Goal: Information Seeking & Learning: Learn about a topic

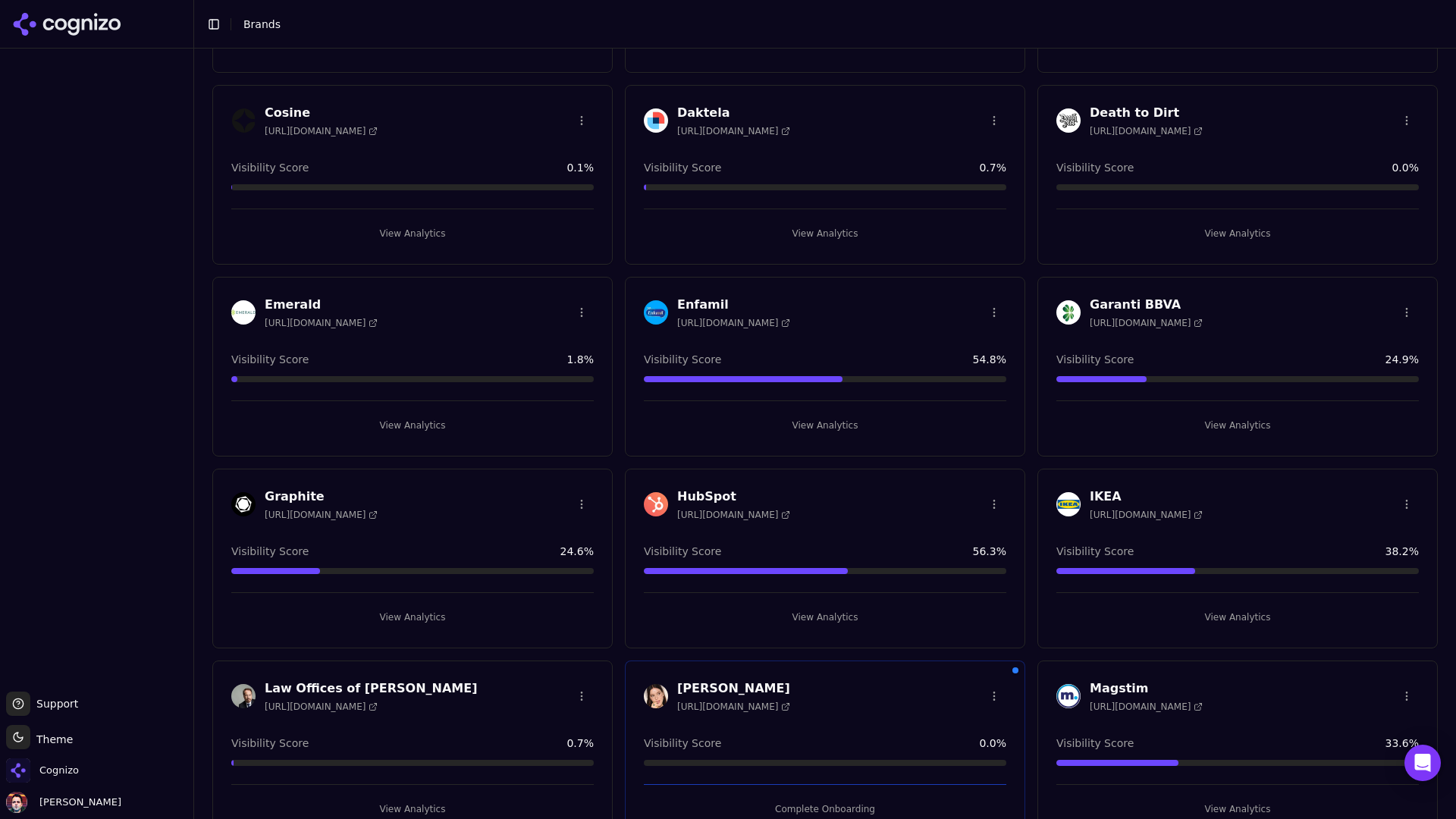
scroll to position [607, 0]
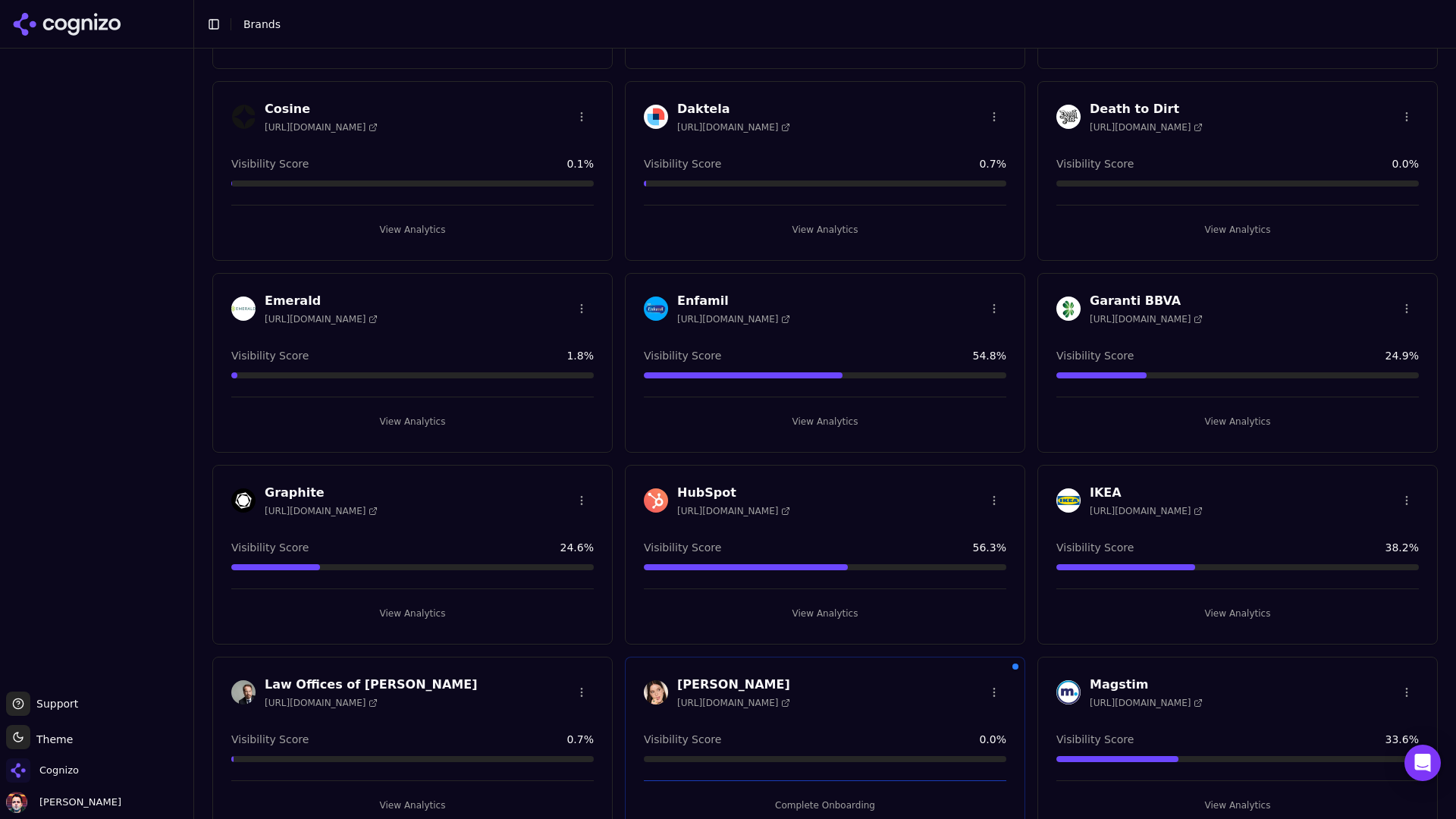
click at [820, 613] on button "View Analytics" at bounding box center [826, 613] width 363 height 24
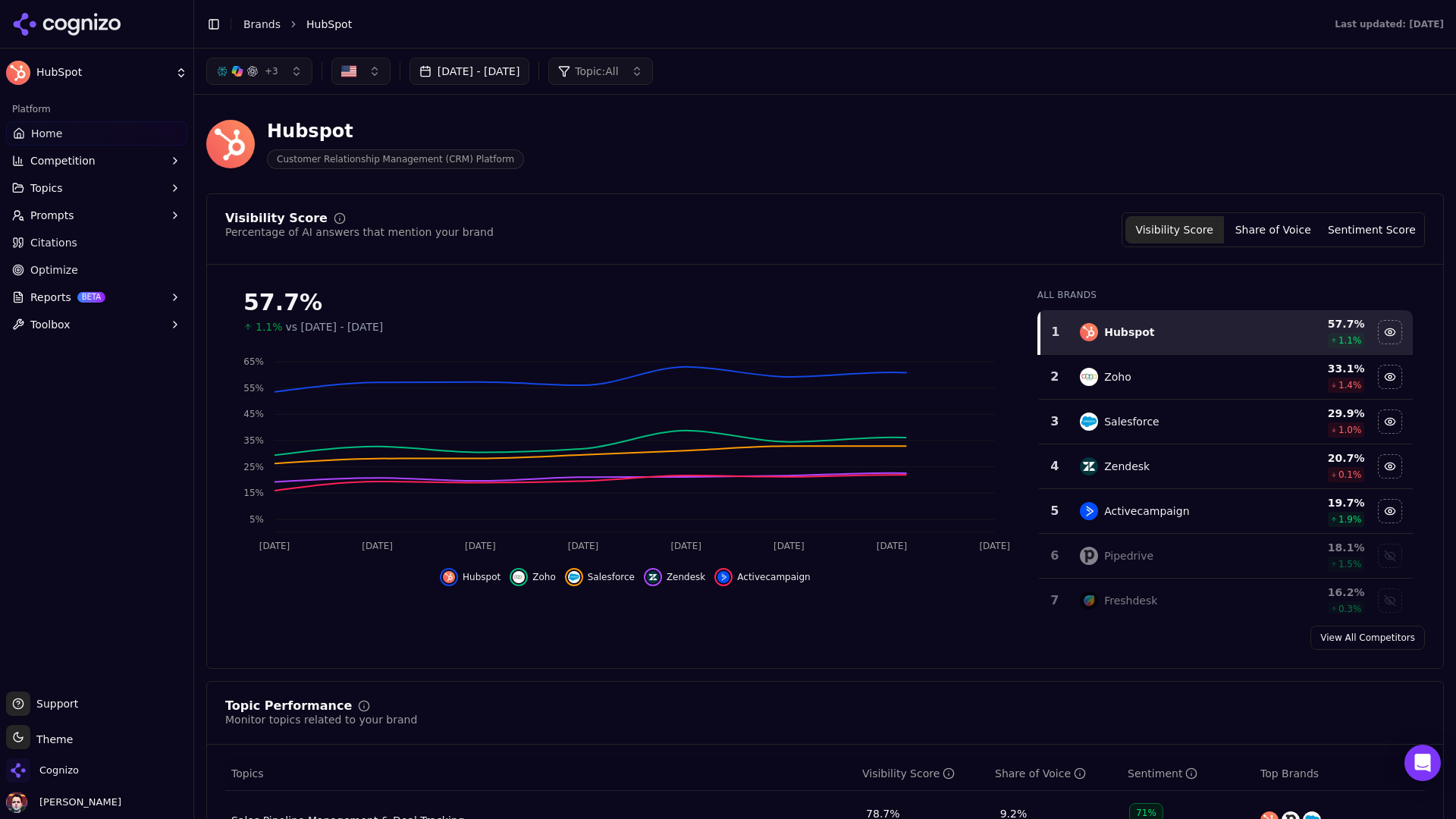
click at [76, 214] on button "Prompts" at bounding box center [97, 216] width 181 height 24
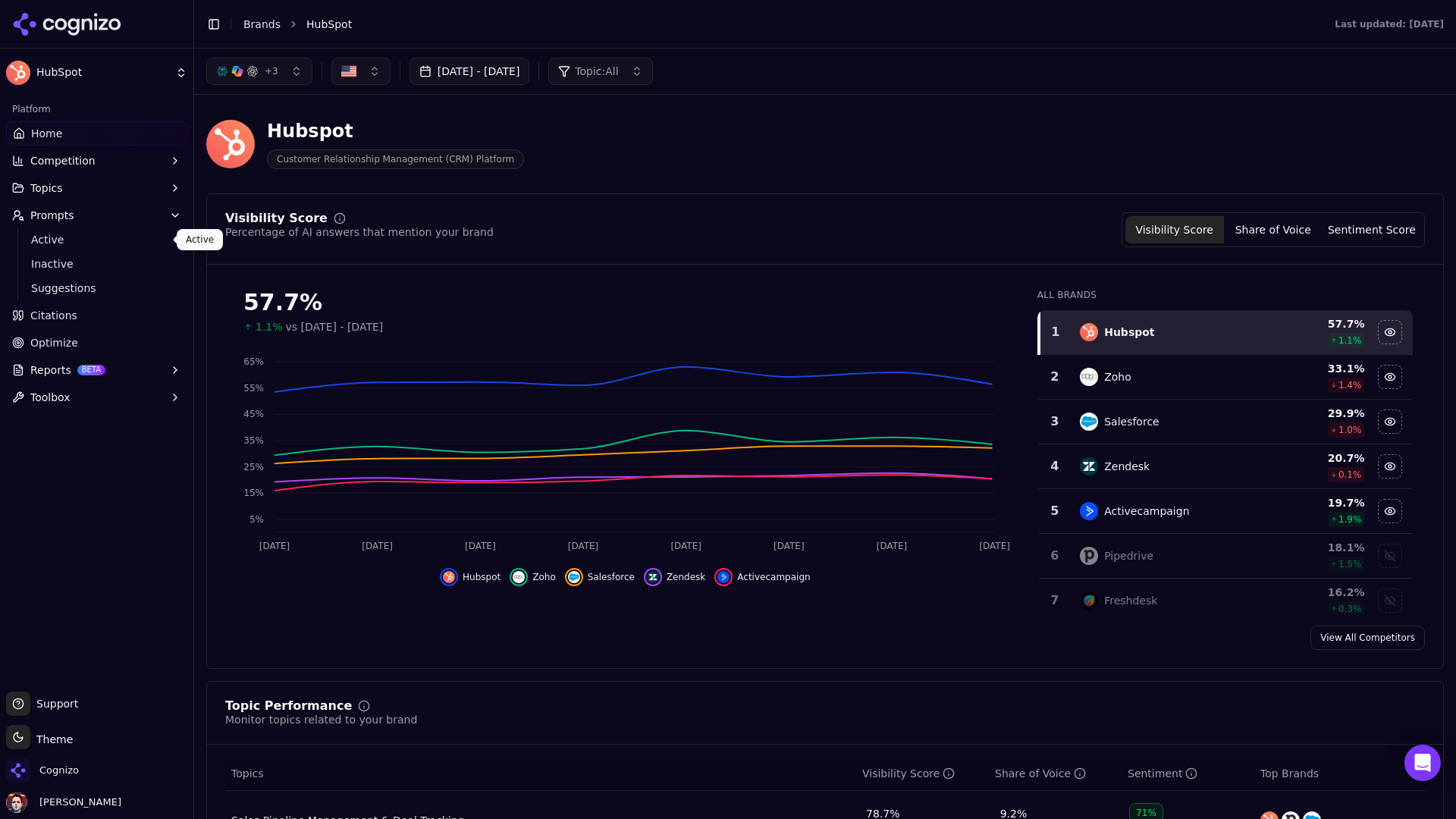
click at [74, 245] on span "Active" at bounding box center [97, 239] width 132 height 15
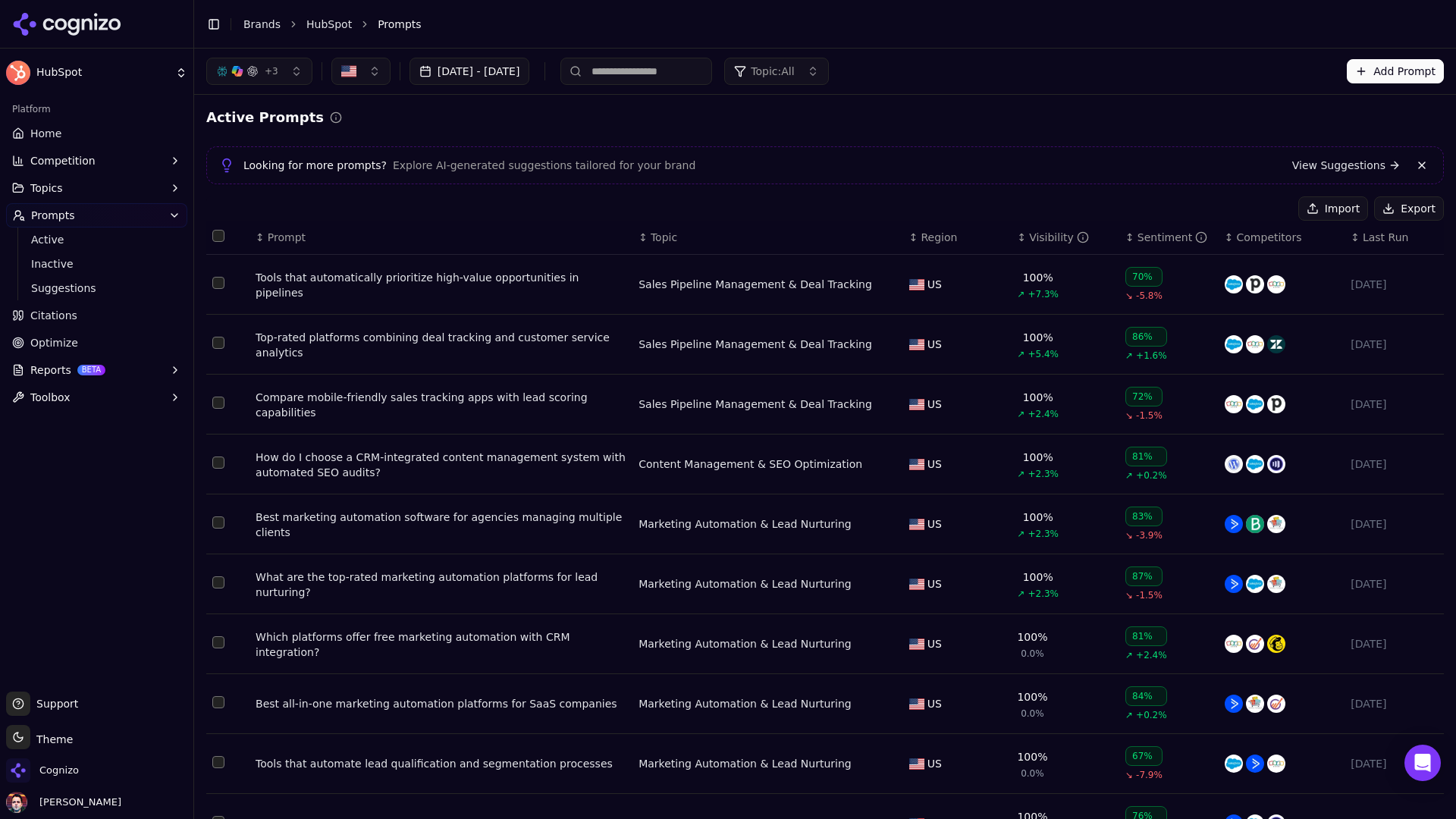
click at [307, 240] on div "↕ Prompt" at bounding box center [441, 237] width 371 height 15
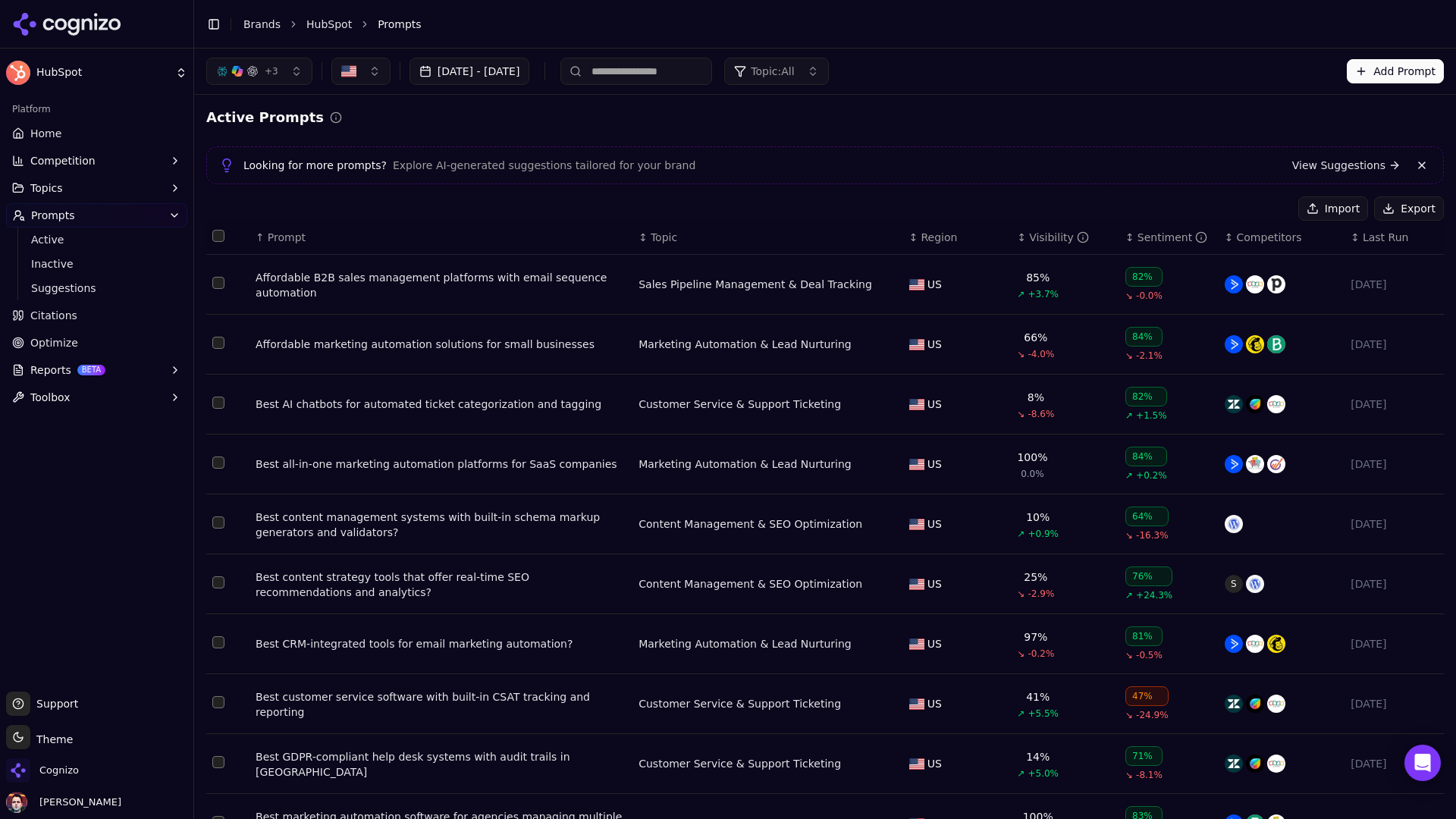
click at [307, 240] on div "↑ Prompt" at bounding box center [441, 237] width 371 height 15
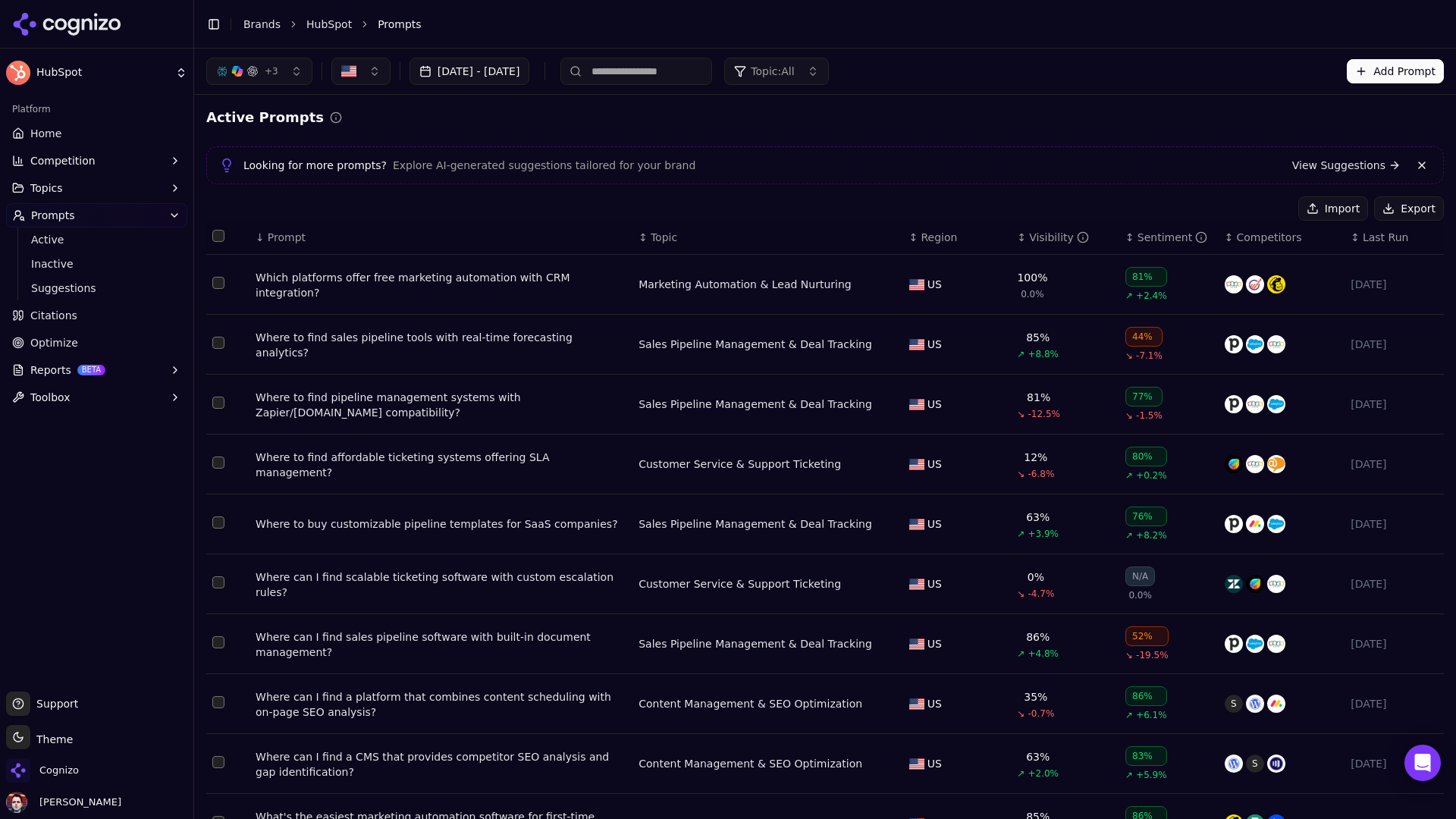
click at [101, 125] on link "Home" at bounding box center [97, 133] width 181 height 24
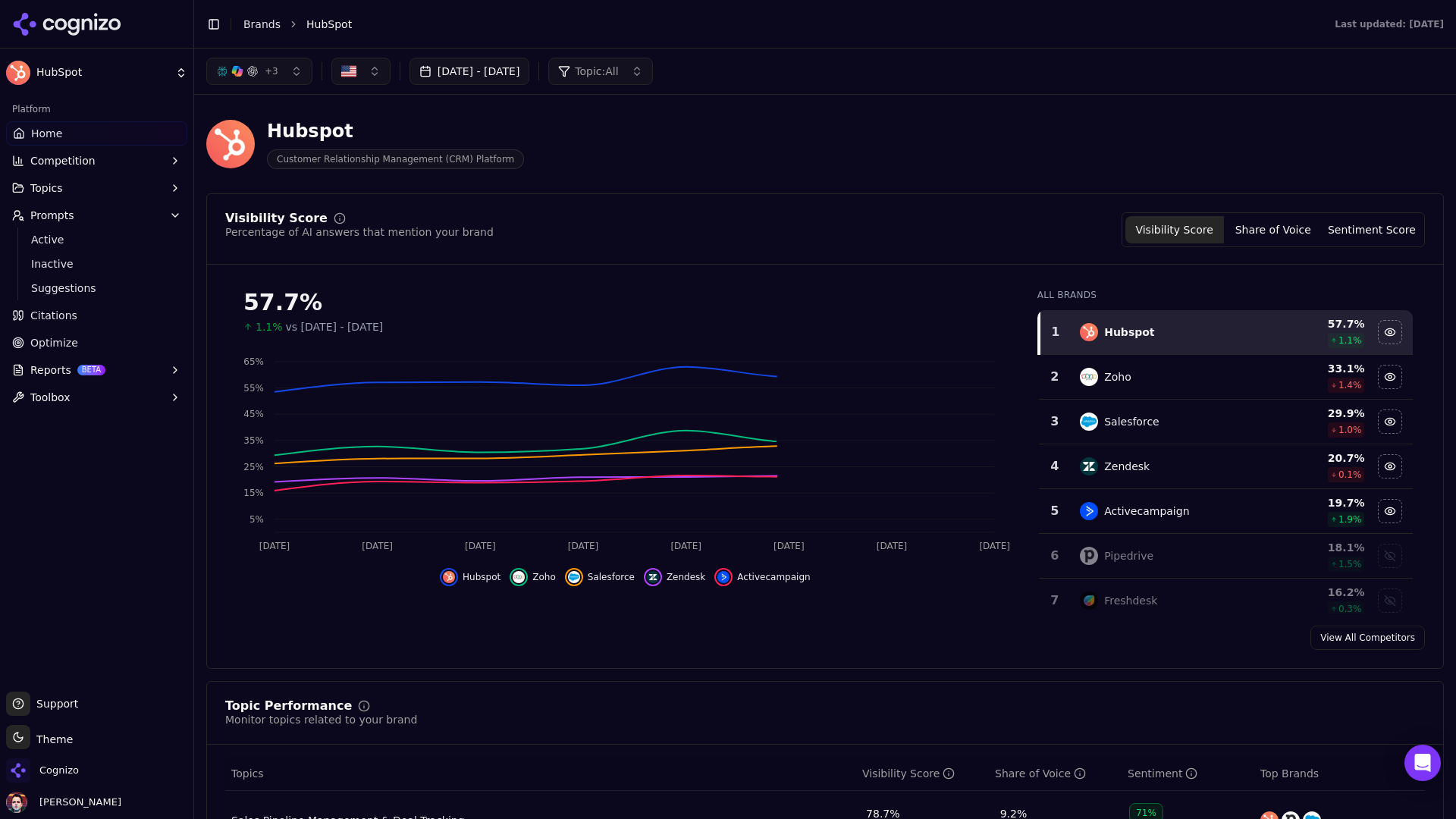
click at [183, 210] on button "Prompts" at bounding box center [97, 216] width 181 height 24
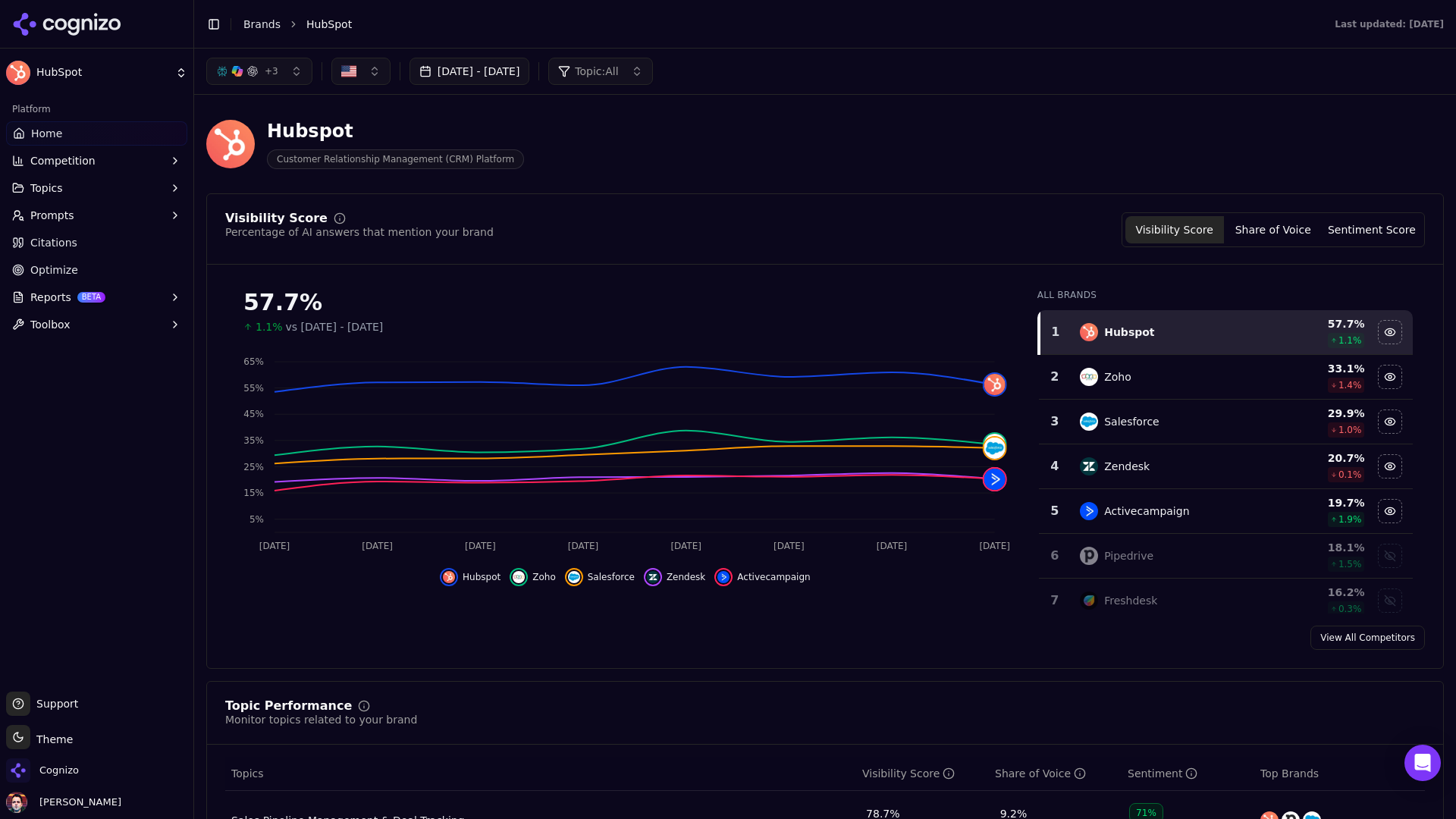
click at [530, 76] on button "Sep 30, 2025 - Oct 07, 2025" at bounding box center [470, 72] width 120 height 27
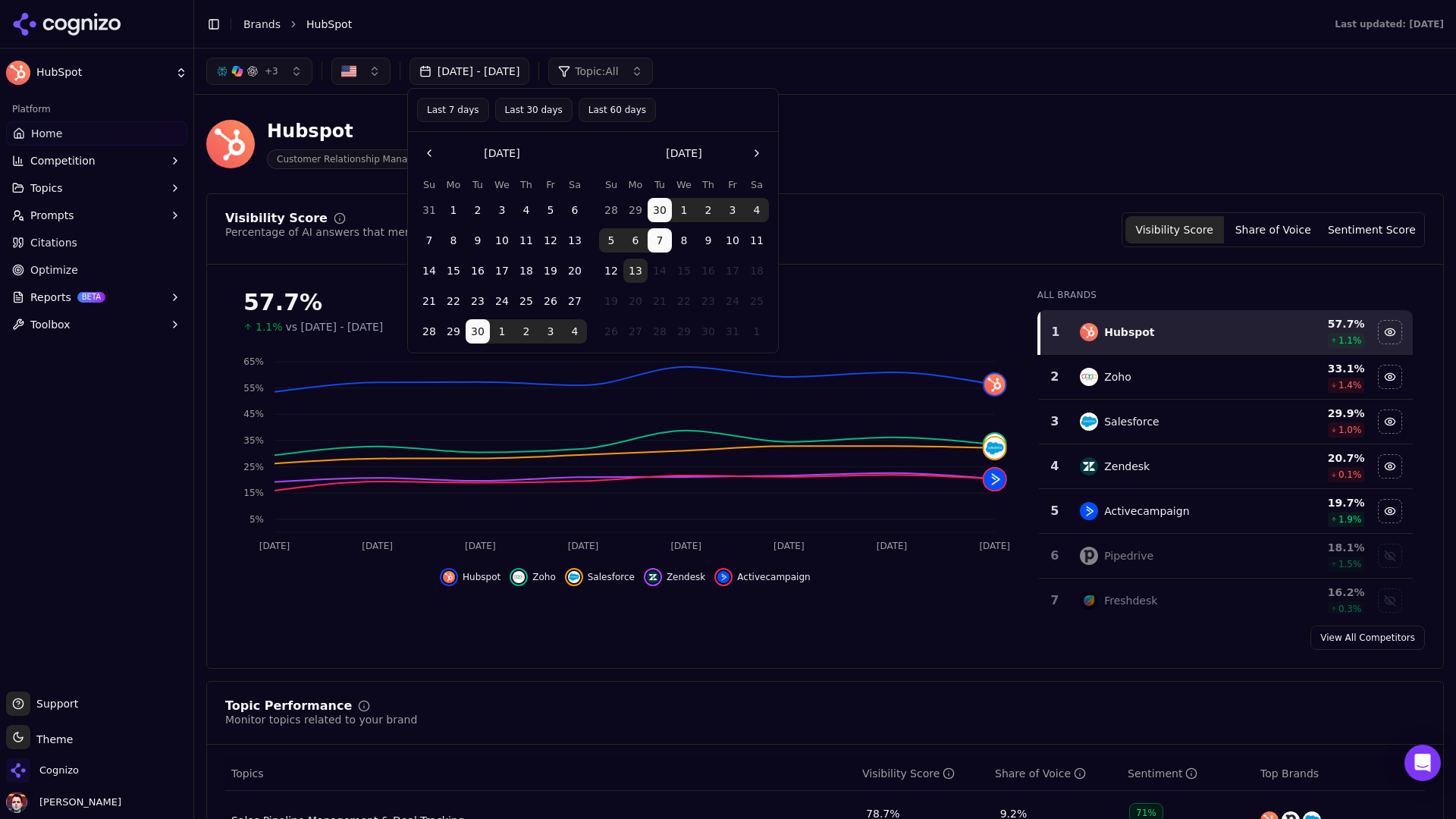
click at [451, 106] on button "Last 7 days" at bounding box center [453, 110] width 72 height 24
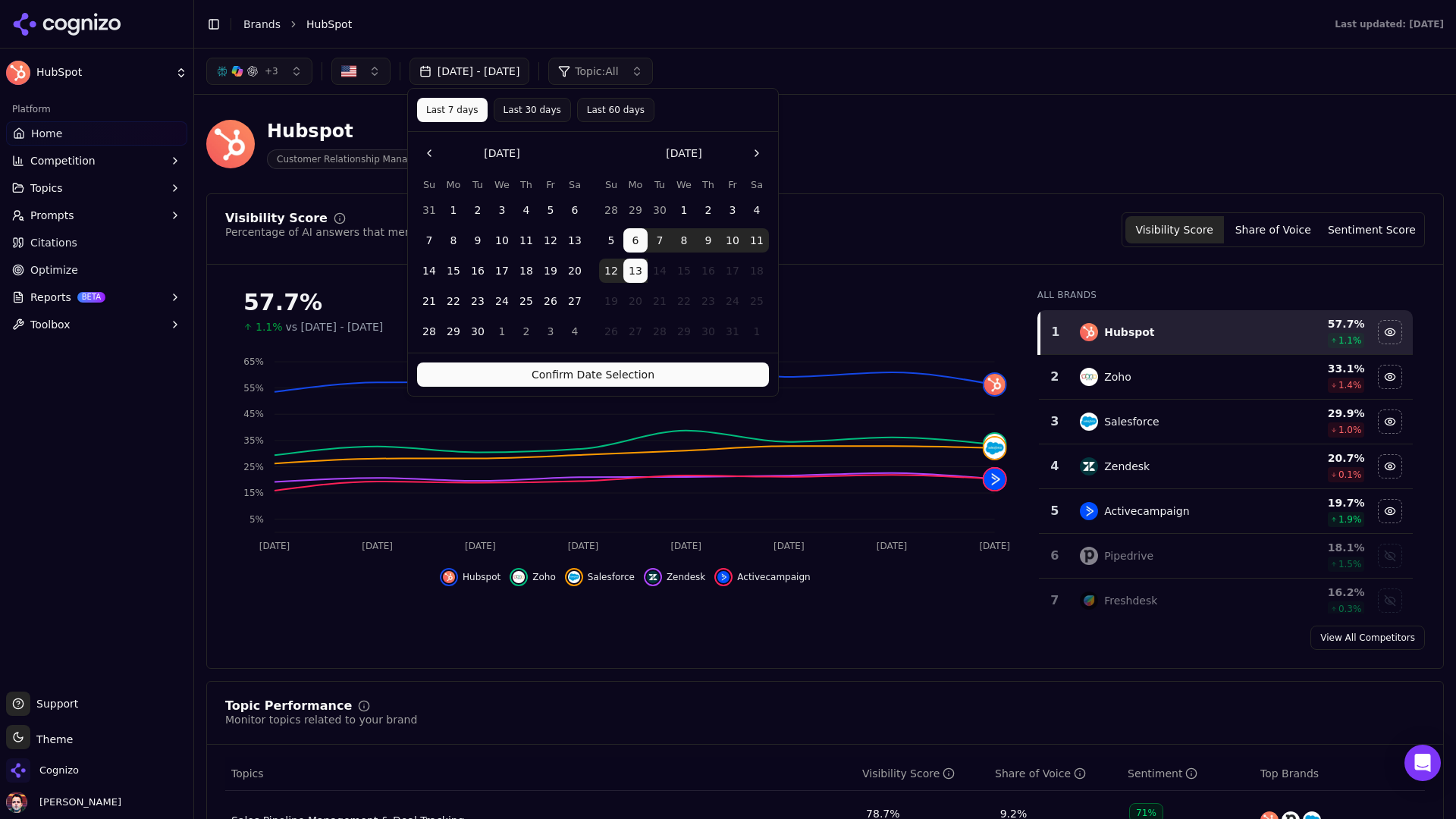
click at [619, 376] on button "Confirm Date Selection" at bounding box center [593, 375] width 352 height 24
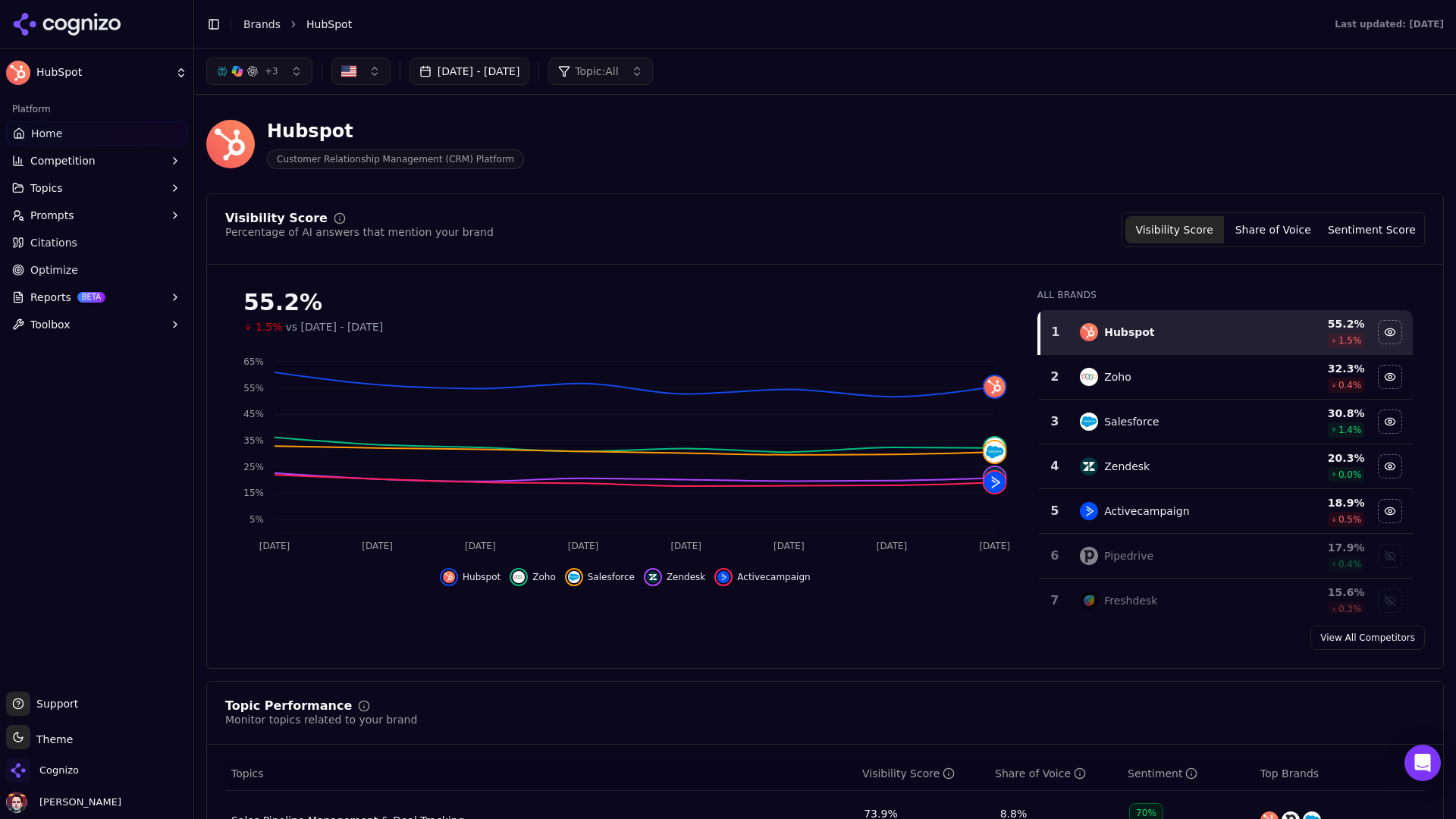
click at [123, 276] on link "Optimize" at bounding box center [97, 270] width 181 height 24
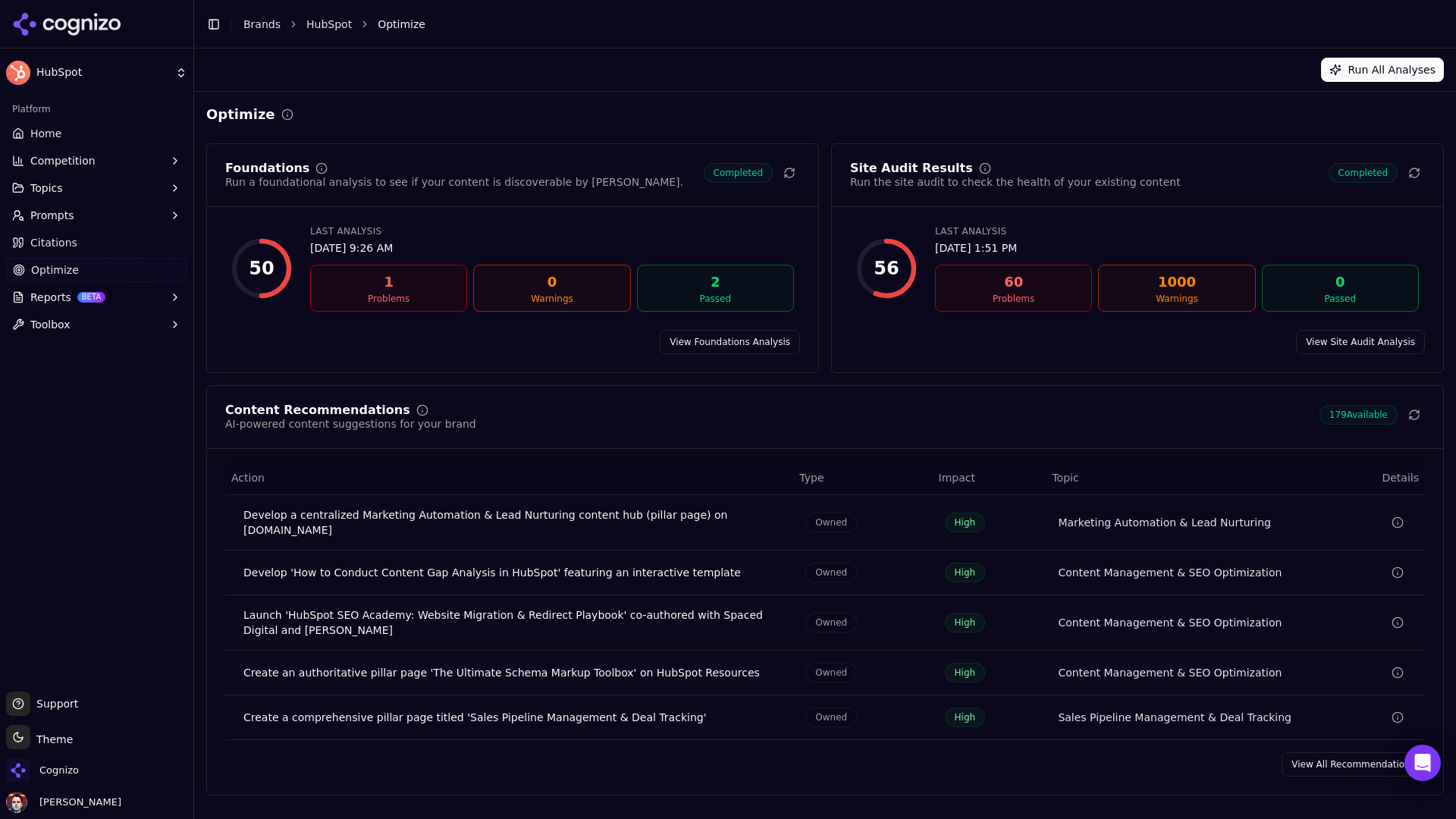
click at [695, 337] on link "View Foundations Analysis" at bounding box center [730, 342] width 140 height 24
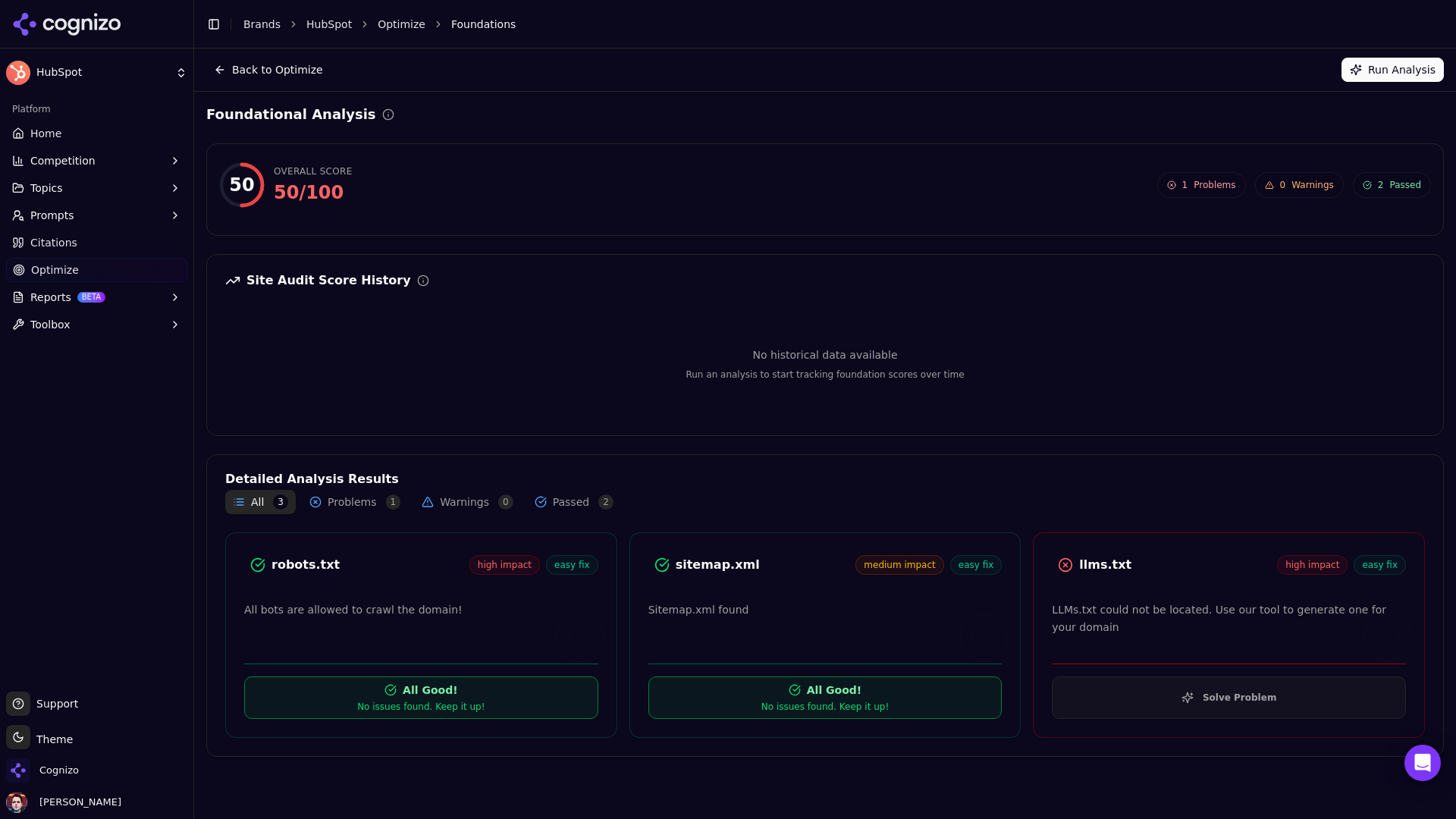
click at [1388, 78] on button "Run Analysis" at bounding box center [1393, 70] width 102 height 24
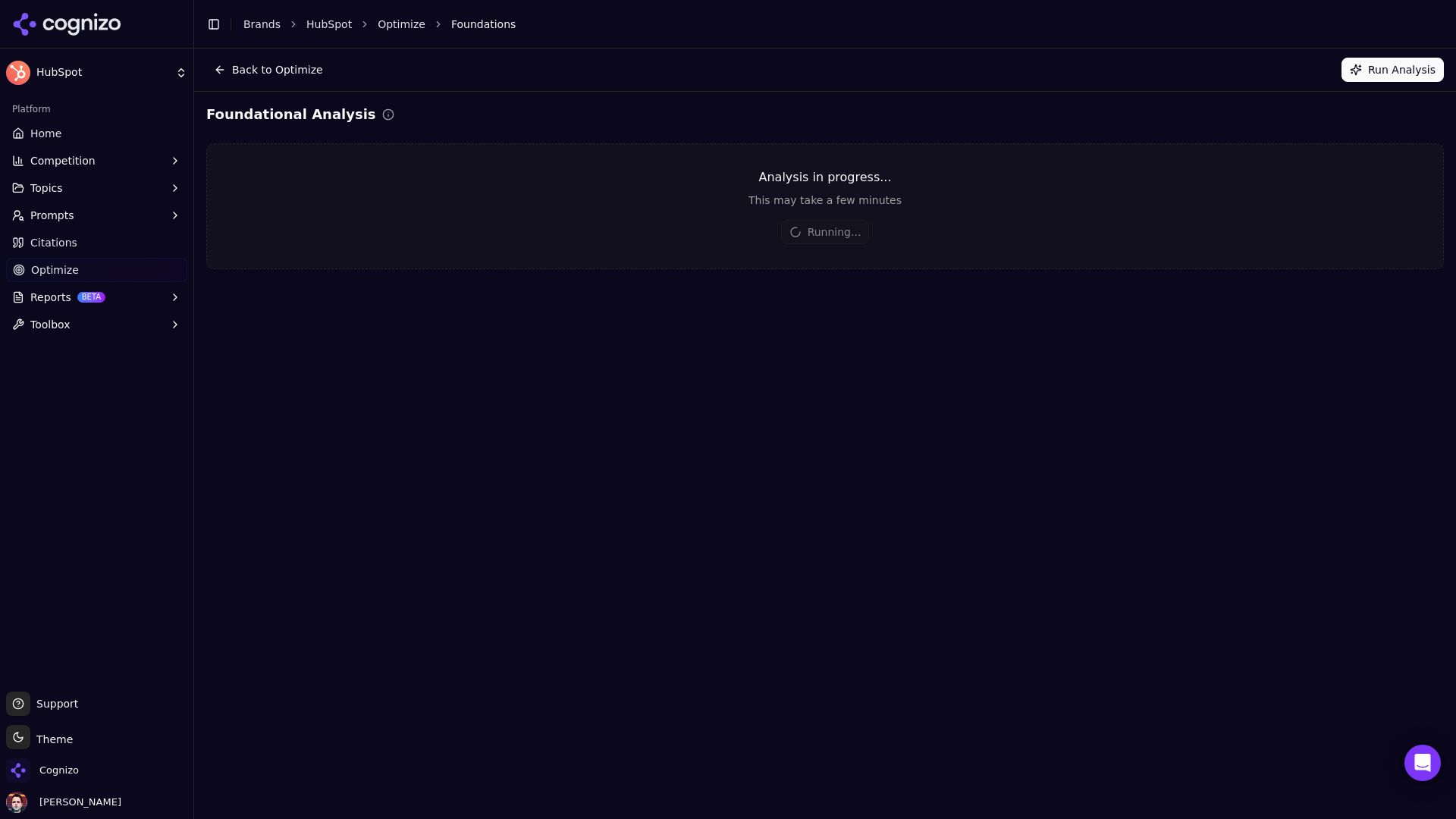
click at [98, 270] on link "Optimize" at bounding box center [97, 270] width 181 height 24
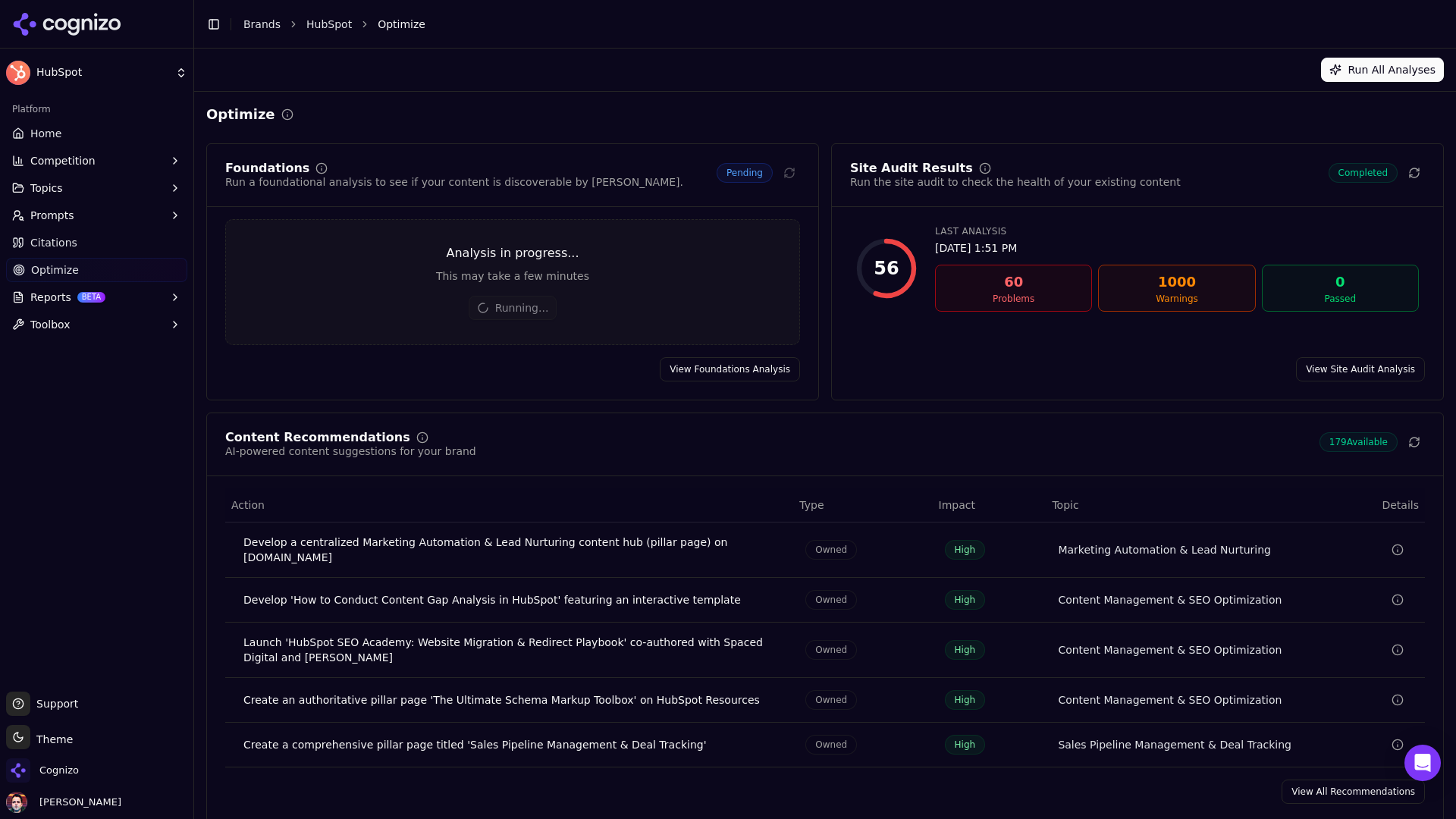
click at [1362, 367] on link "View Site Audit Analysis" at bounding box center [1360, 370] width 129 height 24
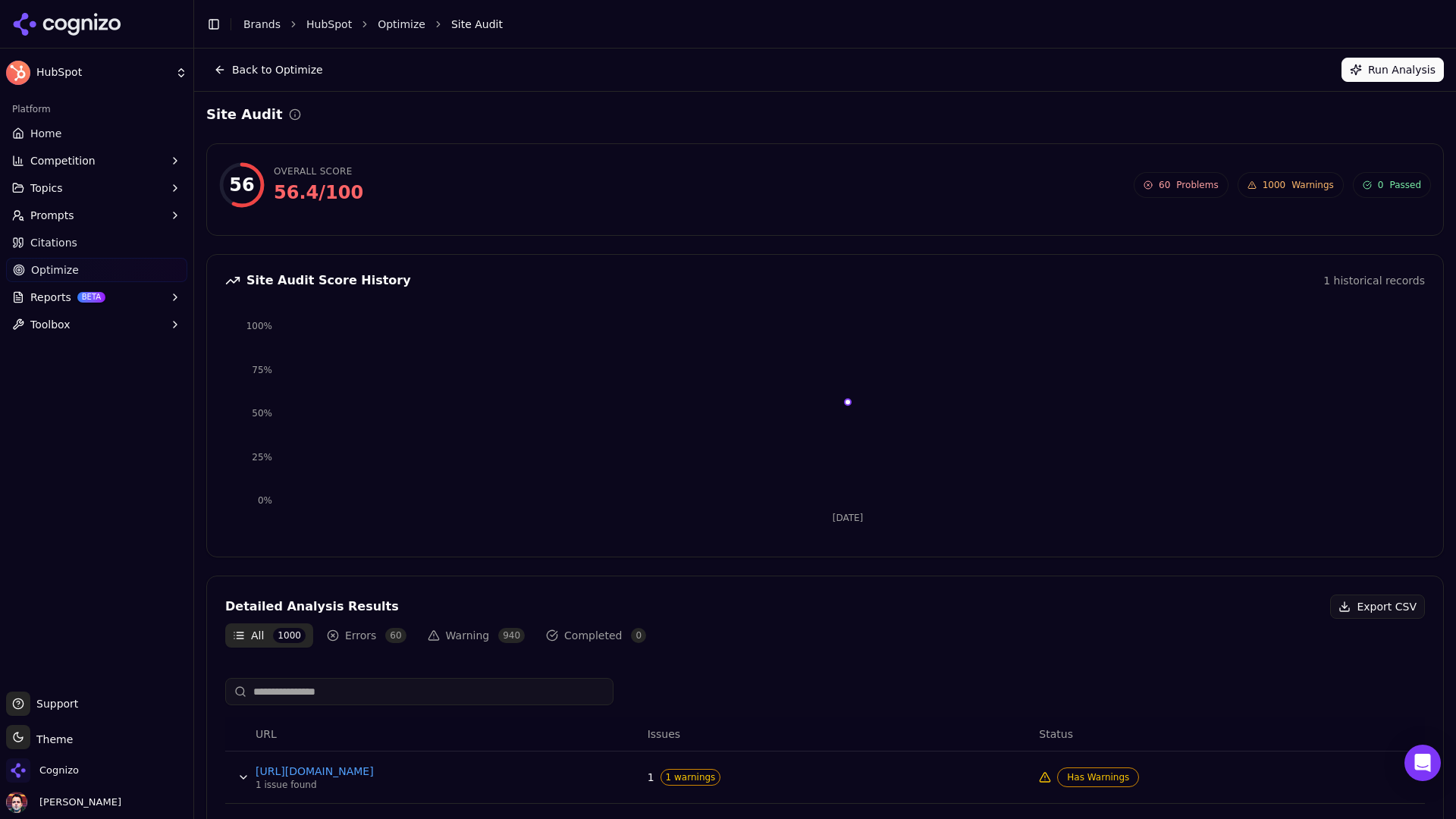
click at [91, 130] on link "Home" at bounding box center [97, 133] width 181 height 24
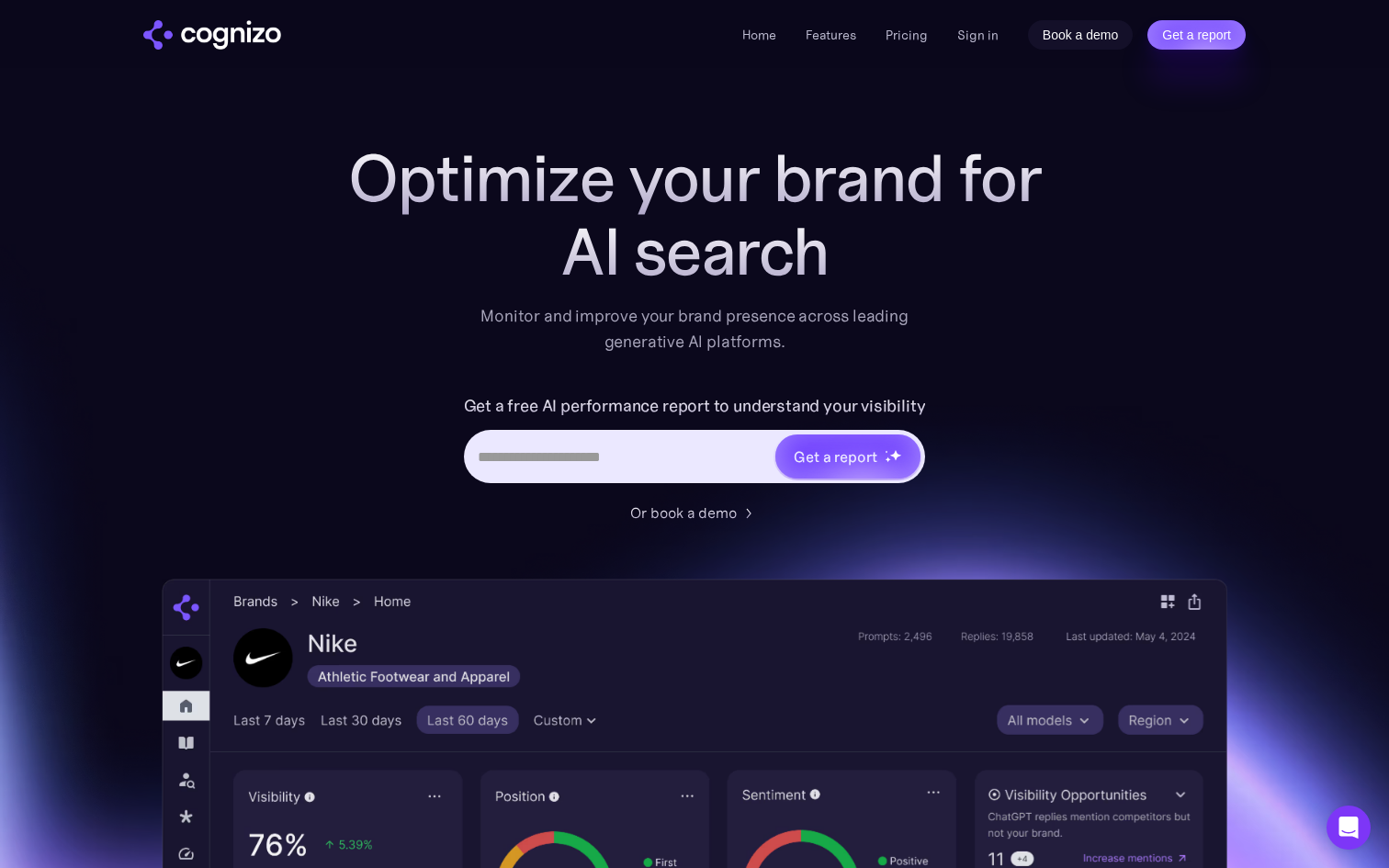
click at [1058, 34] on link "Book a demo" at bounding box center [1081, 35] width 105 height 30
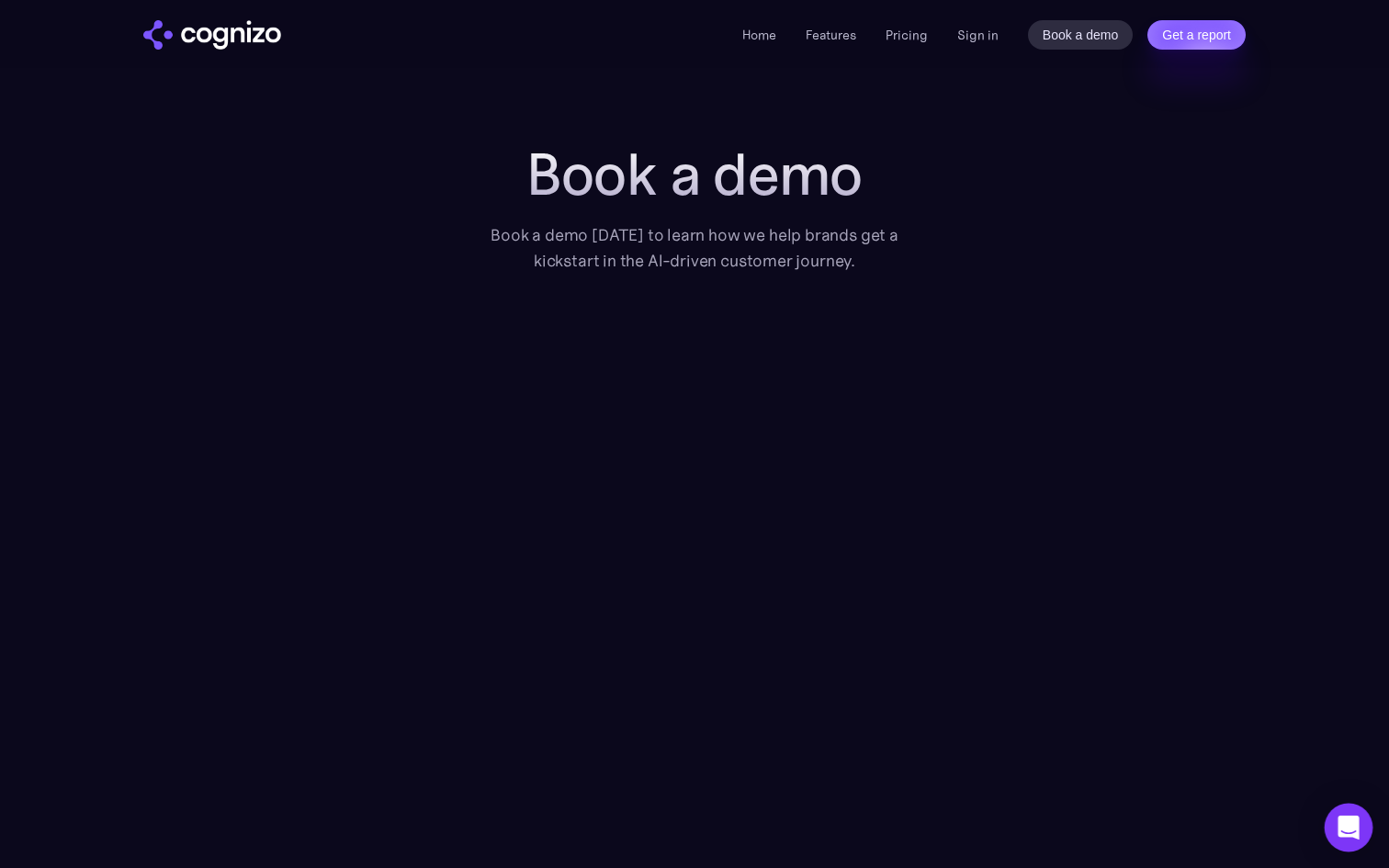
click at [1353, 820] on icon "Open Intercom Messenger" at bounding box center [1348, 828] width 21 height 24
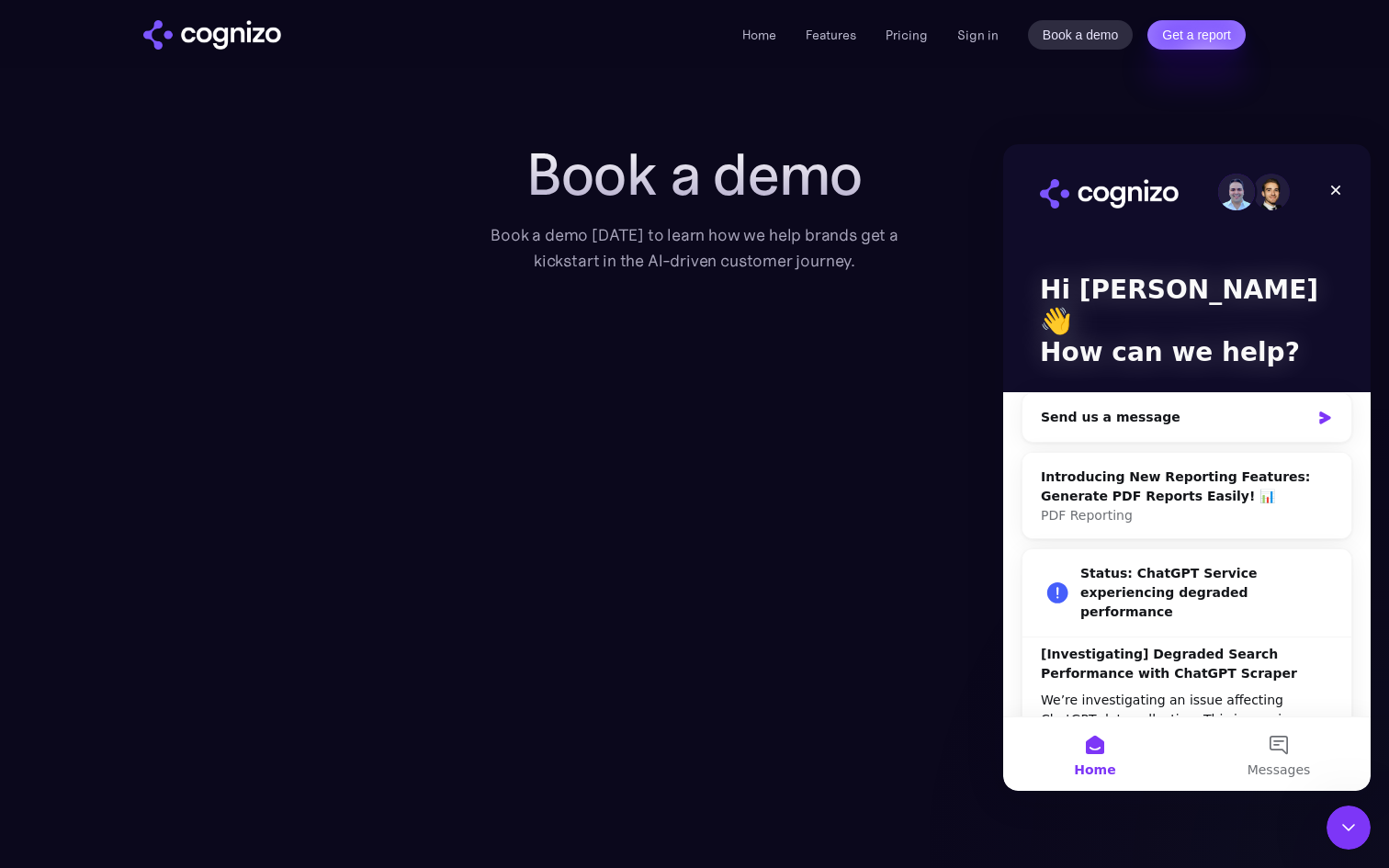
click at [1353, 820] on icon "Close Intercom Messenger" at bounding box center [1349, 828] width 22 height 22
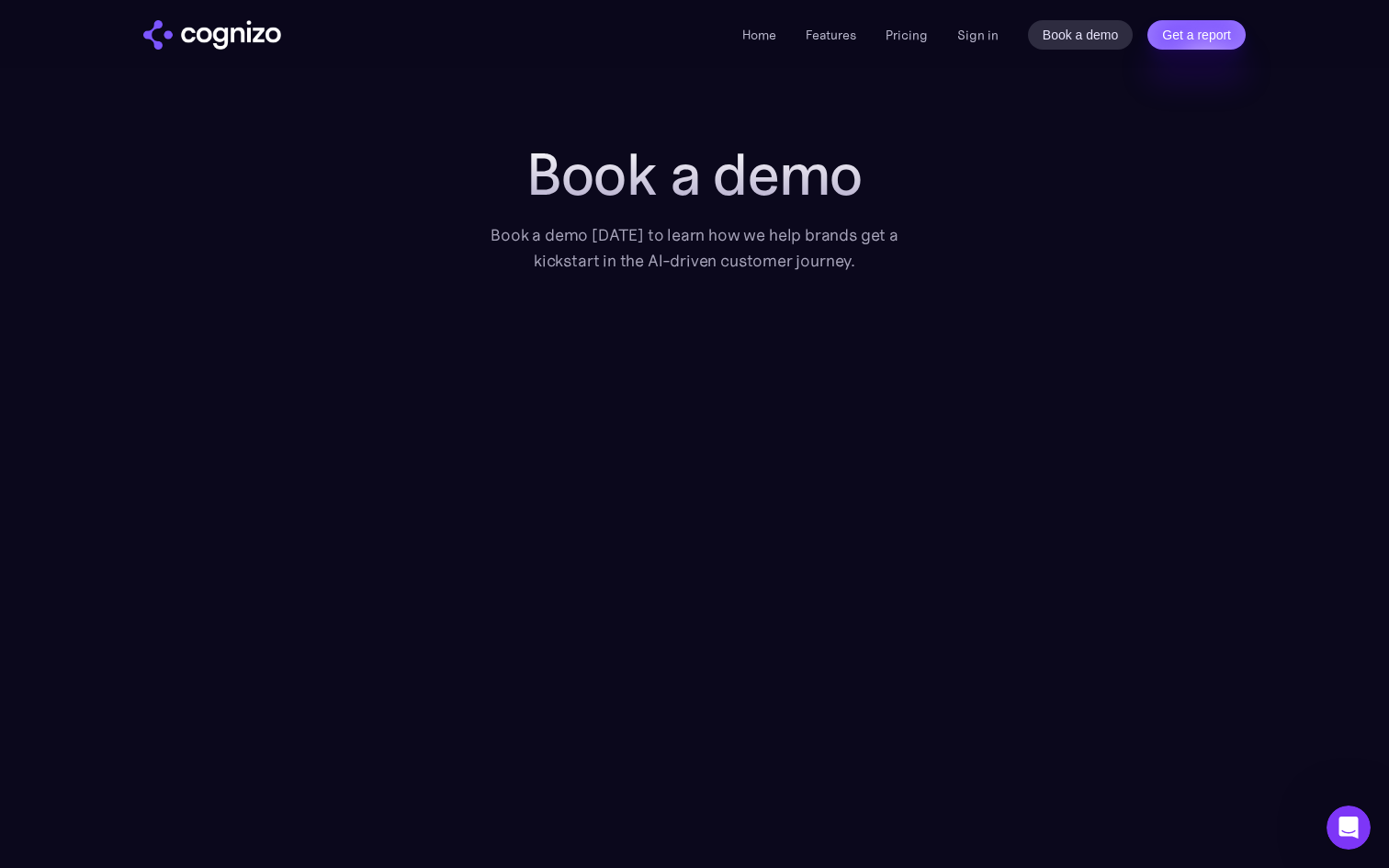
click at [250, 171] on div "Book a demo Book a demo today to learn how we help brands get a kickstart in th…" at bounding box center [694, 538] width 1103 height 794
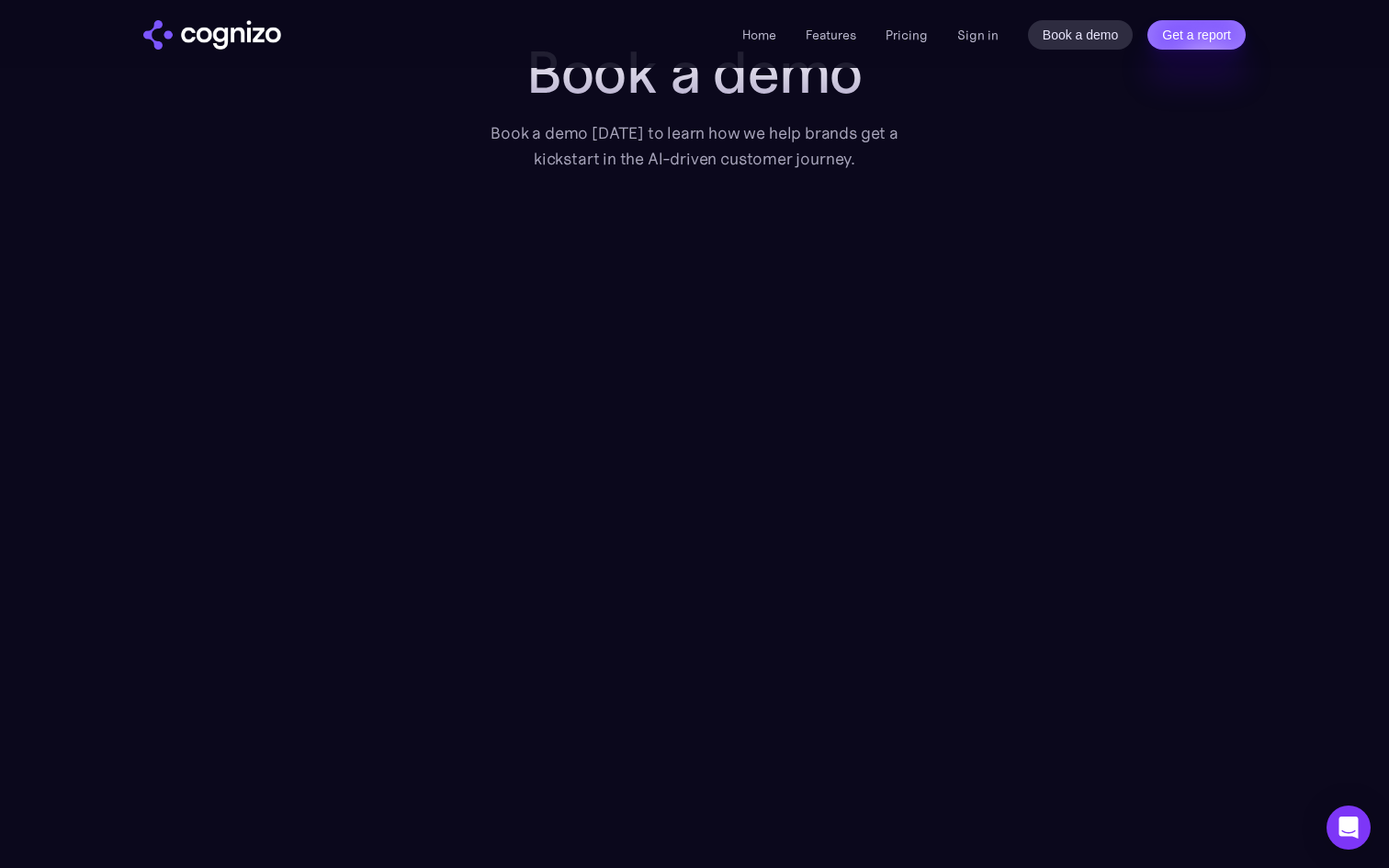
scroll to position [115, 0]
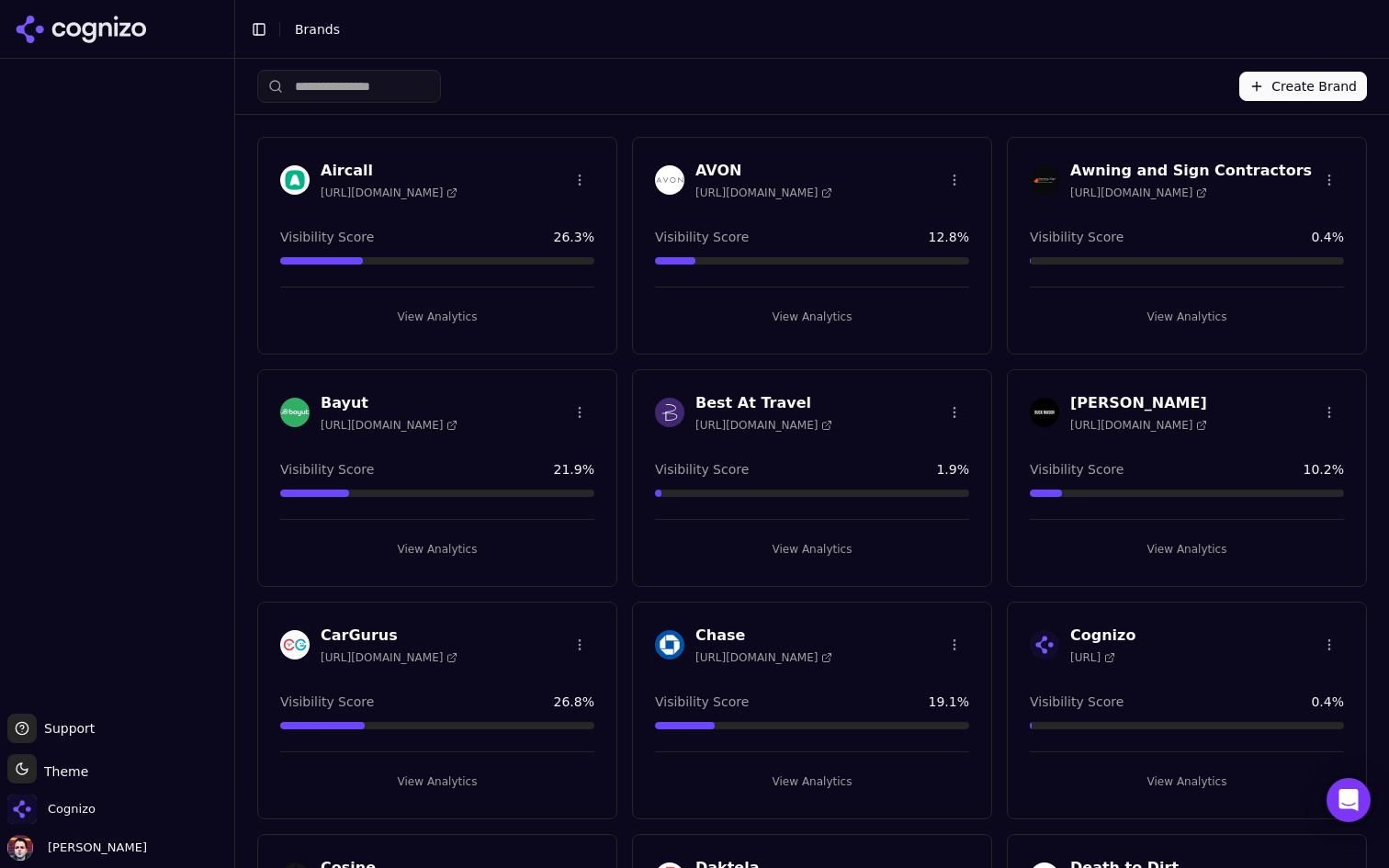
click at [1285, 80] on button "Create Brand" at bounding box center [1303, 87] width 127 height 30
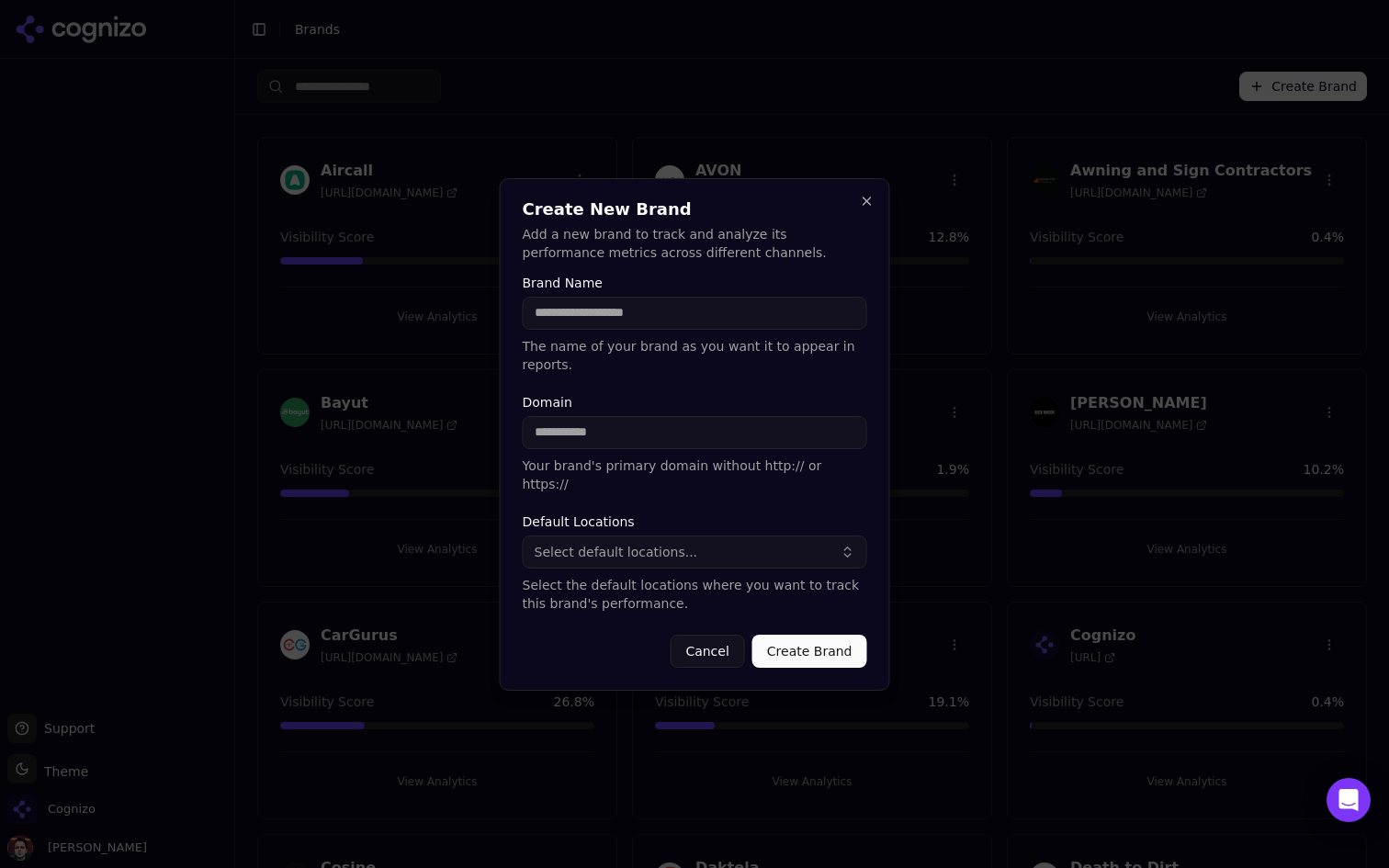
click at [763, 218] on h2 "Create New Brand" at bounding box center [694, 210] width 344 height 17
click at [865, 209] on button "Close" at bounding box center [867, 201] width 15 height 15
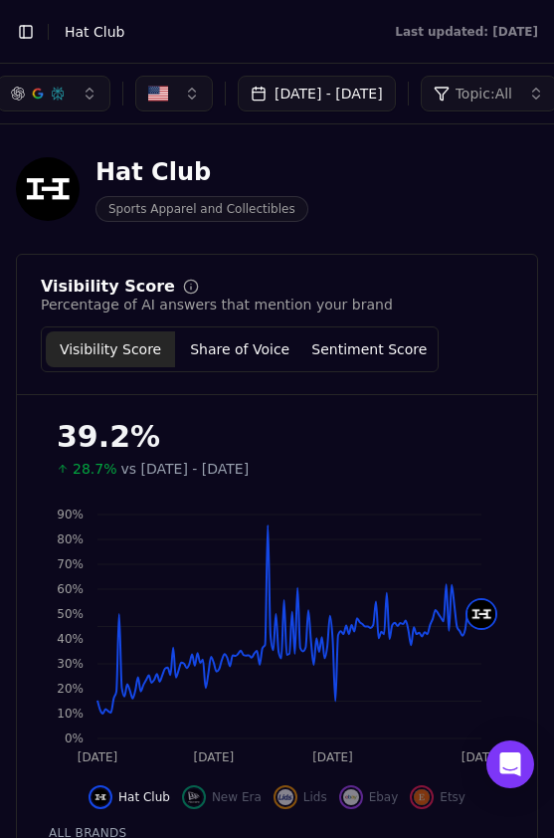
scroll to position [219, 0]
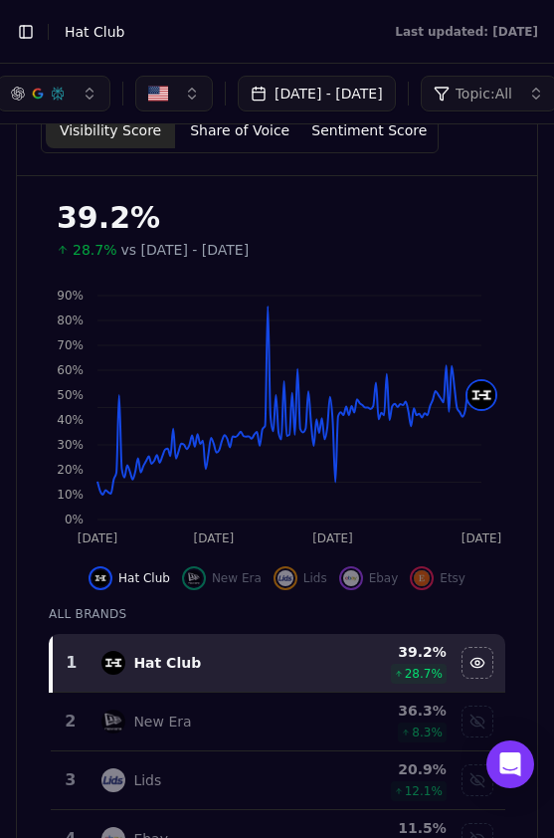
click at [357, 86] on button "[DATE] - [DATE]" at bounding box center [317, 94] width 158 height 36
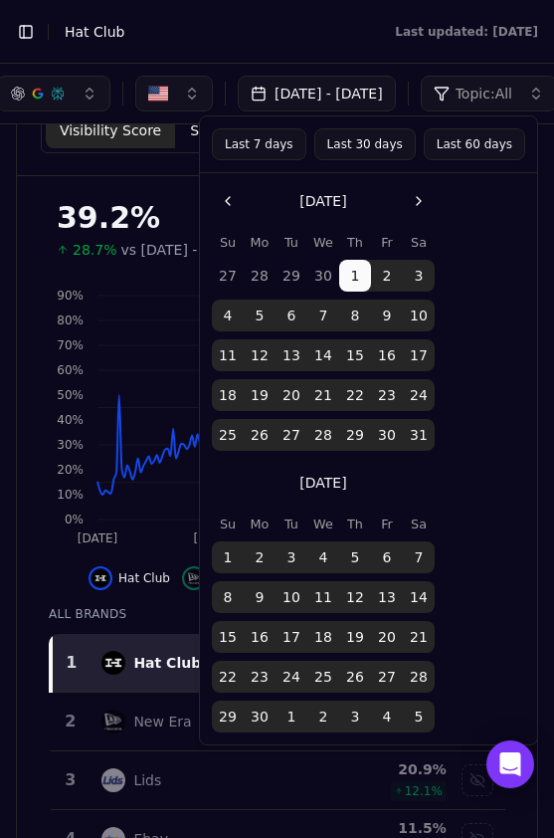
click at [422, 200] on button "Go to the Next Month" at bounding box center [419, 201] width 32 height 32
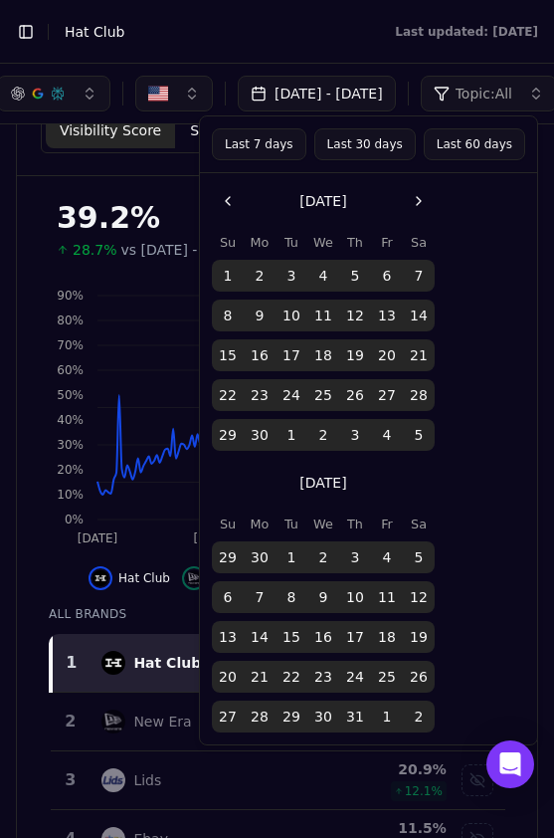
click at [422, 200] on button "Go to the Next Month" at bounding box center [419, 201] width 32 height 32
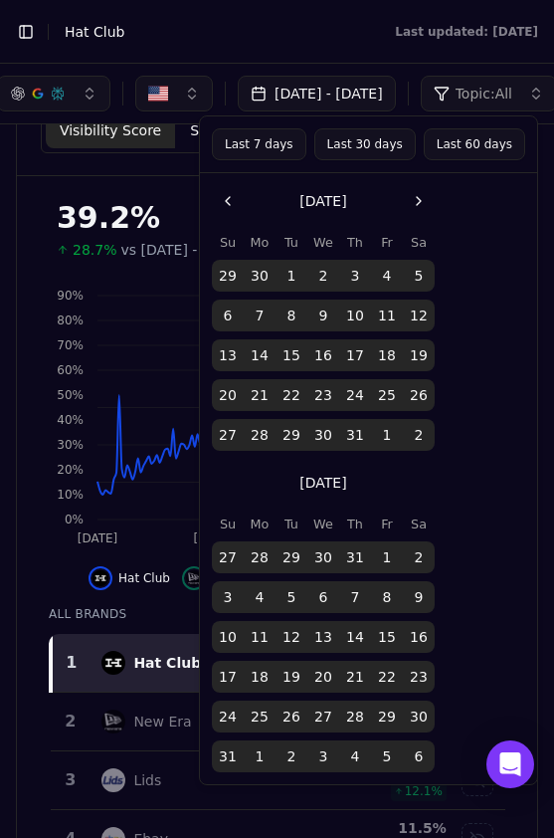
click at [422, 200] on button "Go to the Next Month" at bounding box center [419, 201] width 32 height 32
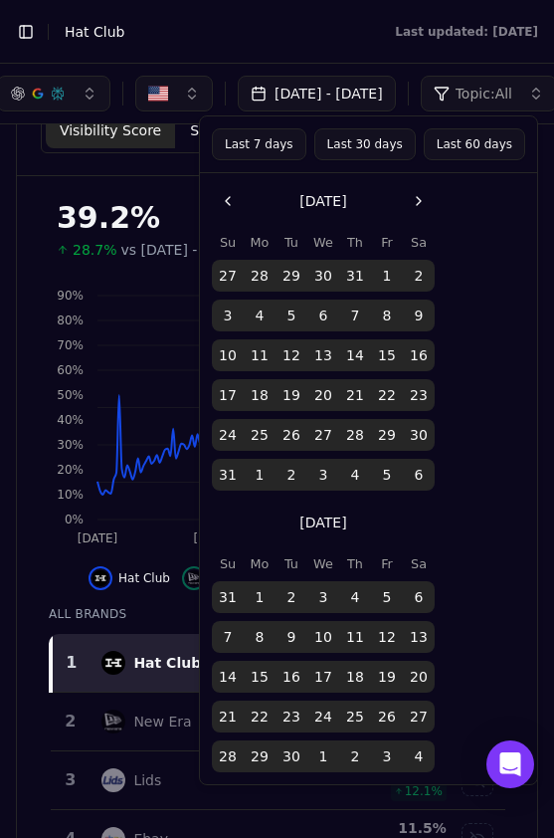
click at [422, 200] on button "Go to the Next Month" at bounding box center [419, 201] width 32 height 32
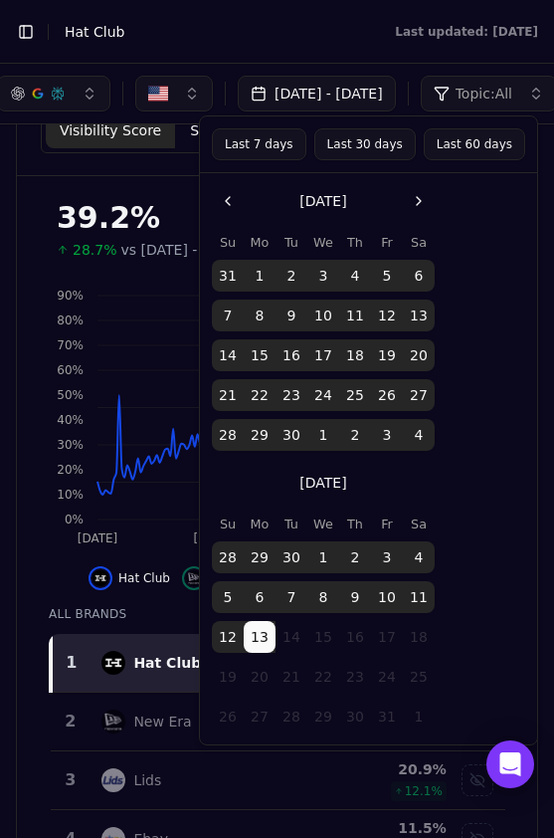
click at [238, 312] on button "7" at bounding box center [228, 315] width 32 height 32
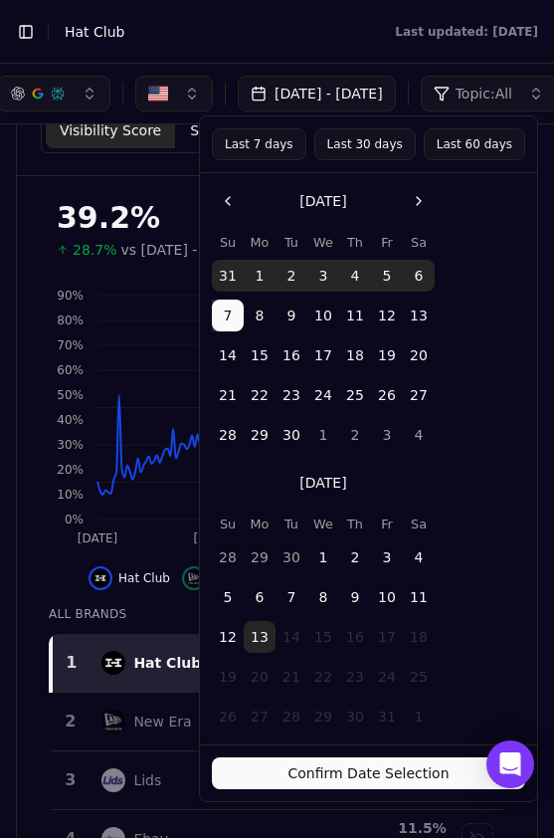
click at [382, 769] on button "Confirm Date Selection" at bounding box center [368, 773] width 313 height 32
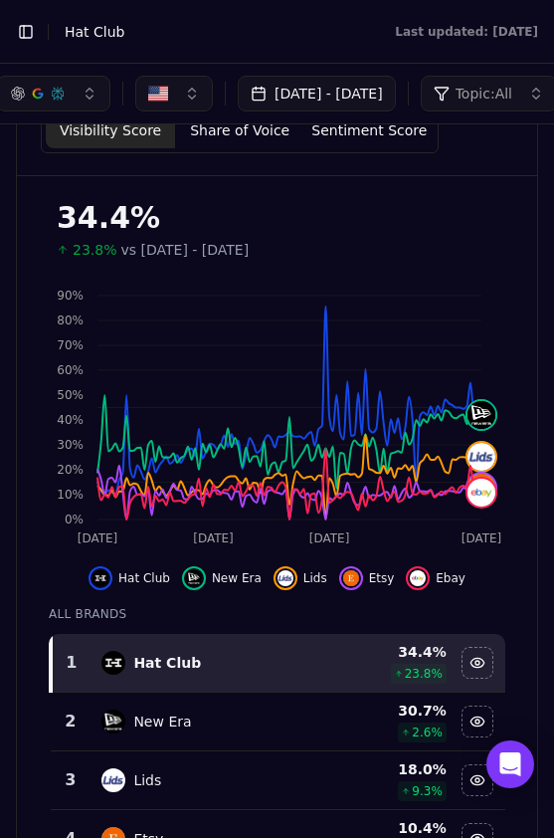
click at [251, 717] on div "New Era" at bounding box center [206, 721] width 211 height 24
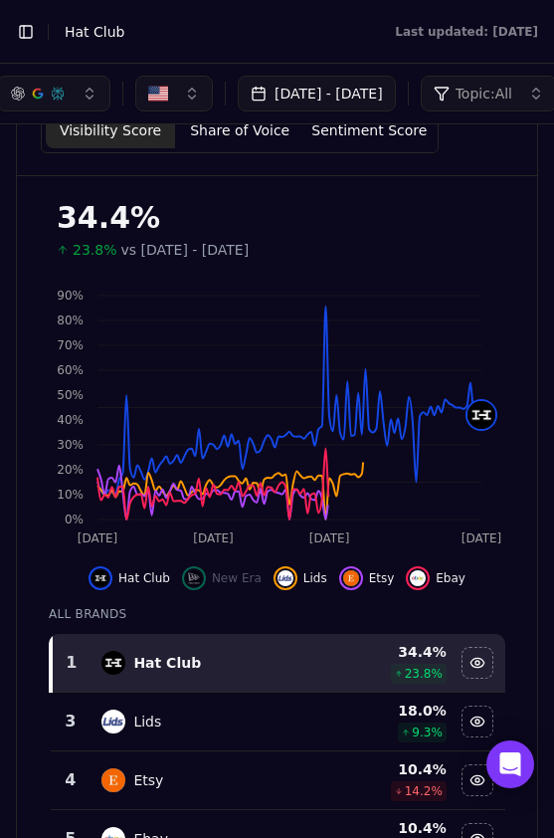
click at [253, 728] on div "Lids" at bounding box center [206, 721] width 211 height 24
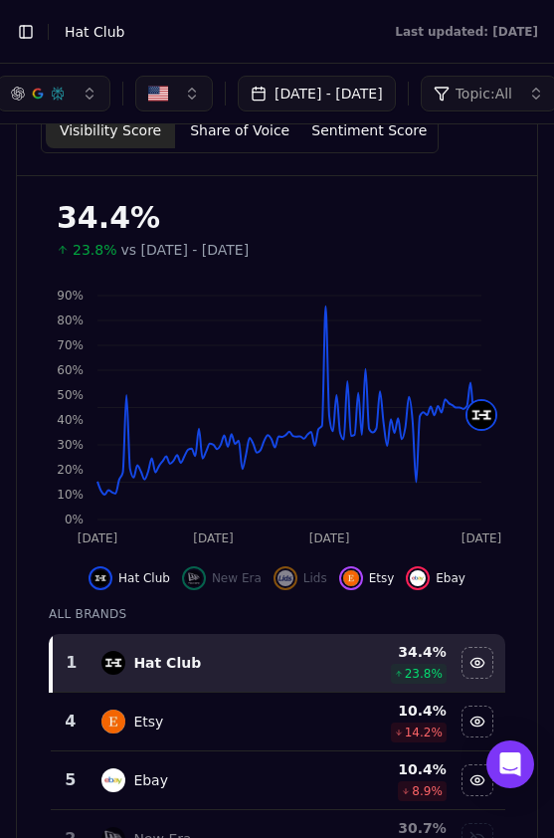
click at [253, 728] on div "Etsy" at bounding box center [206, 721] width 211 height 24
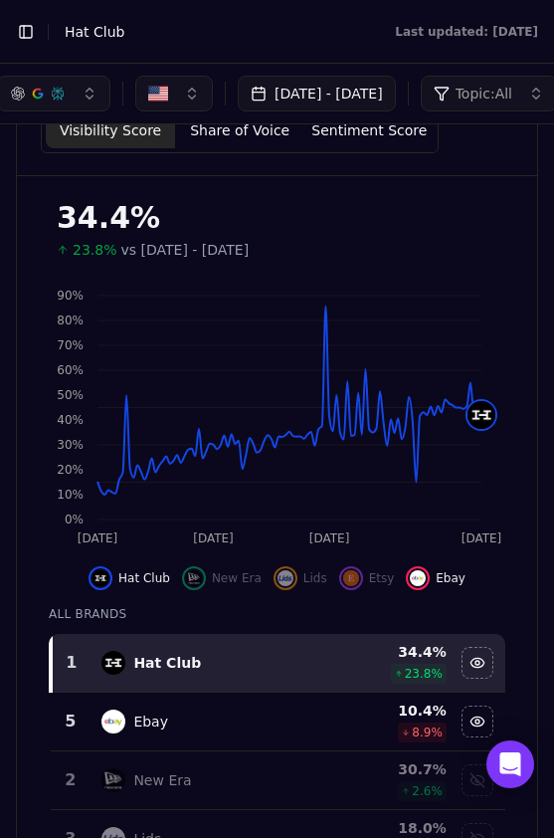
click at [253, 728] on div "Ebay" at bounding box center [206, 721] width 211 height 24
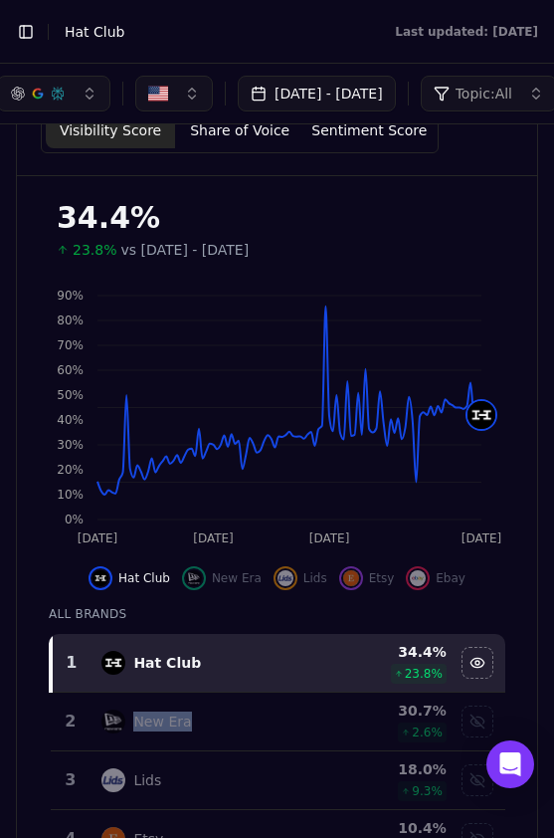
click at [253, 728] on div "New Era" at bounding box center [206, 721] width 211 height 24
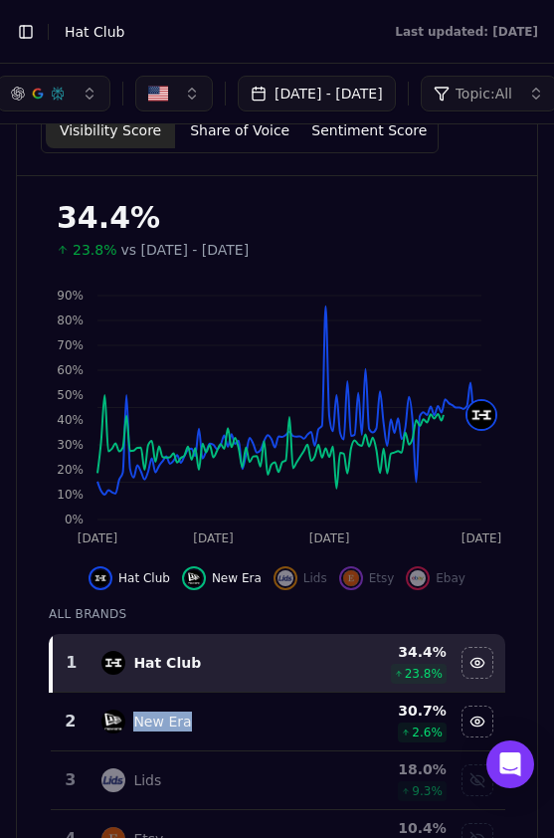
click at [253, 728] on div "New Era" at bounding box center [206, 721] width 211 height 24
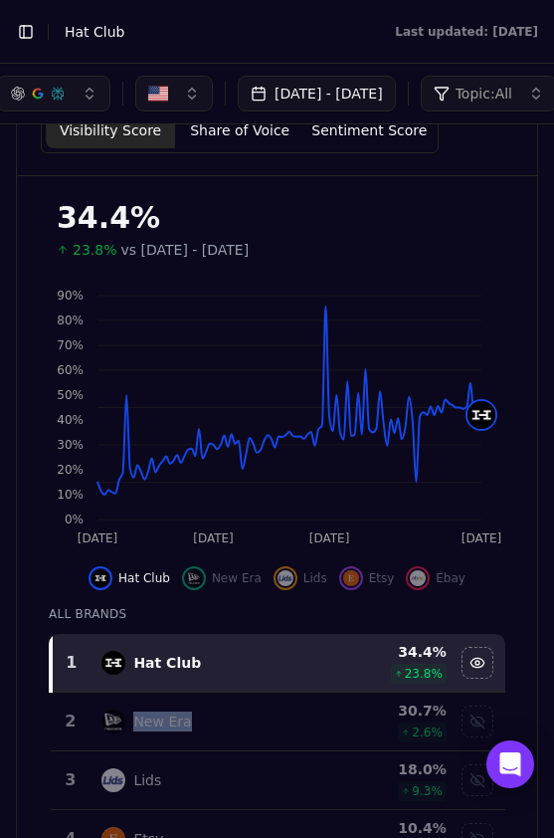
click at [351, 97] on button "May 01, 2025 - Sep 07, 2025" at bounding box center [317, 94] width 158 height 36
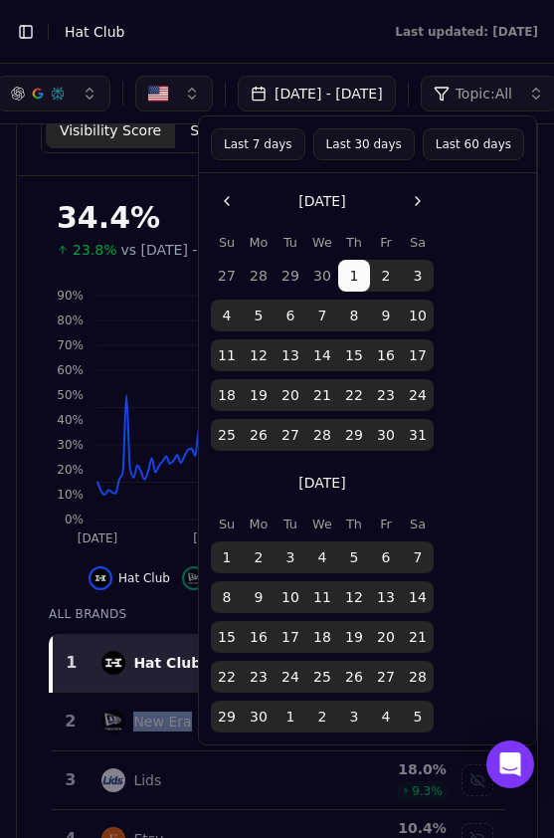
click at [415, 208] on button "Go to the Next Month" at bounding box center [418, 201] width 32 height 32
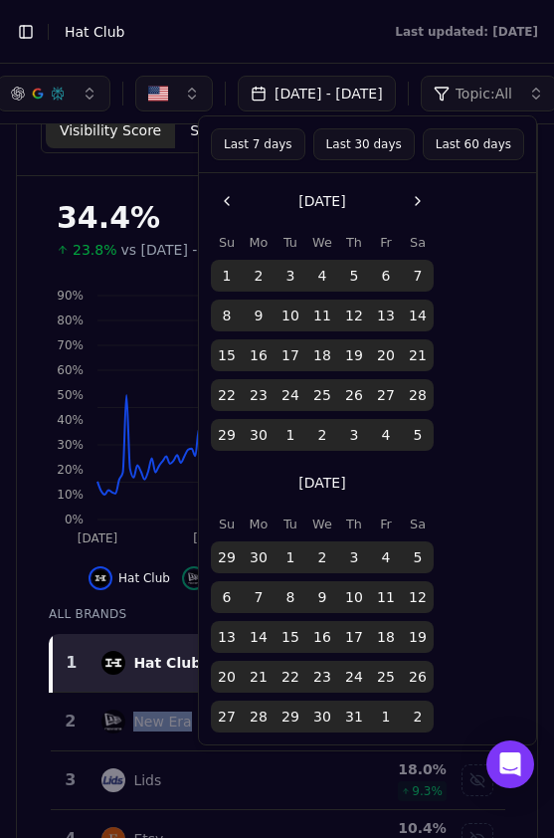
click at [415, 208] on button "Go to the Next Month" at bounding box center [418, 201] width 32 height 32
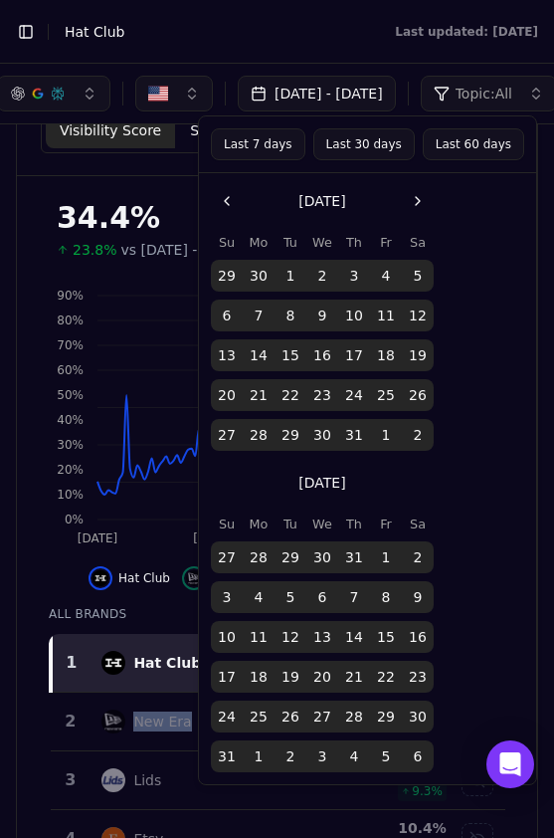
click at [415, 208] on button "Go to the Next Month" at bounding box center [418, 201] width 32 height 32
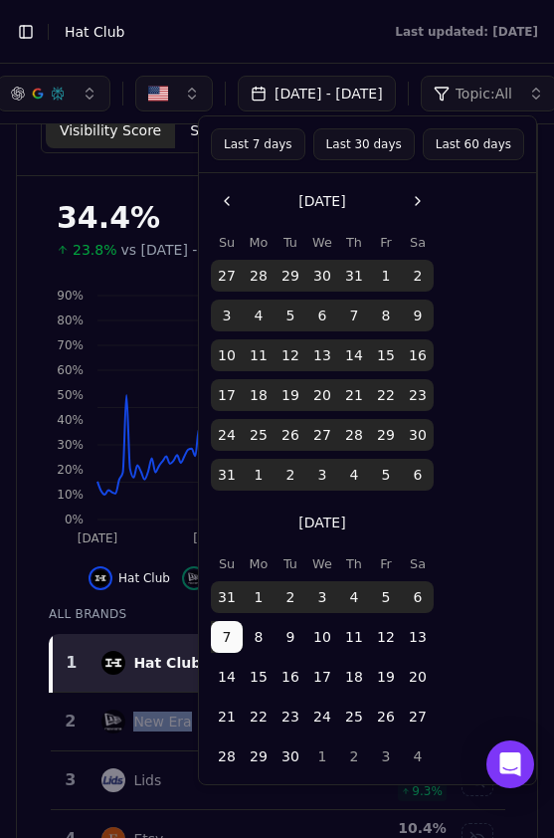
click at [282, 763] on button "30" at bounding box center [291, 756] width 32 height 32
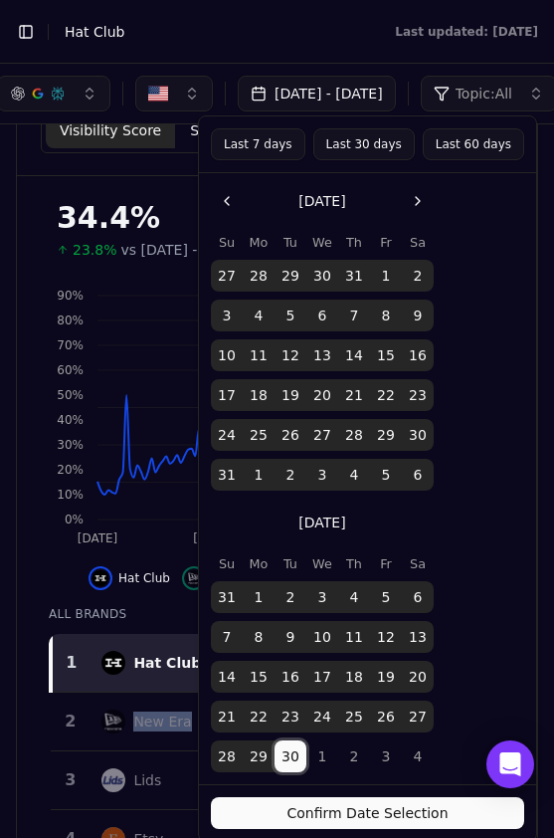
click at [341, 817] on button "Confirm Date Selection" at bounding box center [367, 813] width 313 height 32
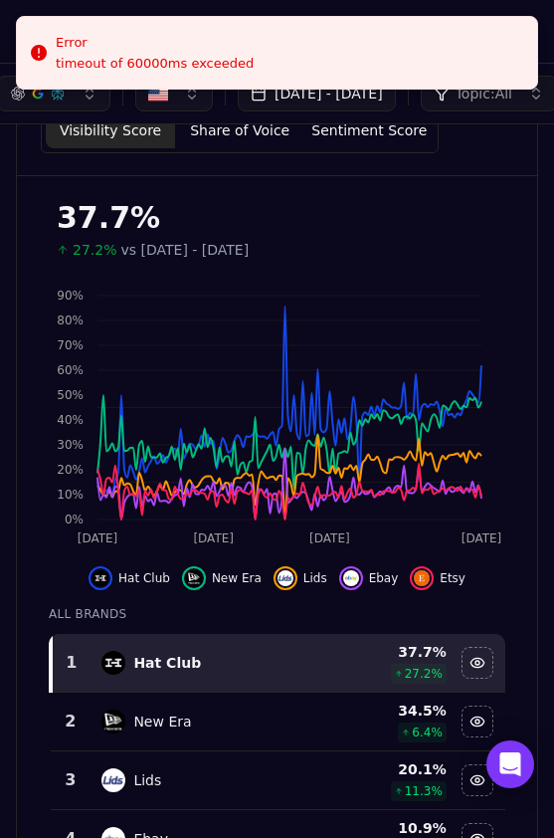
click at [304, 741] on td "New Era" at bounding box center [207, 721] width 235 height 59
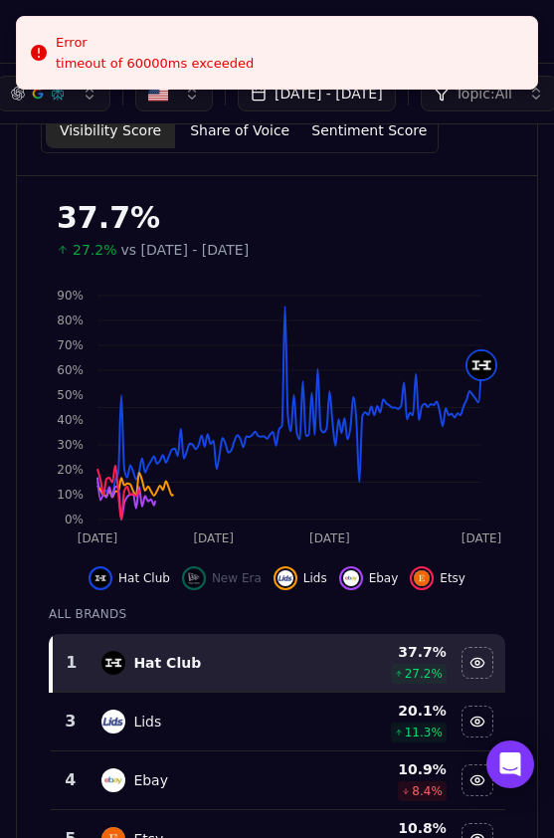
click at [304, 741] on td "Lids" at bounding box center [207, 721] width 235 height 59
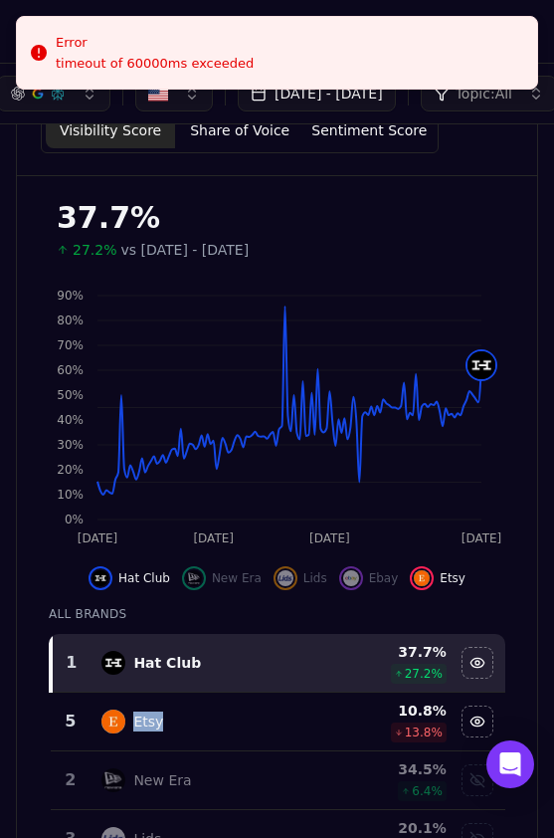
click at [304, 741] on td "Etsy" at bounding box center [207, 721] width 235 height 59
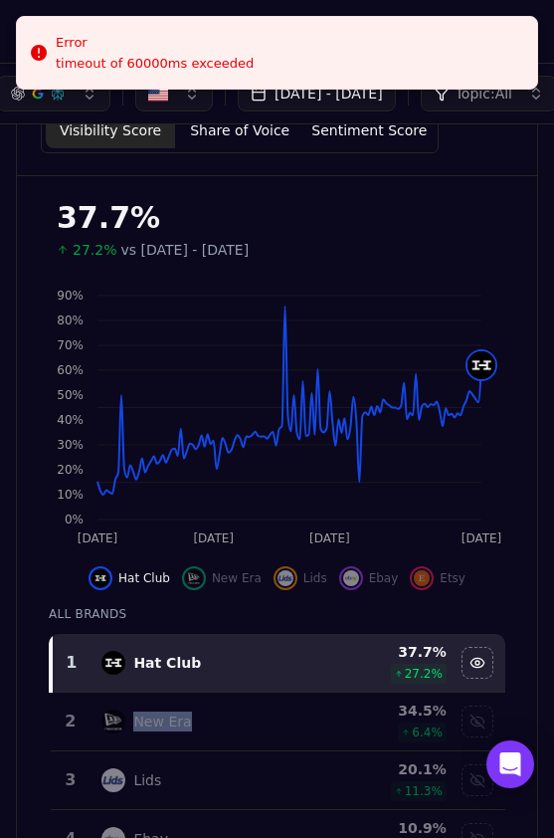
click at [304, 741] on td "New Era" at bounding box center [207, 721] width 235 height 59
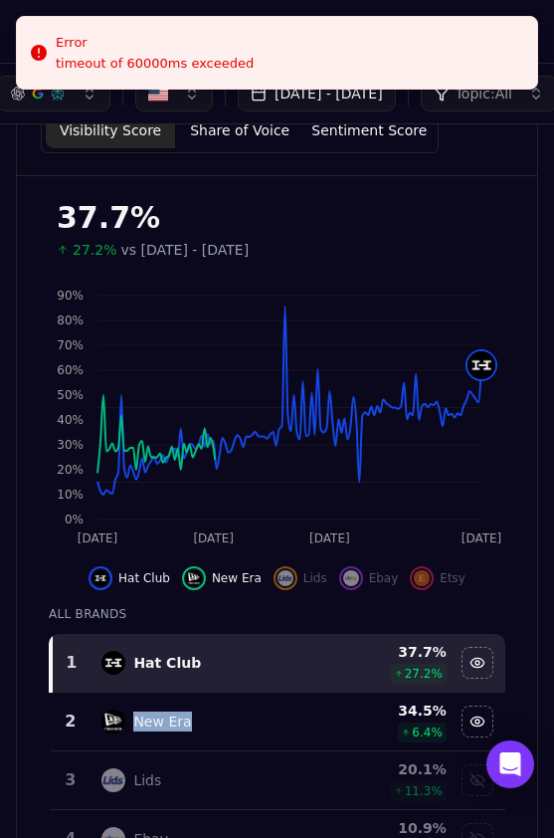
click at [304, 741] on td "New Era" at bounding box center [207, 721] width 235 height 59
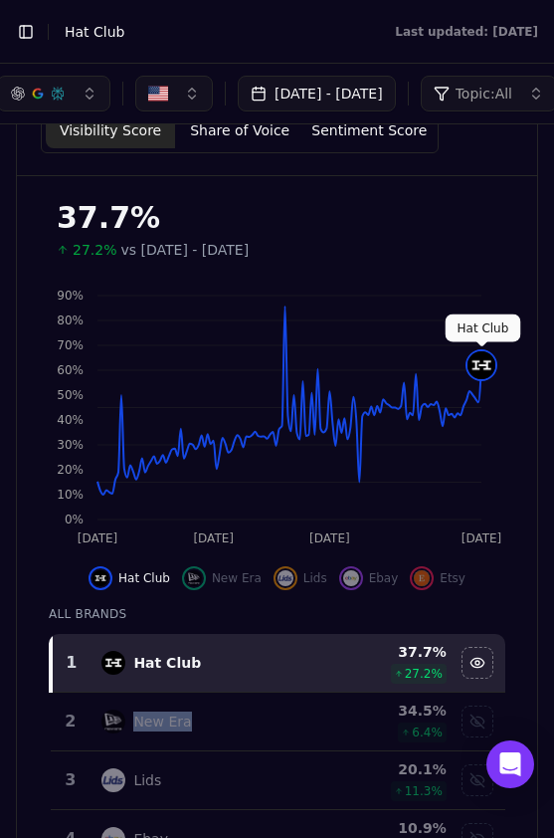
click at [485, 371] on img at bounding box center [482, 365] width 28 height 28
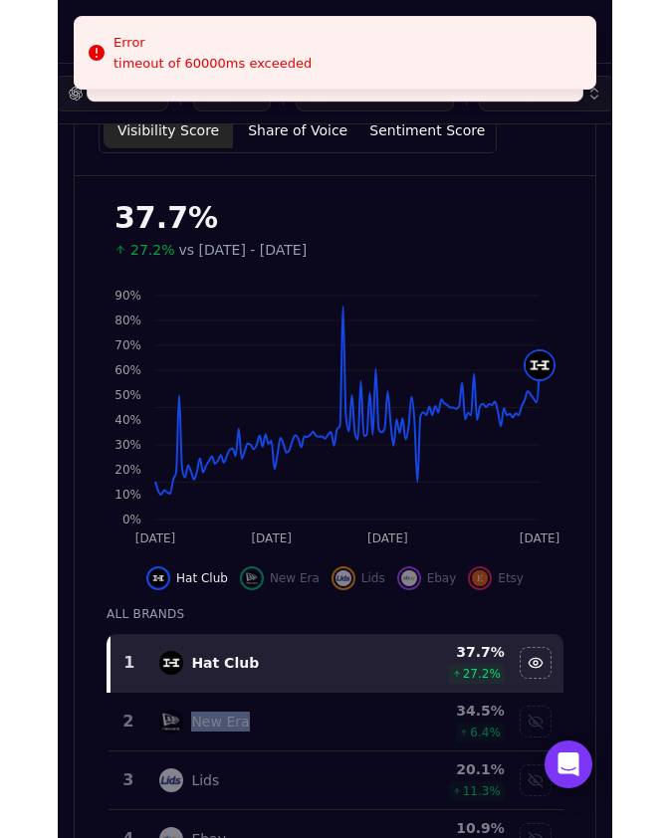
scroll to position [0, 0]
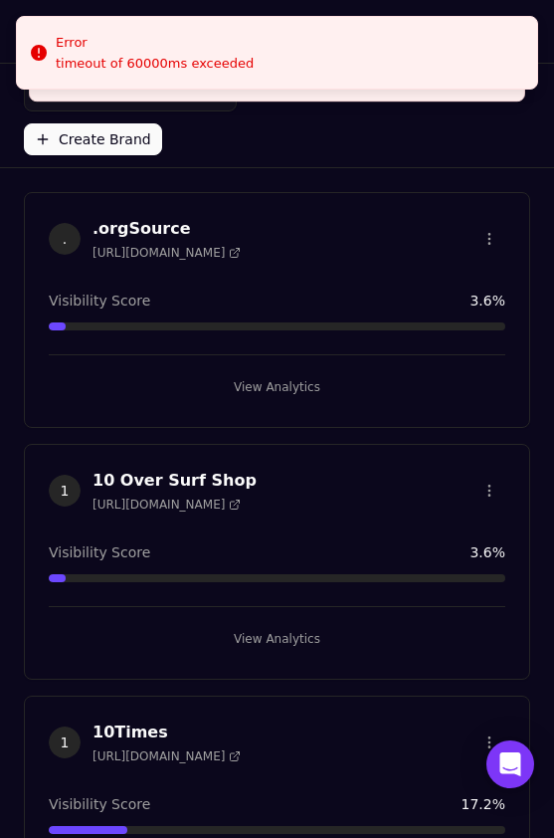
click at [135, 89] on input "search" at bounding box center [130, 94] width 213 height 36
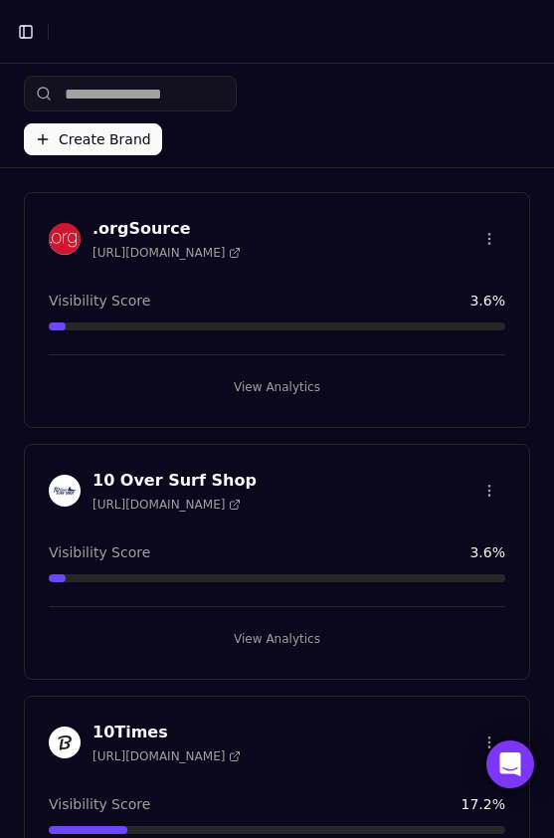
click at [117, 90] on input "search" at bounding box center [130, 94] width 213 height 36
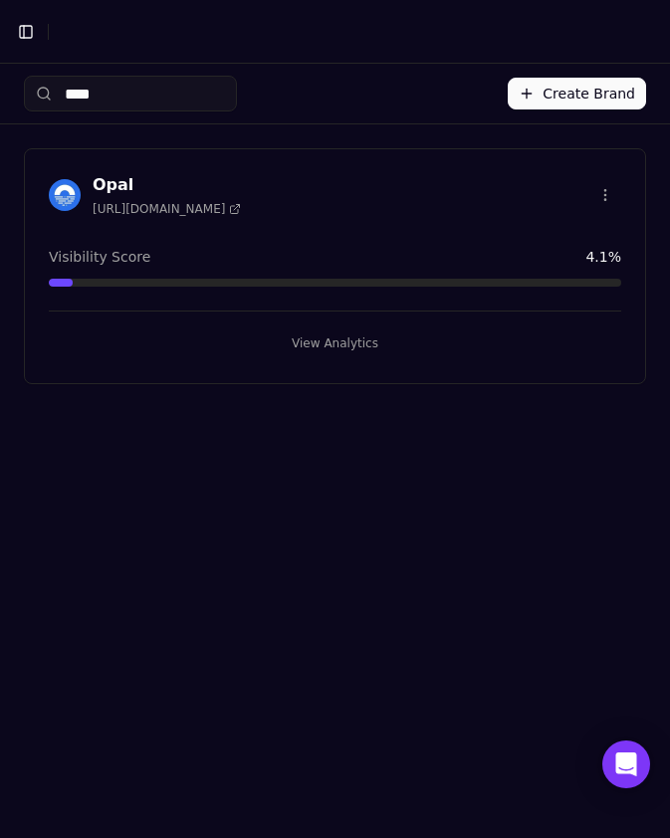
type input "****"
click at [356, 347] on button "View Analytics" at bounding box center [335, 343] width 572 height 32
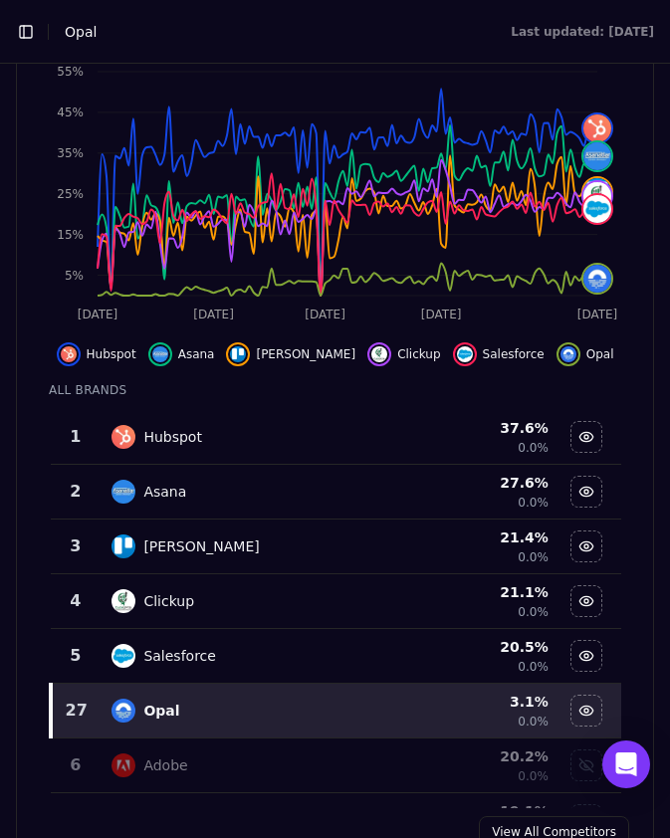
scroll to position [455, 0]
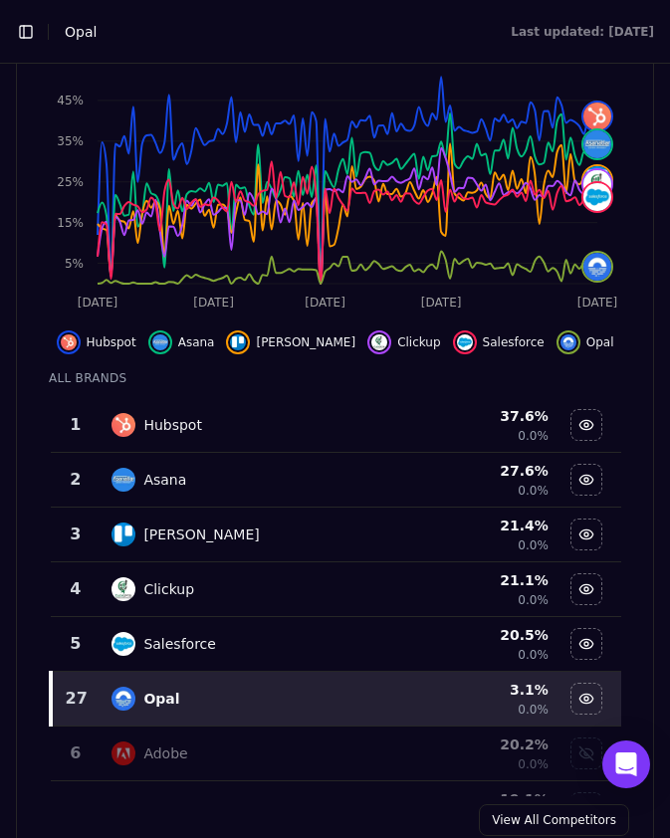
click at [284, 664] on td "Salesforce" at bounding box center [246, 644] width 295 height 55
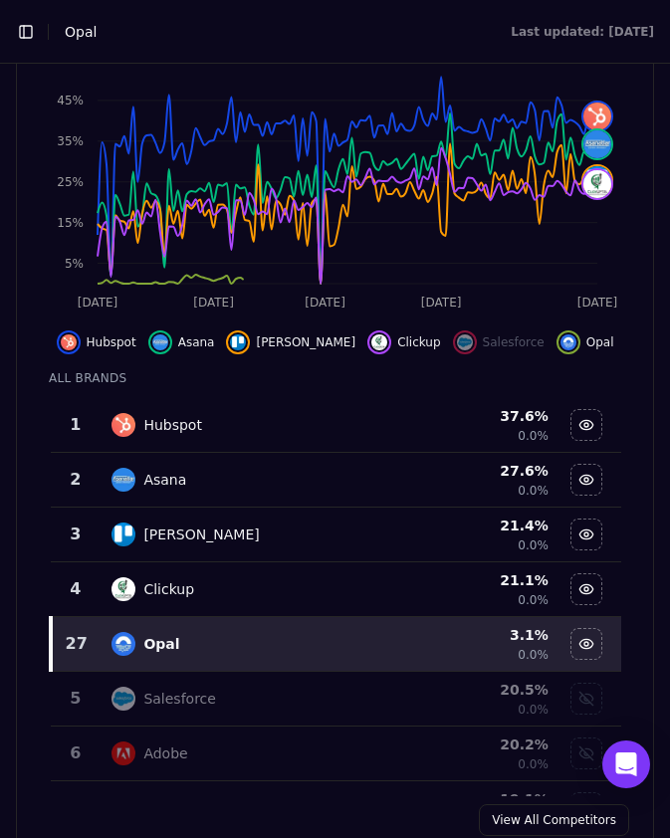
click at [287, 590] on div "Clickup" at bounding box center [246, 589] width 271 height 24
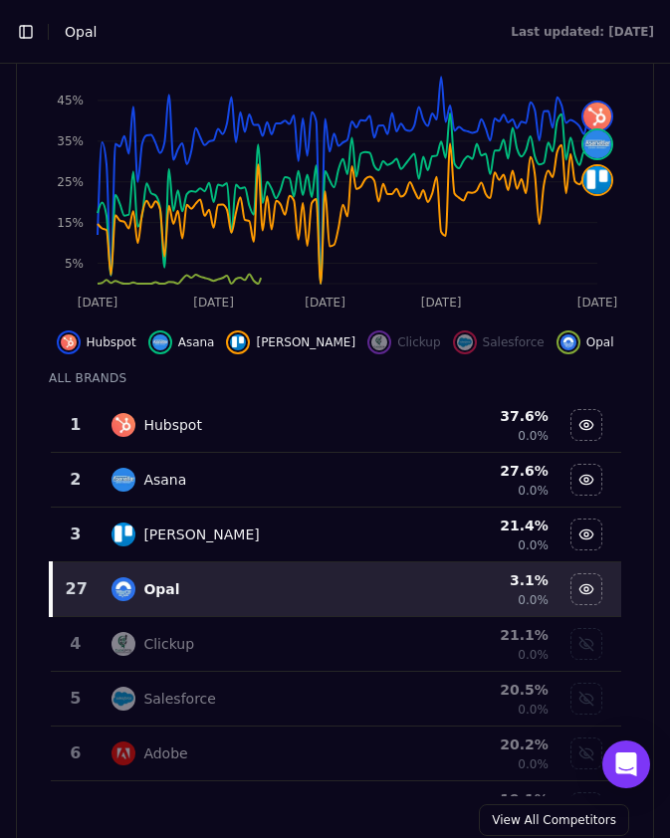
click at [294, 527] on div "Trello" at bounding box center [246, 534] width 271 height 24
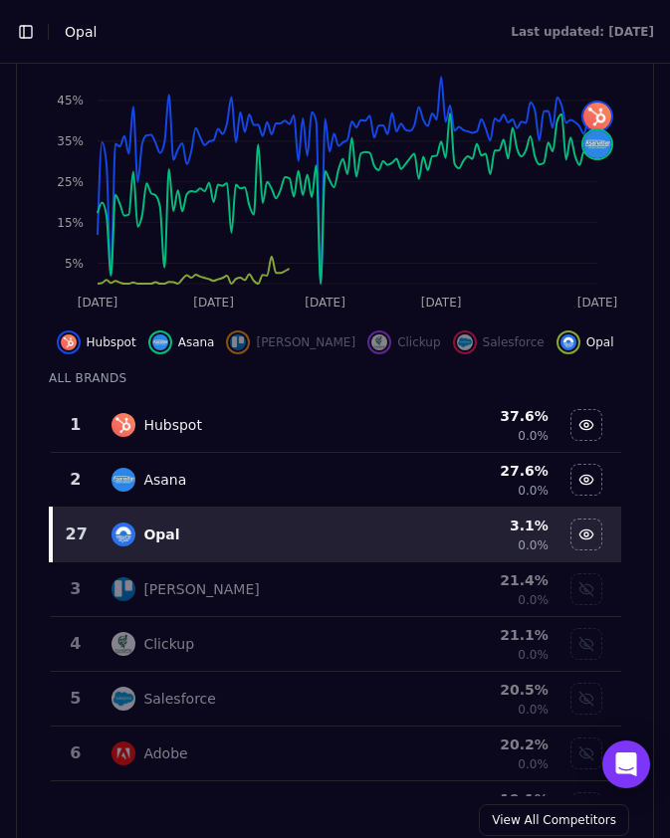
click at [294, 463] on td "Asana" at bounding box center [246, 480] width 295 height 55
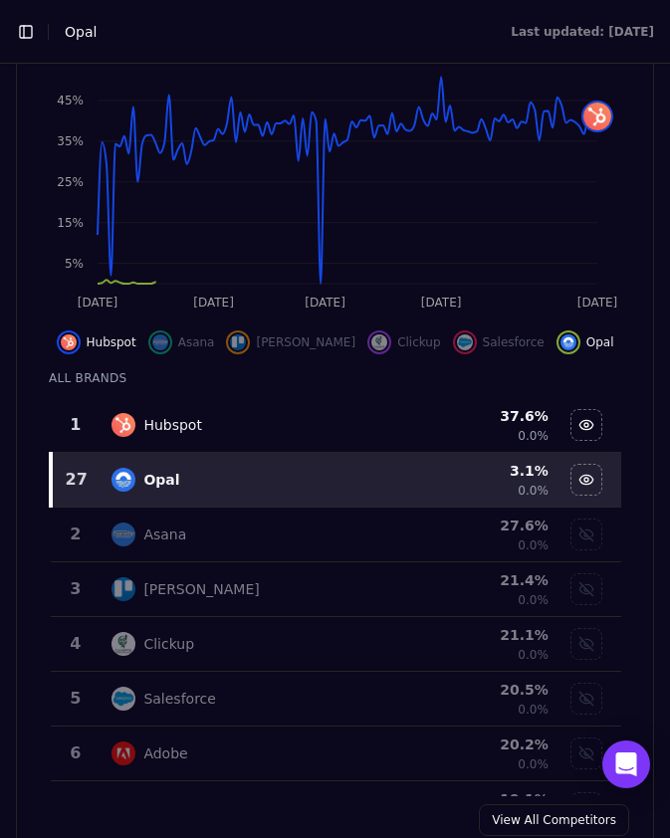
click at [297, 403] on td "Hubspot" at bounding box center [246, 425] width 295 height 55
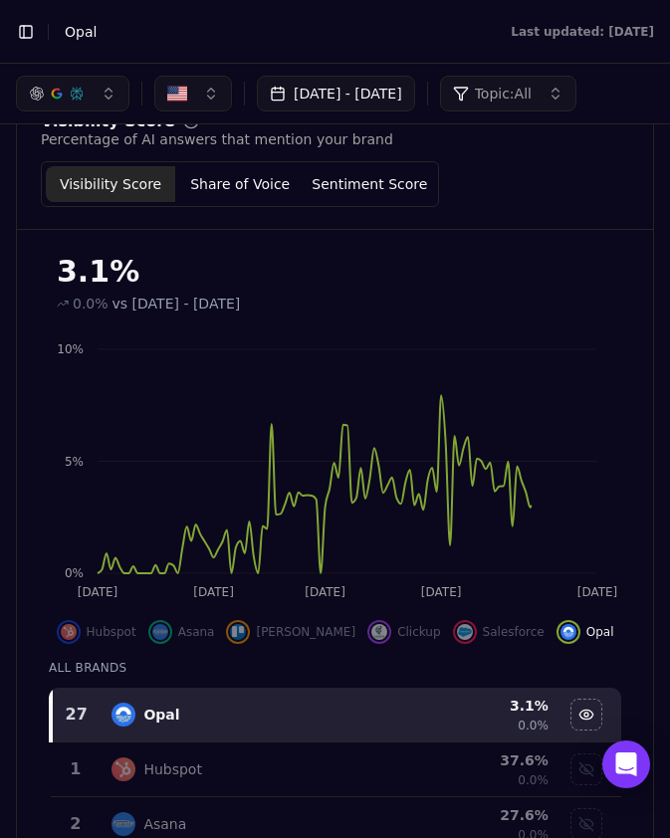
scroll to position [142, 0]
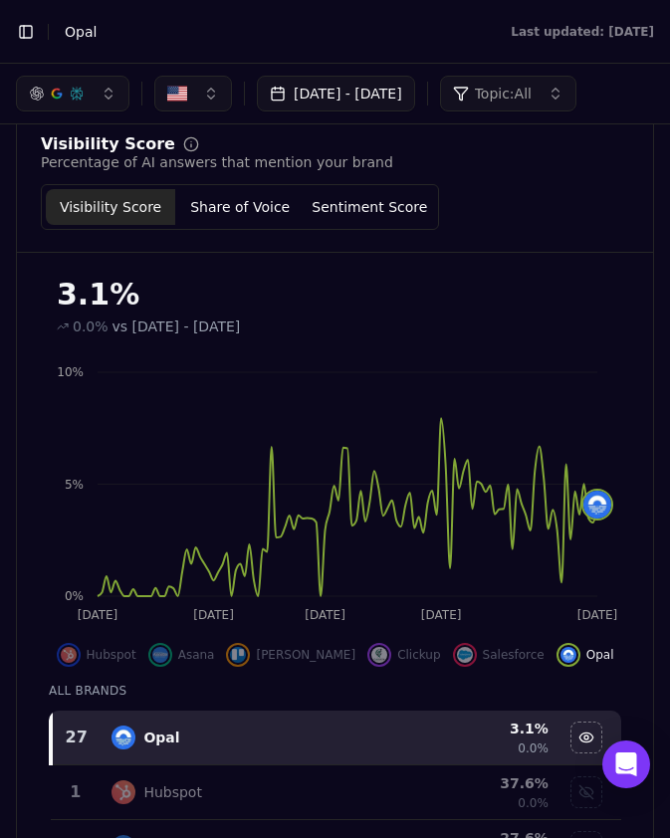
click at [406, 98] on button "May 01, 2025 - Oct 13, 2025" at bounding box center [336, 94] width 158 height 36
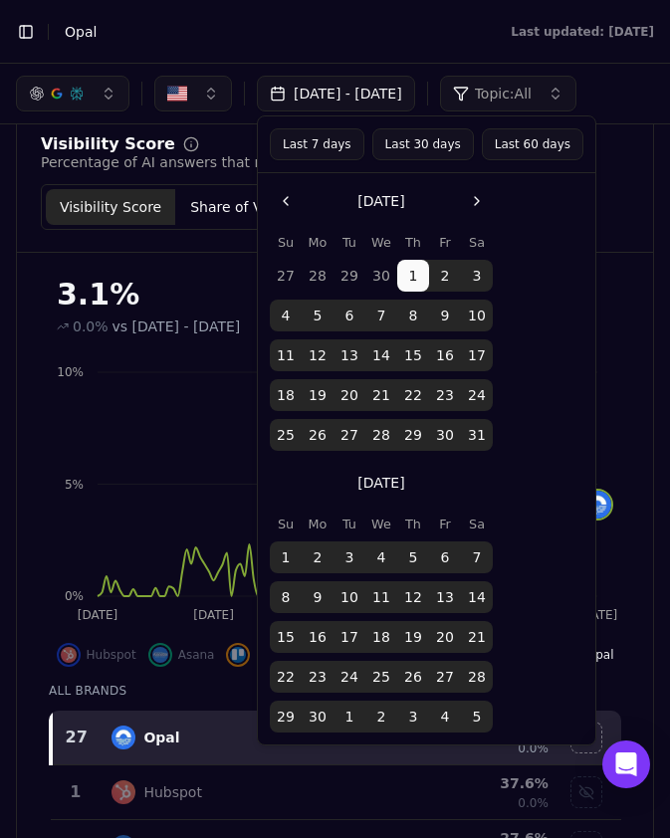
click at [231, 297] on div "3.1%" at bounding box center [335, 295] width 556 height 36
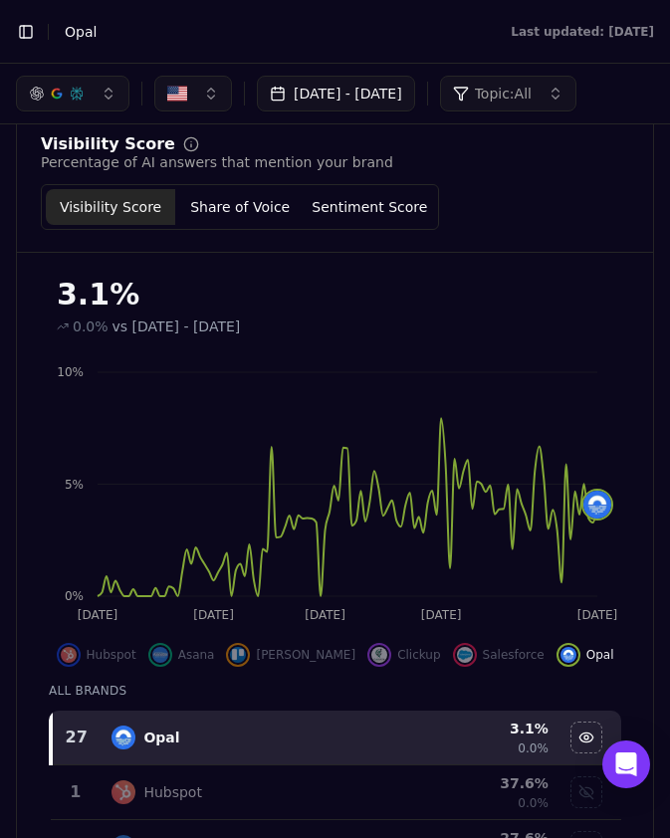
click at [388, 92] on button "May 01, 2025 - Oct 13, 2025" at bounding box center [336, 94] width 158 height 36
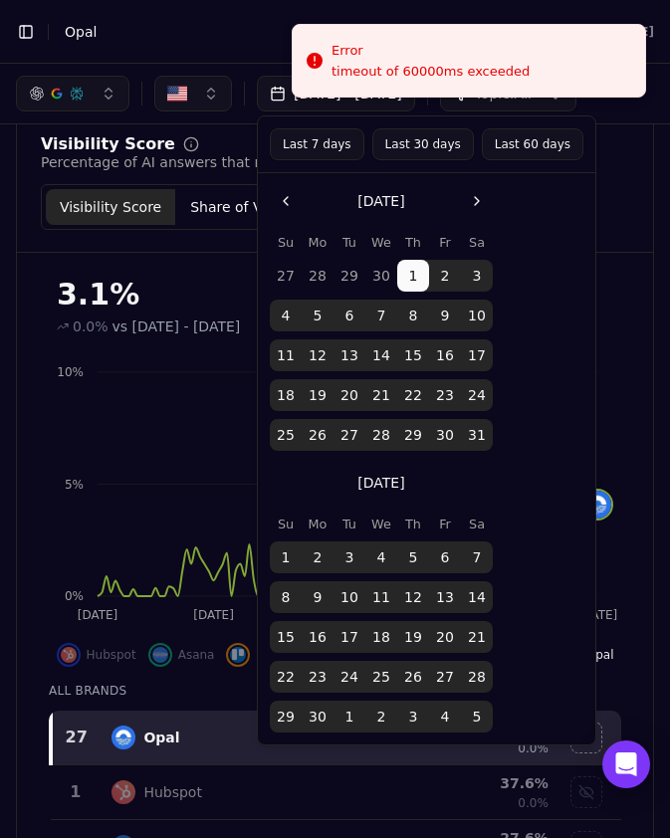
click at [471, 193] on button "Go to the Next Month" at bounding box center [477, 201] width 32 height 32
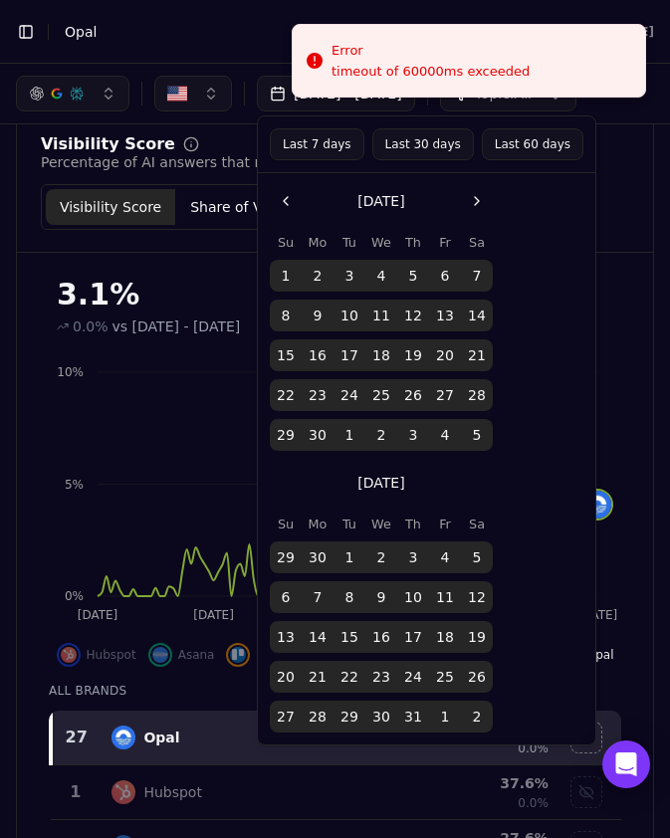
click at [354, 635] on button "15" at bounding box center [349, 637] width 32 height 32
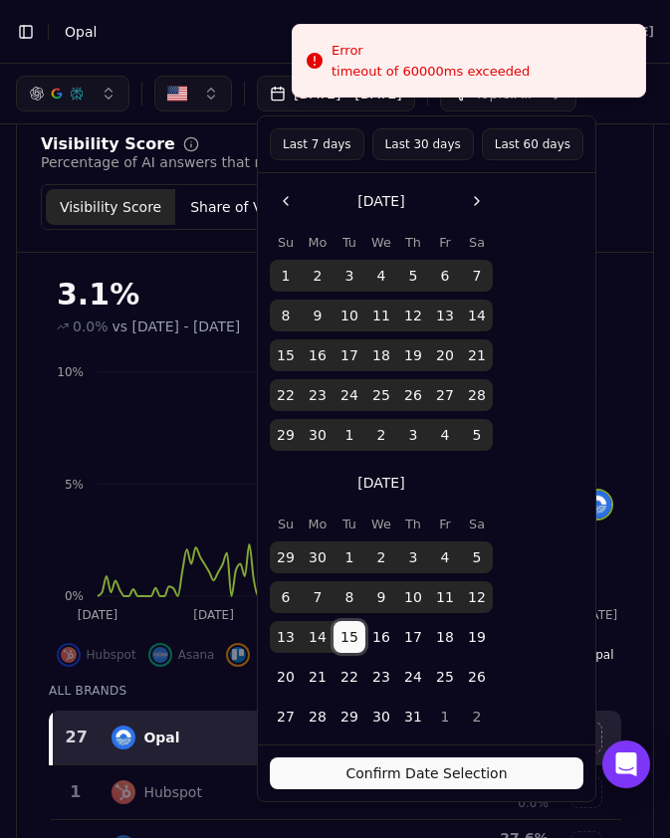
click at [430, 768] on button "Confirm Date Selection" at bounding box center [426, 773] width 313 height 32
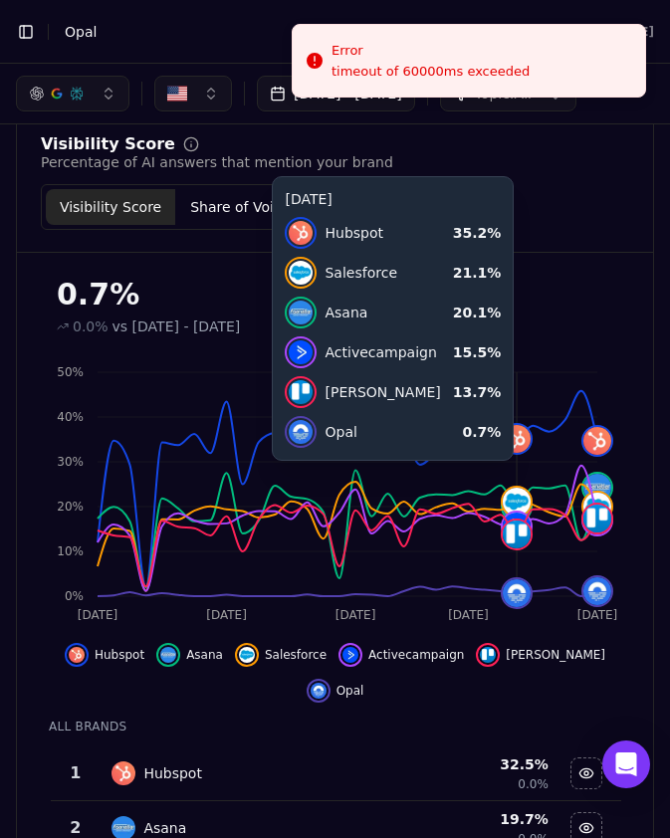
scroll to position [158, 0]
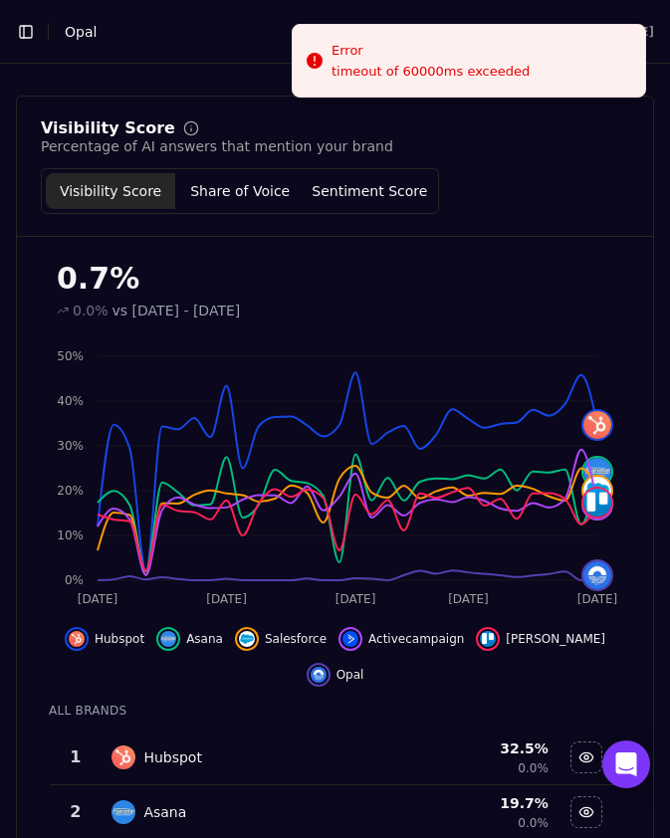
click at [381, 745] on div "Hubspot" at bounding box center [246, 757] width 271 height 24
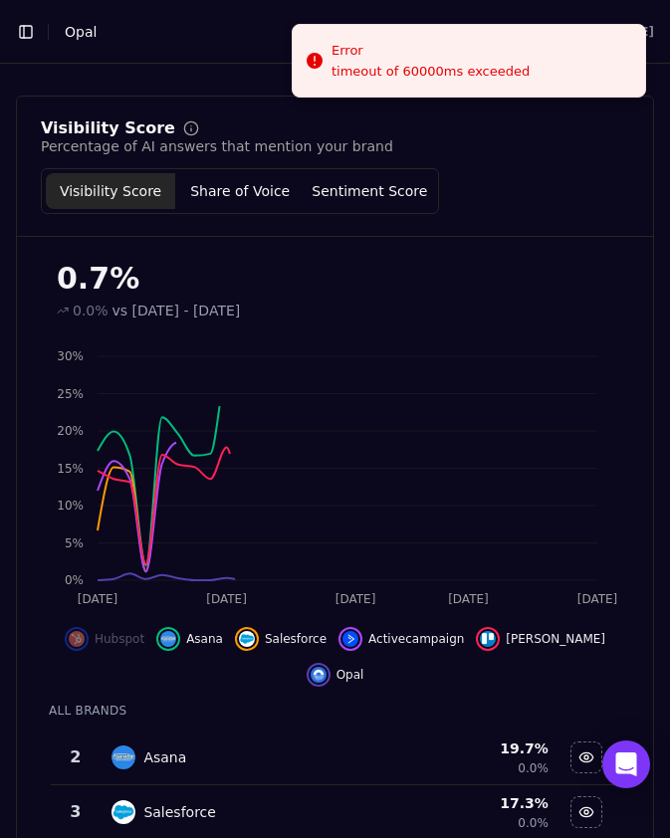
click at [367, 745] on div "Asana" at bounding box center [246, 757] width 271 height 24
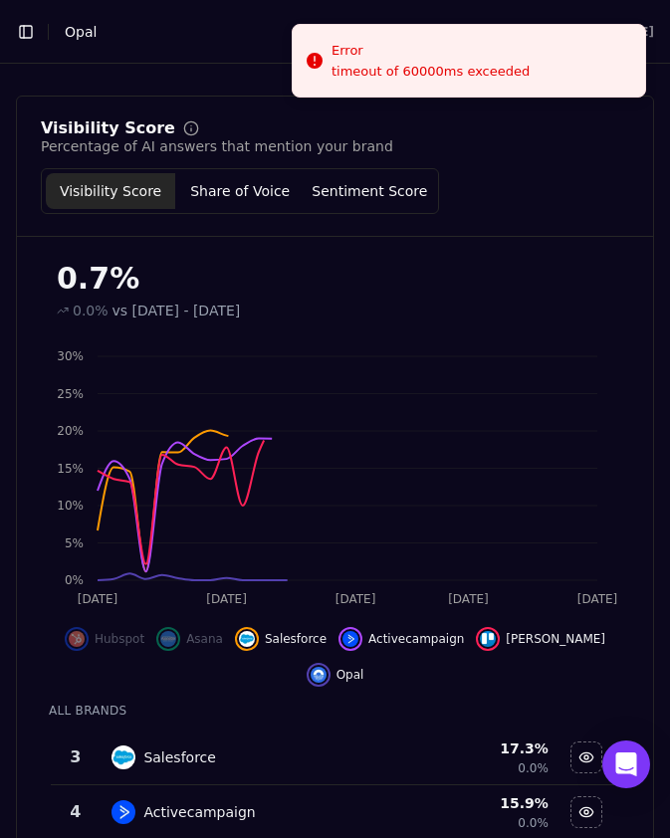
click at [367, 745] on div "Salesforce" at bounding box center [246, 757] width 271 height 24
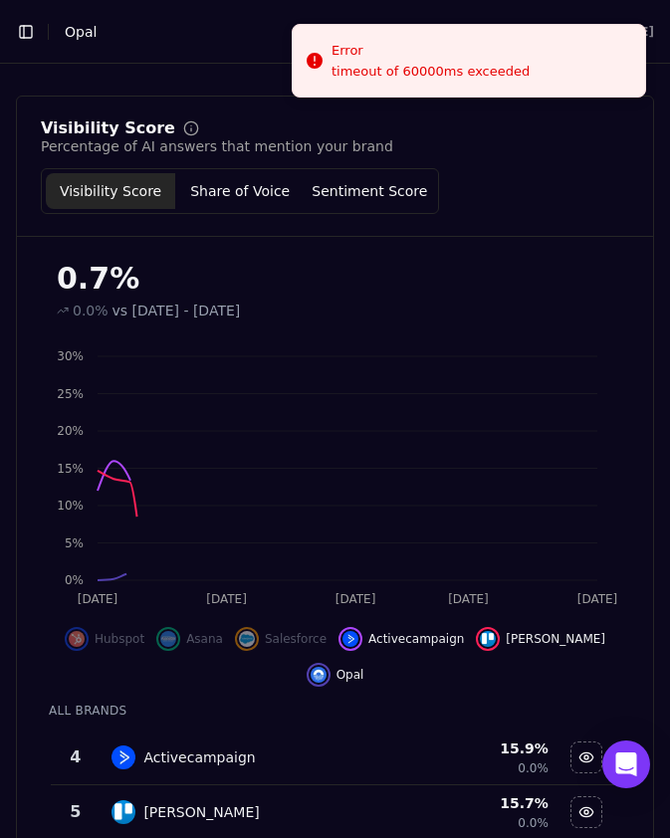
click at [367, 745] on div "Activecampaign" at bounding box center [246, 757] width 271 height 24
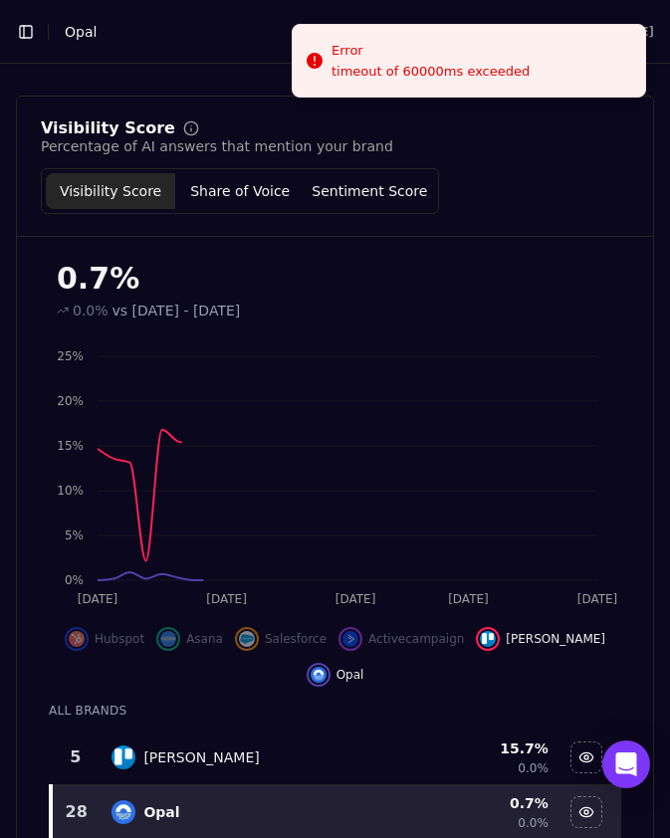
click at [367, 745] on div "Trello" at bounding box center [246, 757] width 271 height 24
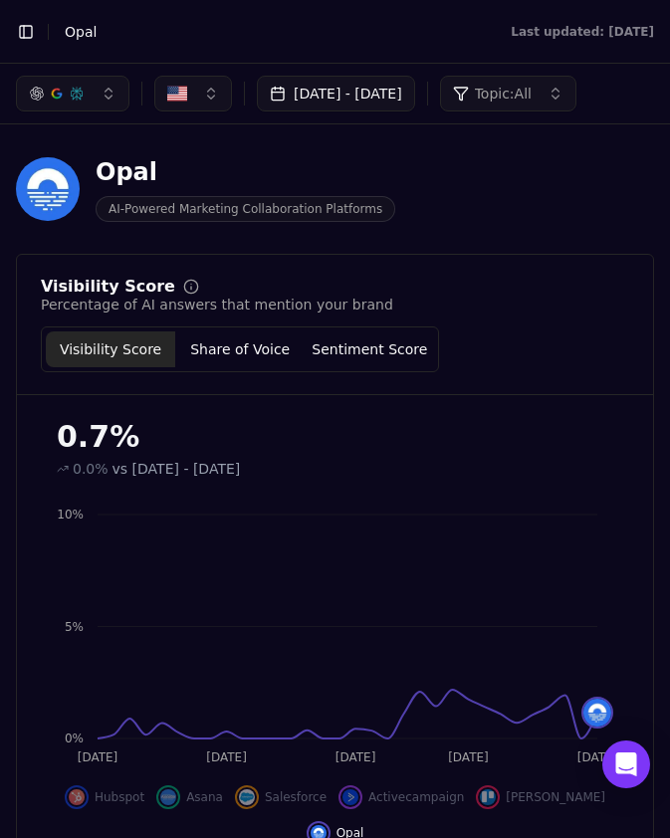
scroll to position [33, 0]
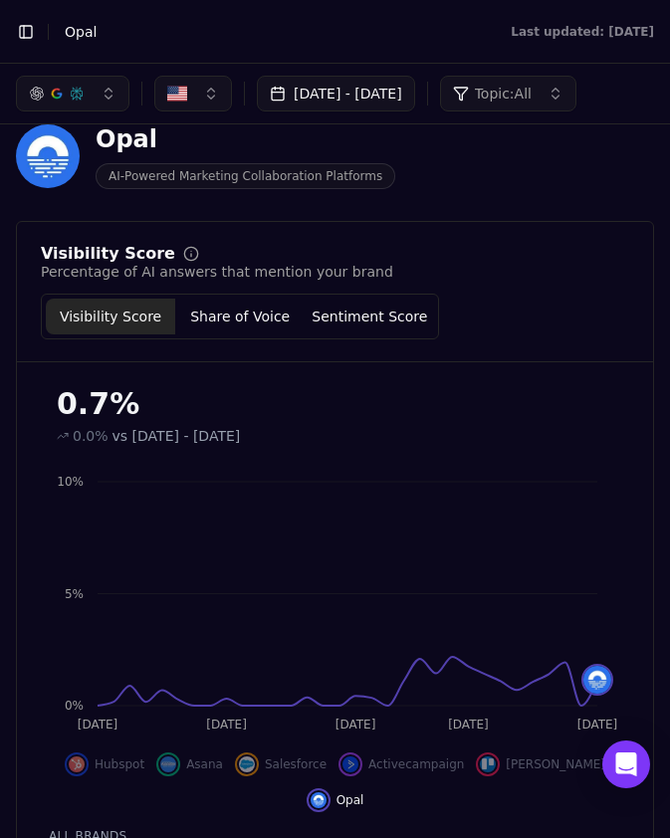
click at [415, 98] on button "May 01, 2025 - Jul 15, 2025" at bounding box center [336, 94] width 158 height 36
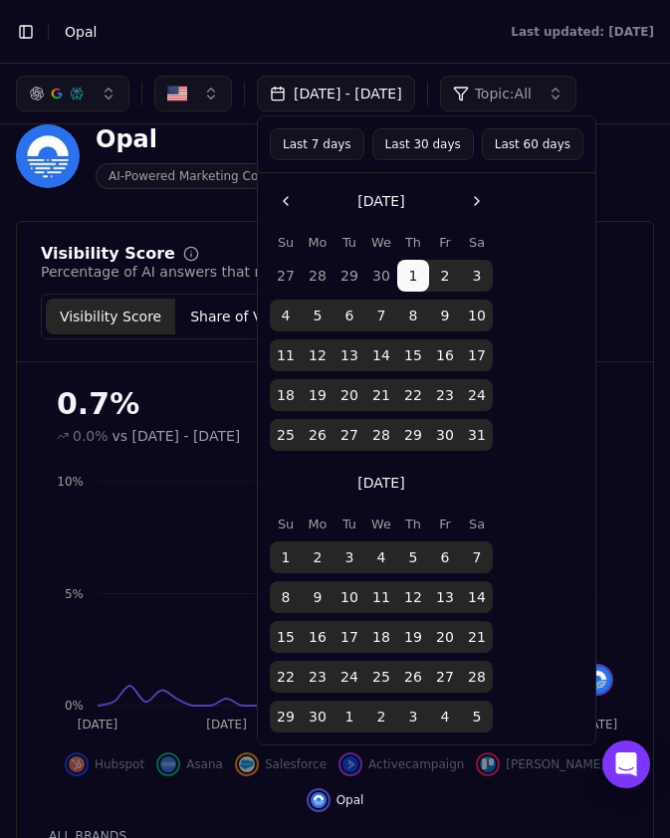
click at [291, 555] on button "1" at bounding box center [286, 557] width 32 height 32
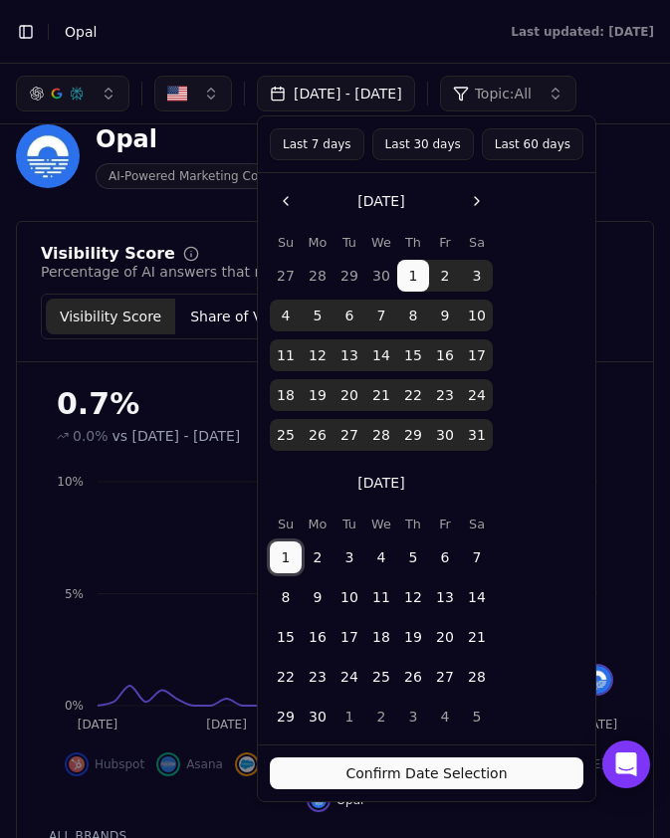
click at [287, 638] on button "15" at bounding box center [286, 637] width 32 height 32
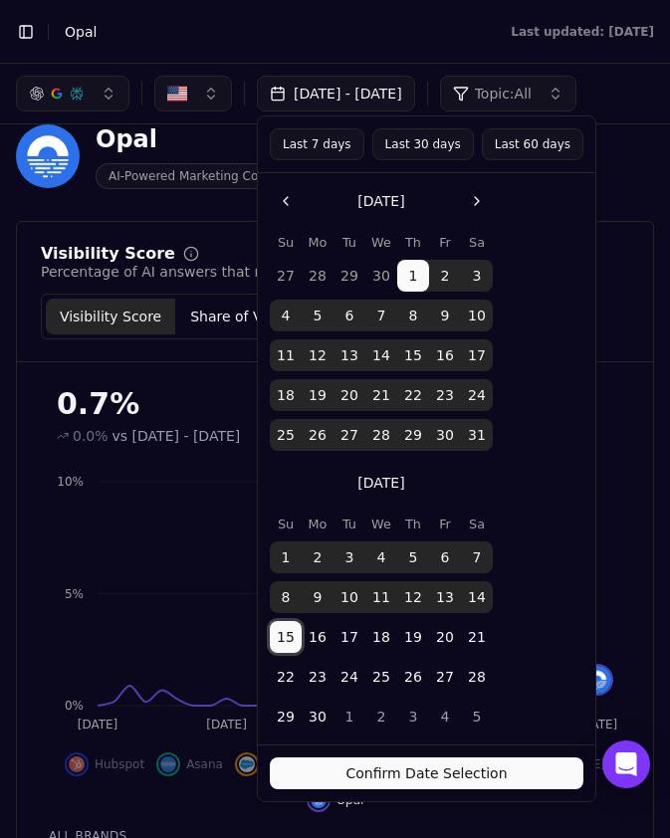
click at [278, 640] on button "15" at bounding box center [286, 637] width 32 height 32
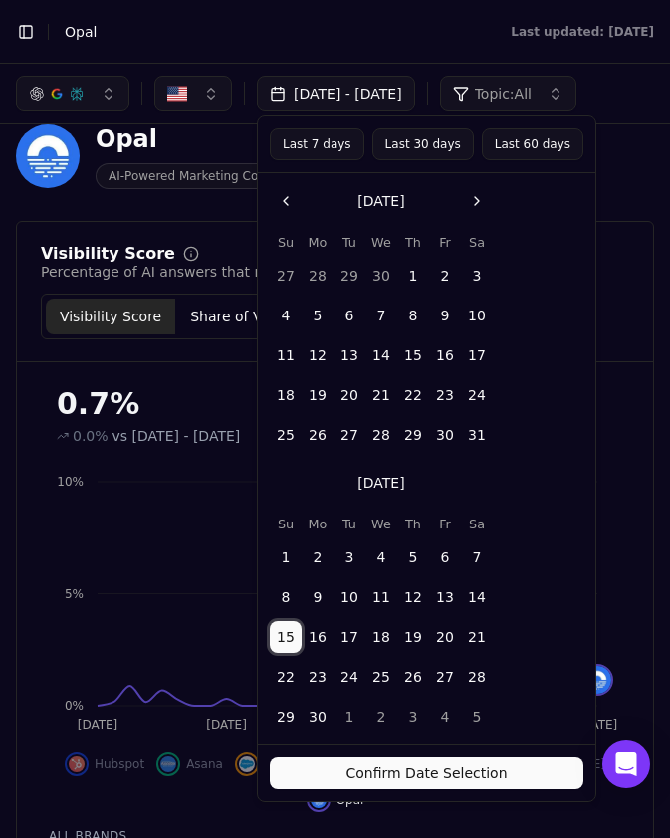
click at [477, 212] on button "Go to the Next Month" at bounding box center [477, 201] width 32 height 32
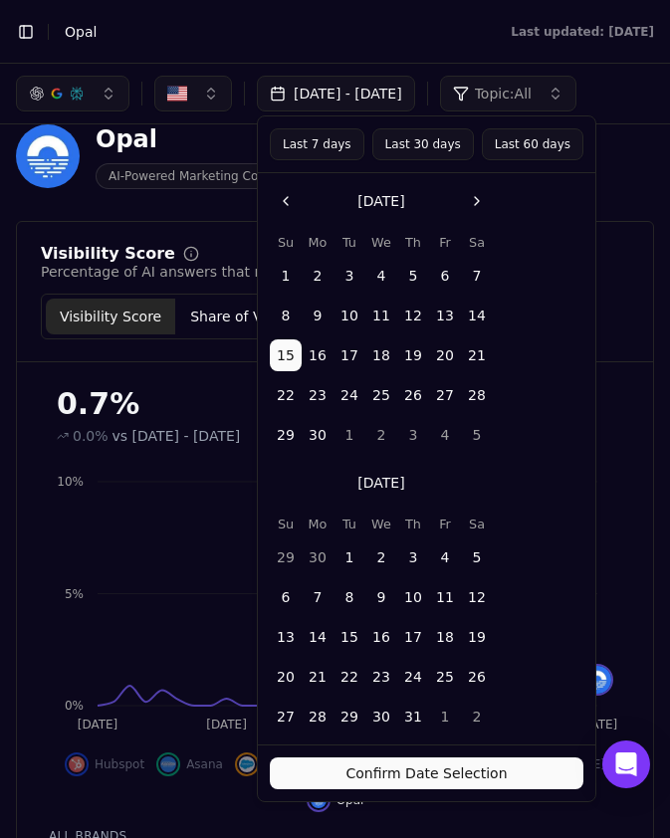
click at [477, 212] on button "Go to the Next Month" at bounding box center [477, 201] width 32 height 32
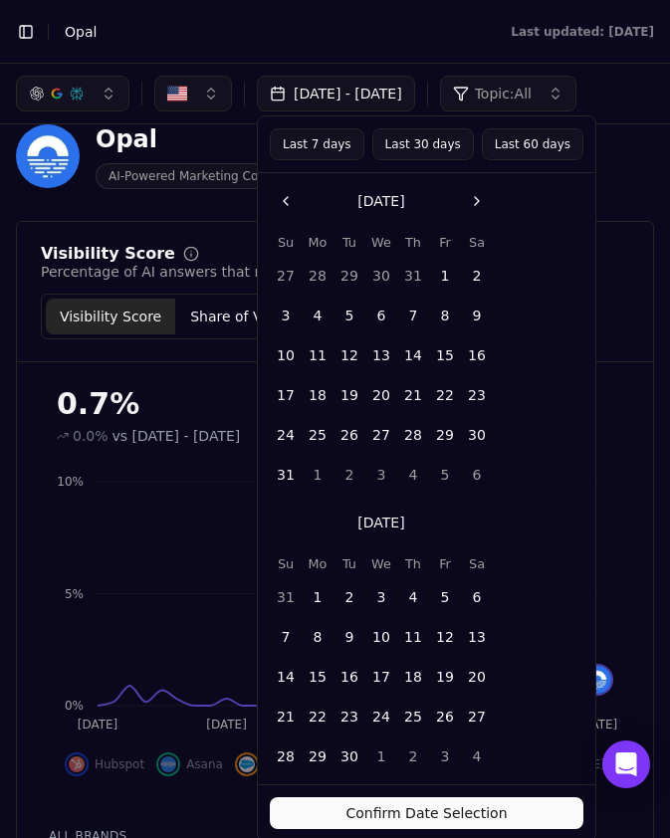
click at [313, 679] on button "15" at bounding box center [317, 677] width 32 height 32
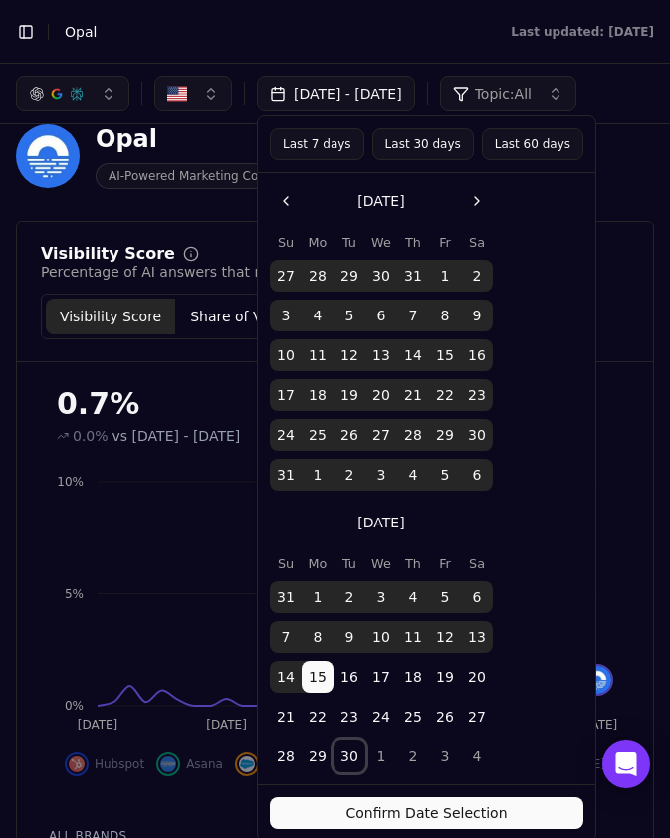
click at [351, 761] on button "30" at bounding box center [349, 756] width 32 height 32
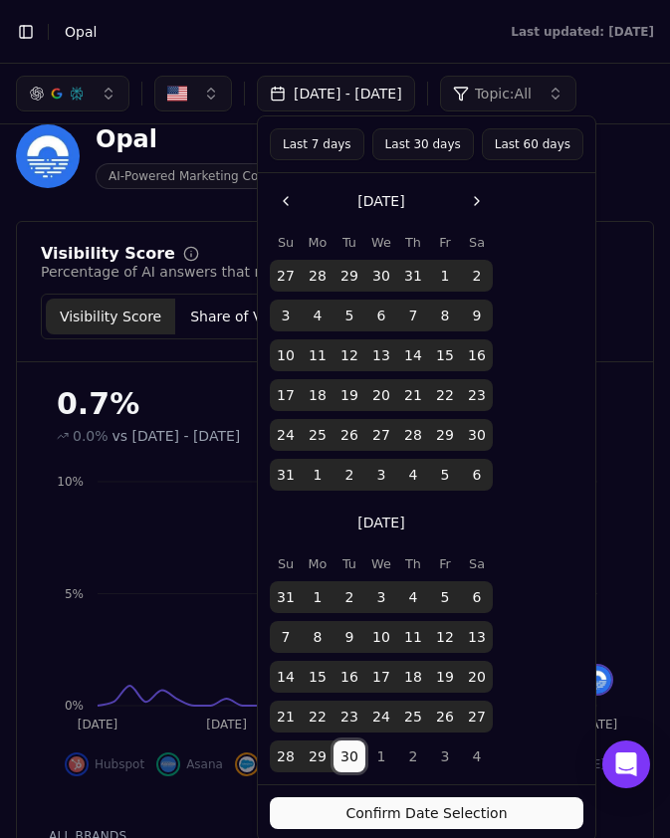
click at [376, 830] on div "Confirm Date Selection" at bounding box center [426, 812] width 337 height 57
click at [377, 813] on button "Confirm Date Selection" at bounding box center [426, 813] width 313 height 32
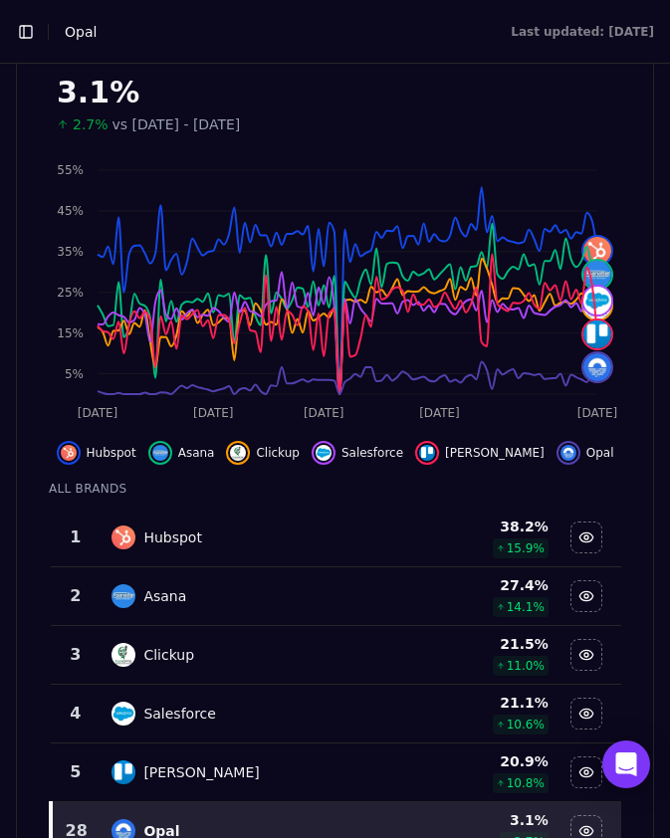
scroll to position [351, 0]
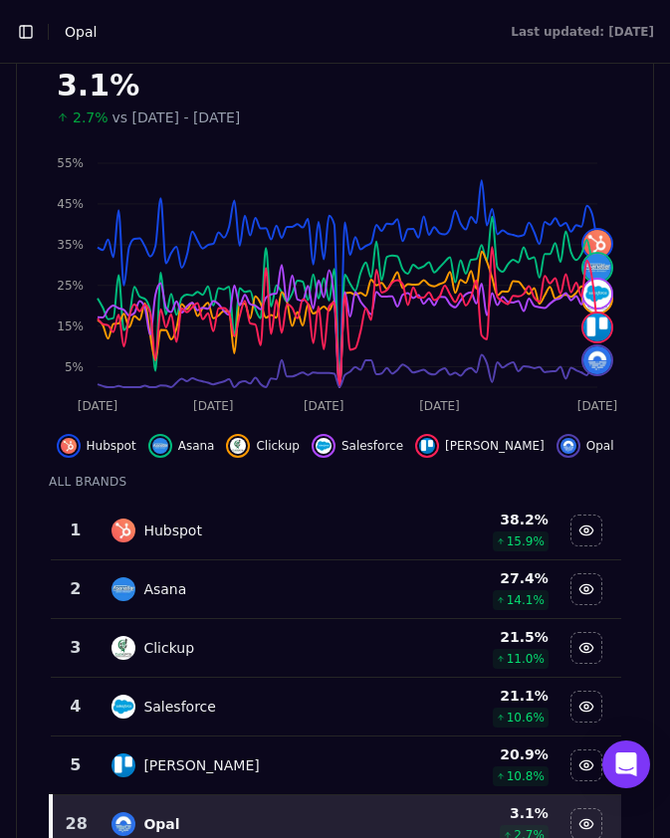
click at [231, 549] on td "Hubspot" at bounding box center [246, 530] width 295 height 59
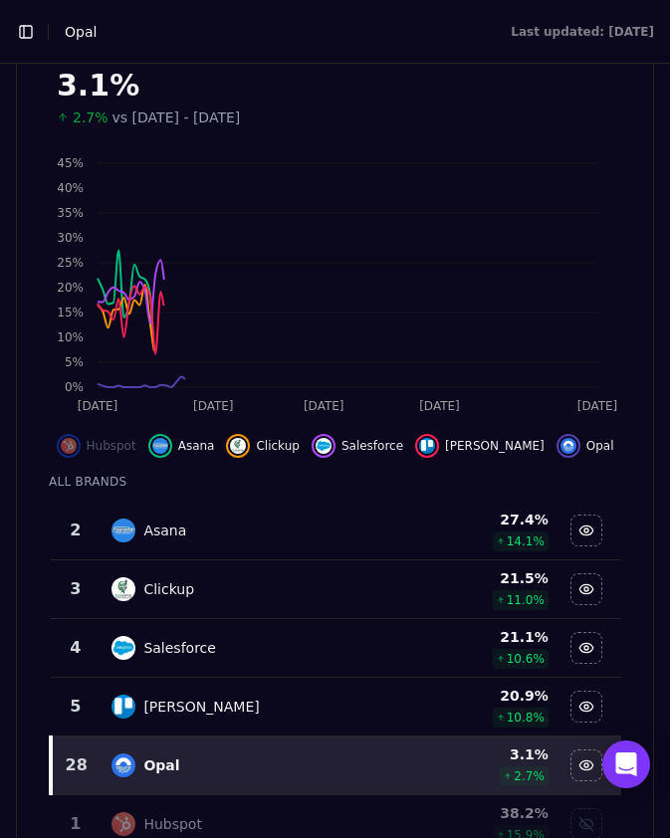
click at [231, 549] on td "Asana" at bounding box center [246, 530] width 295 height 59
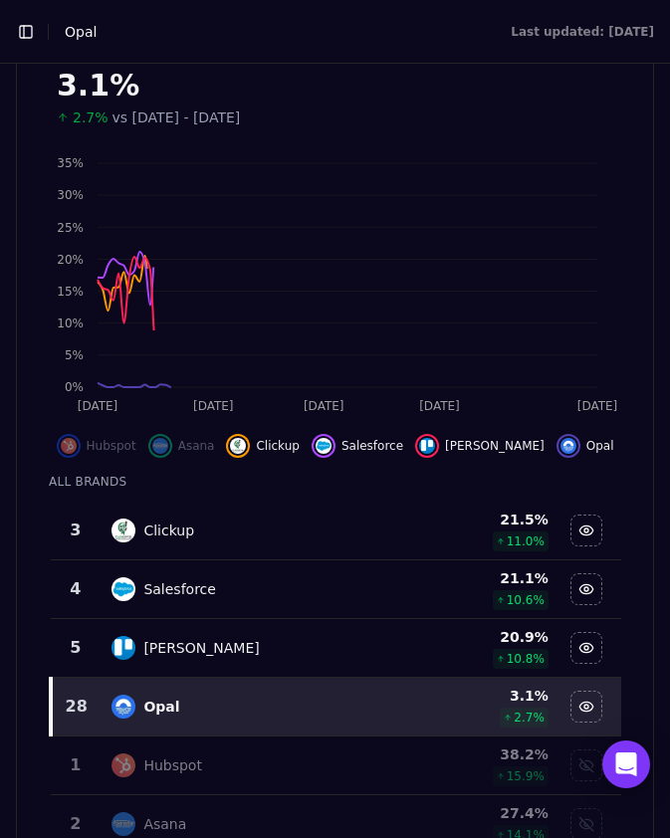
click at [231, 549] on td "Clickup" at bounding box center [246, 530] width 295 height 59
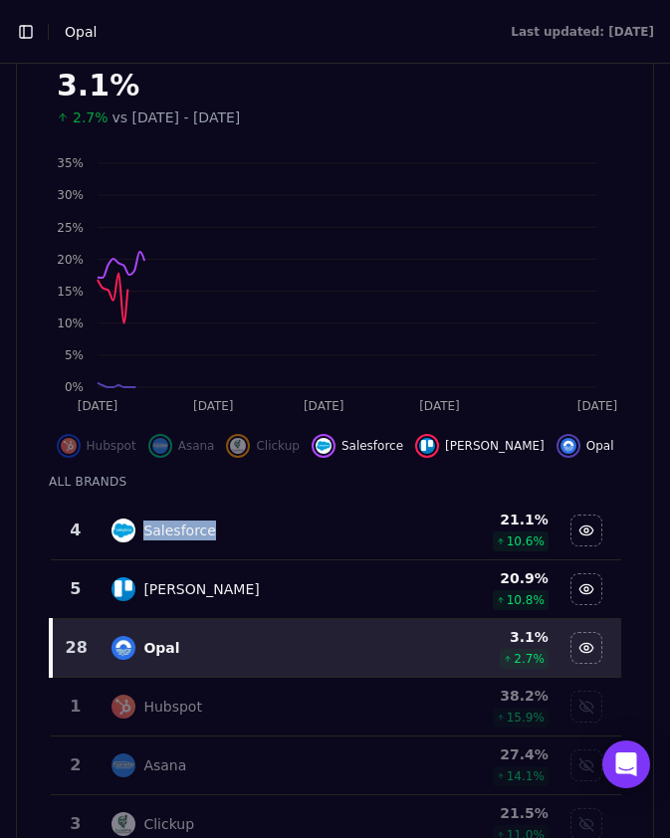
click at [231, 549] on td "Salesforce" at bounding box center [246, 530] width 295 height 59
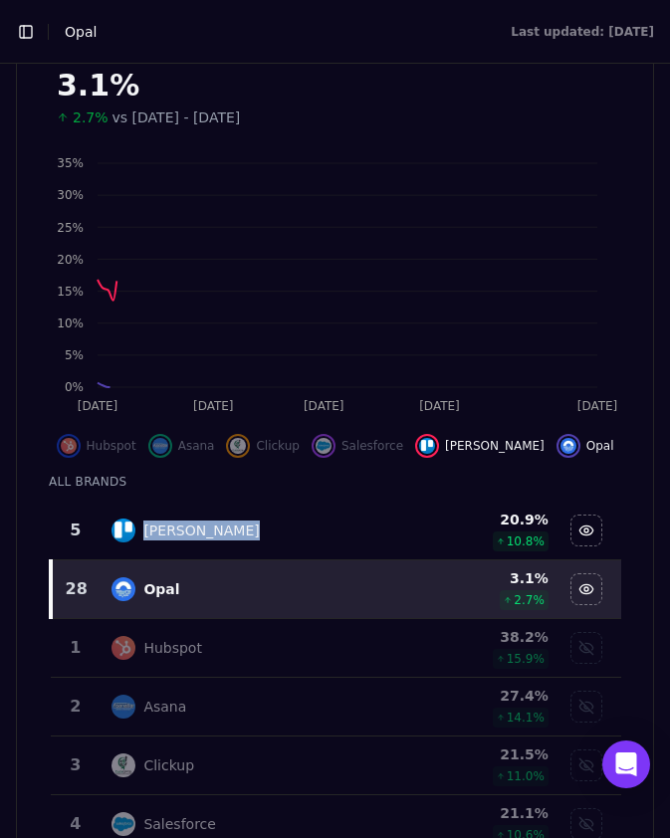
click at [231, 549] on td "Trello" at bounding box center [246, 530] width 295 height 59
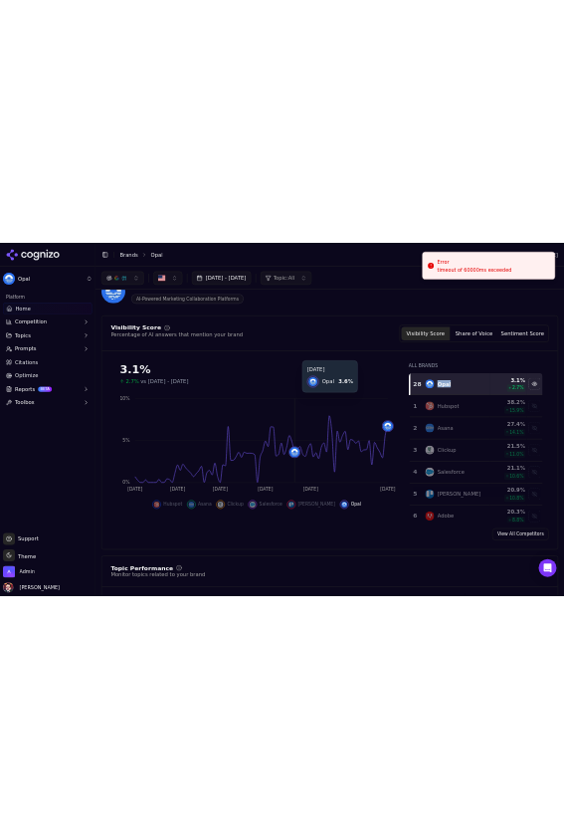
scroll to position [0, 0]
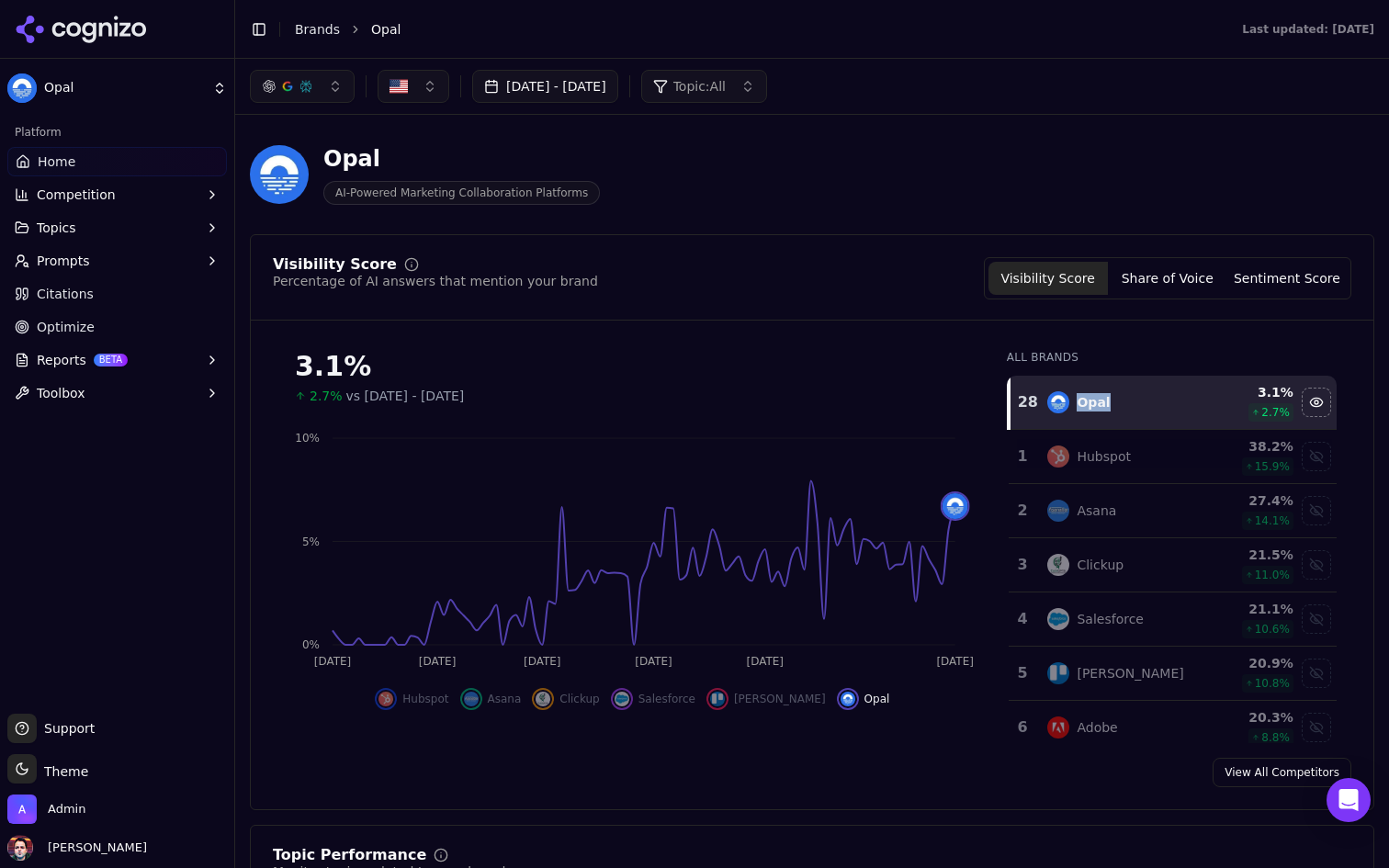
click at [618, 83] on button "Jun 15, 2025 - Sep 30, 2025" at bounding box center [545, 87] width 146 height 33
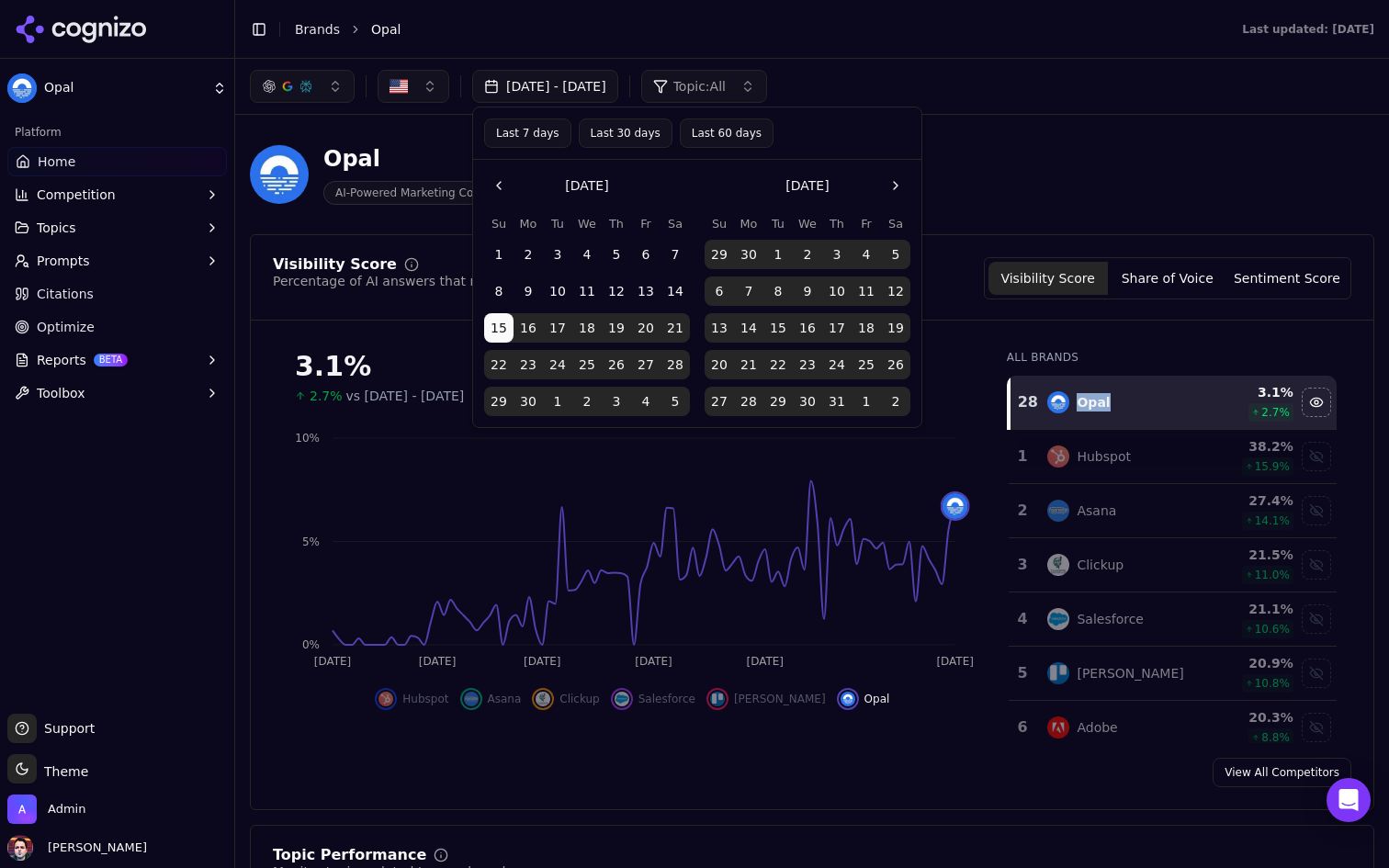
click at [532, 138] on button "Last 7 days" at bounding box center [527, 133] width 88 height 30
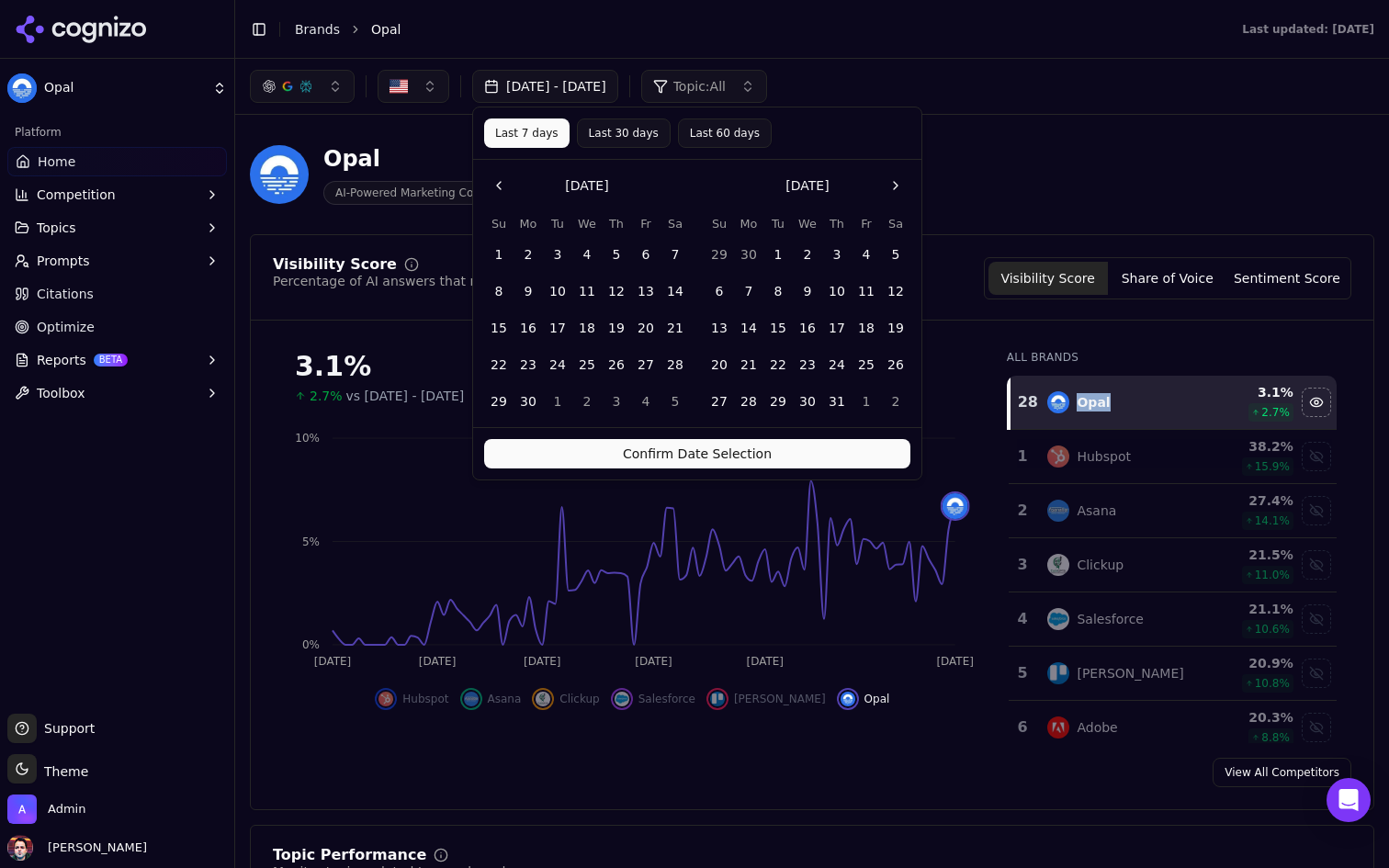
click at [618, 450] on button "Confirm Date Selection" at bounding box center [697, 454] width 427 height 30
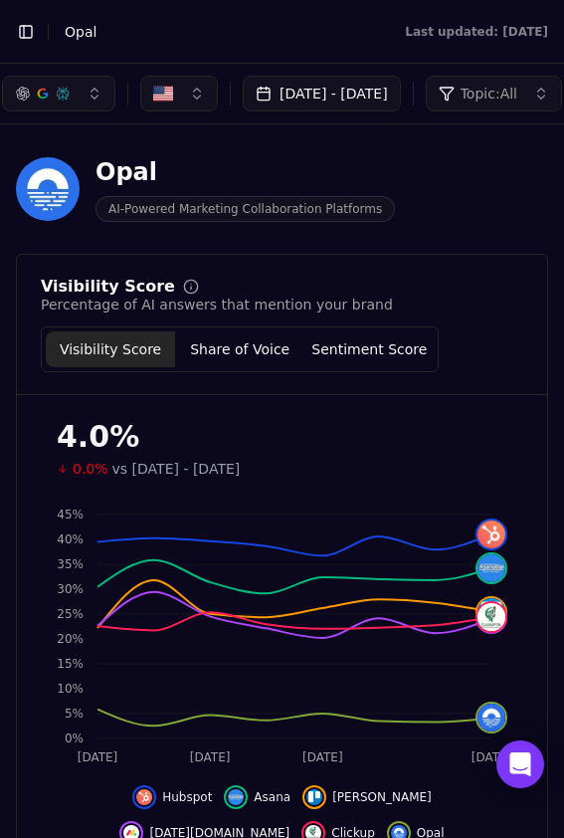
click at [307, 85] on button "Oct 06, 2025 - Oct 13, 2025" at bounding box center [322, 94] width 158 height 36
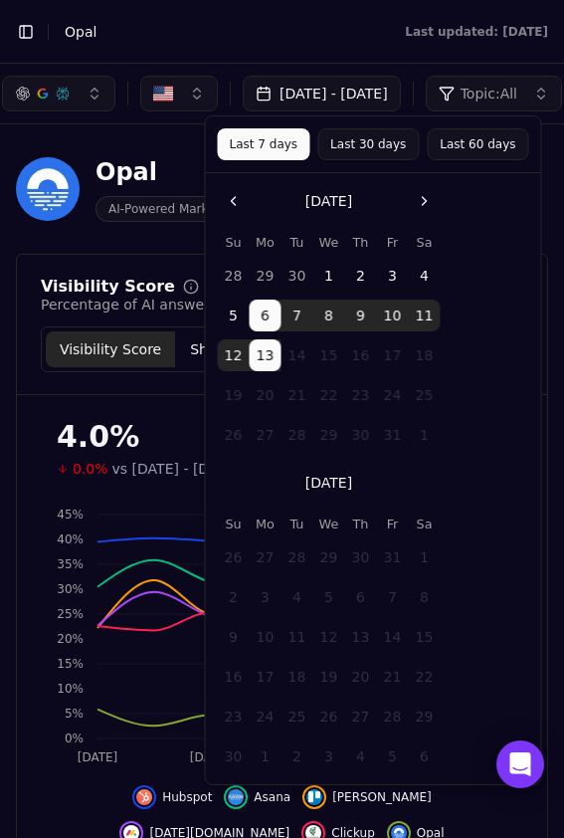
click at [159, 267] on div "Visibility Score Percentage of AI answers that mention your brand Visibility Sc…" at bounding box center [282, 802] width 532 height 1097
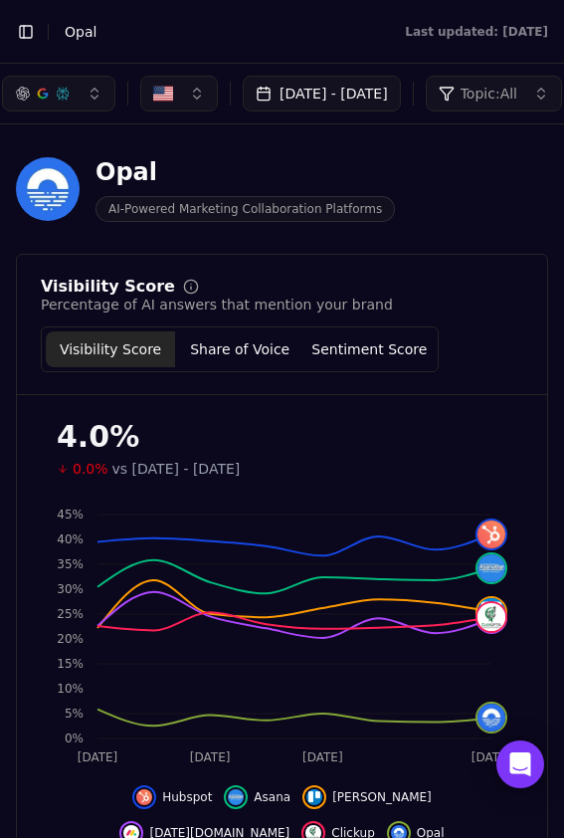
click at [296, 99] on button "Oct 06, 2025 - Oct 13, 2025" at bounding box center [322, 94] width 158 height 36
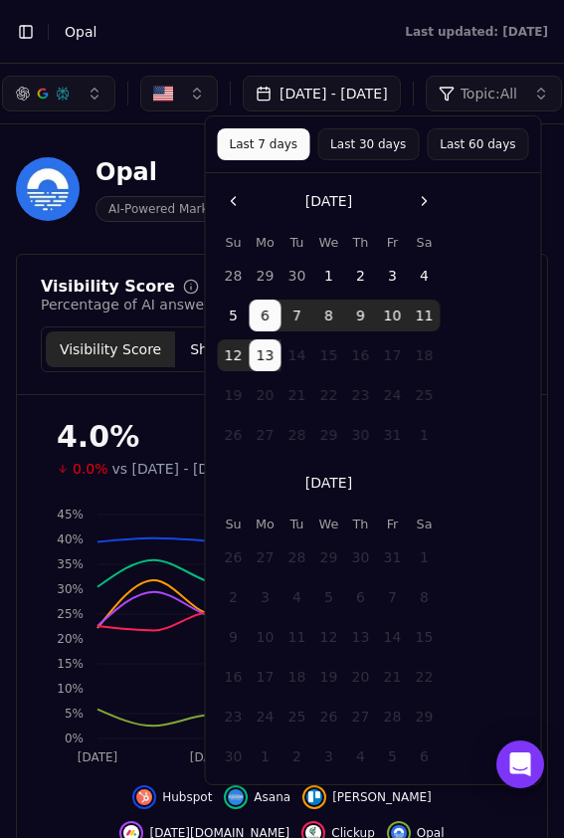
click at [239, 203] on button "Go to the Previous Month" at bounding box center [234, 201] width 32 height 32
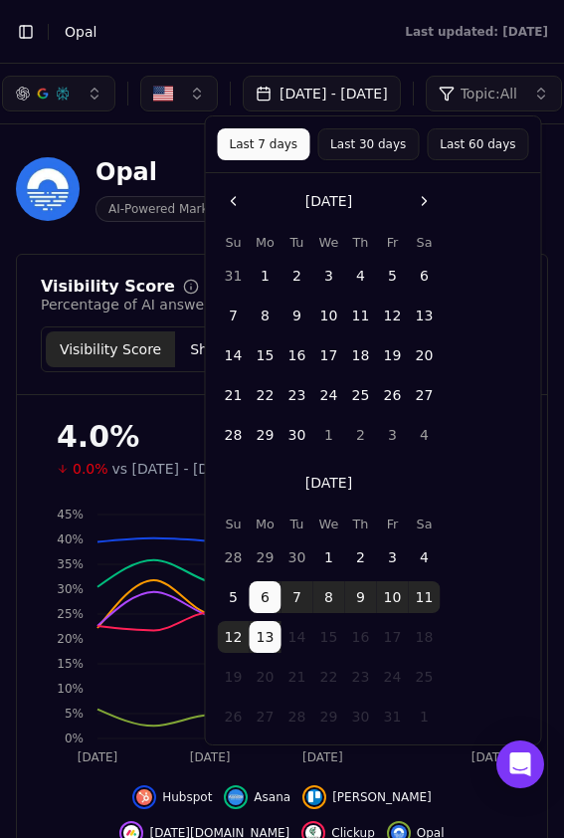
click at [239, 203] on button "Go to the Previous Month" at bounding box center [234, 201] width 32 height 32
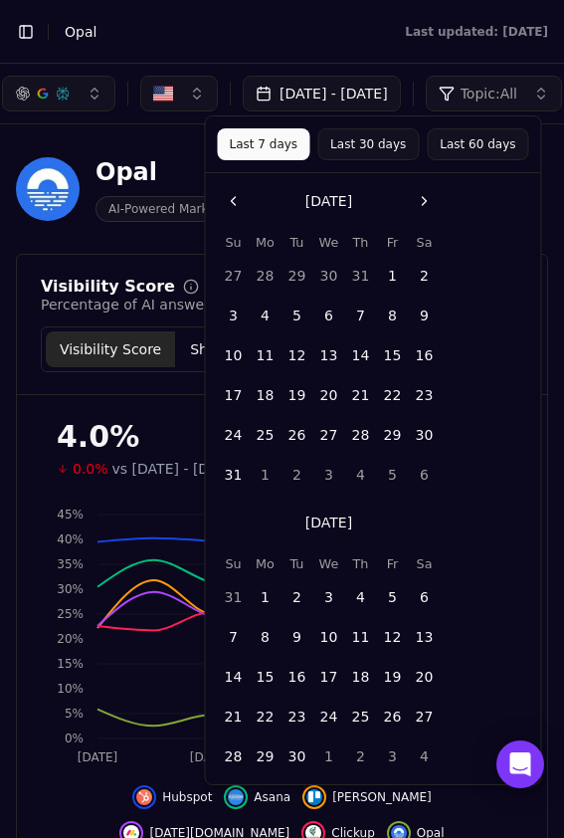
click at [237, 201] on button "Go to the Previous Month" at bounding box center [234, 201] width 32 height 32
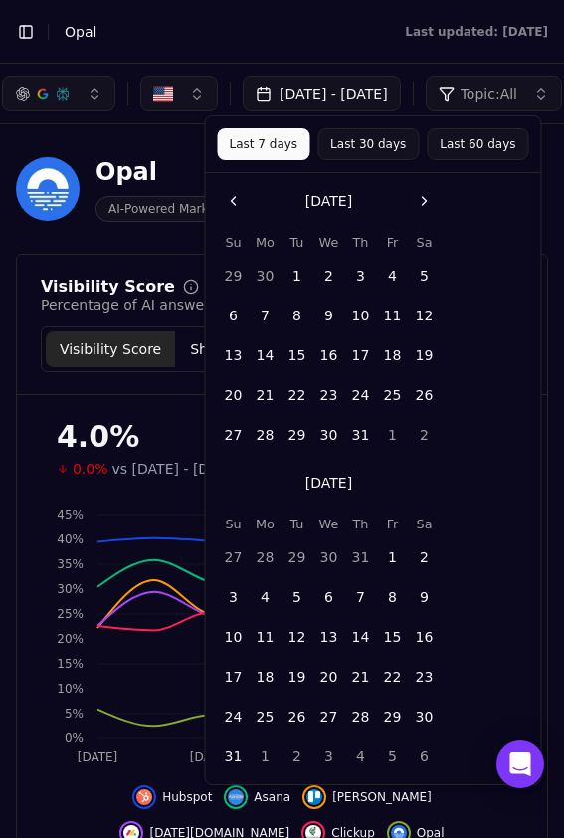
click at [266, 353] on button "14" at bounding box center [266, 355] width 32 height 32
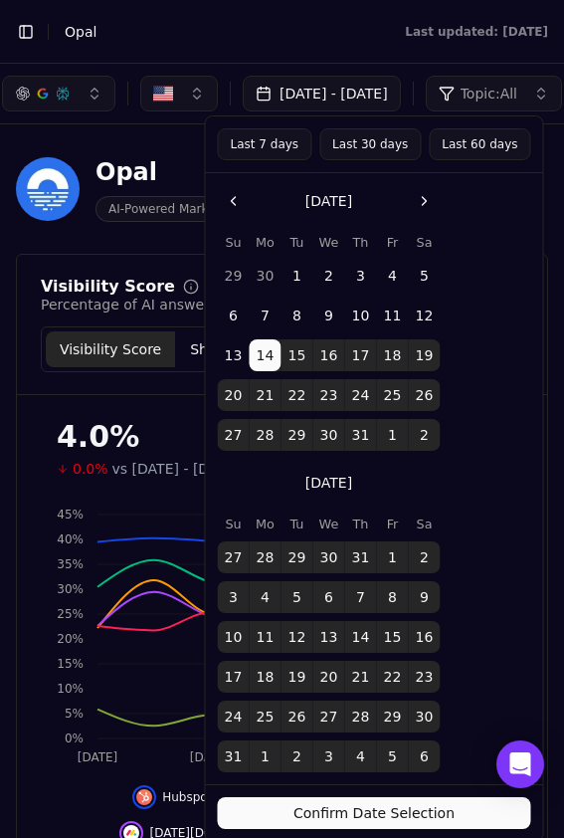
click at [427, 196] on button "Go to the Next Month" at bounding box center [425, 201] width 32 height 32
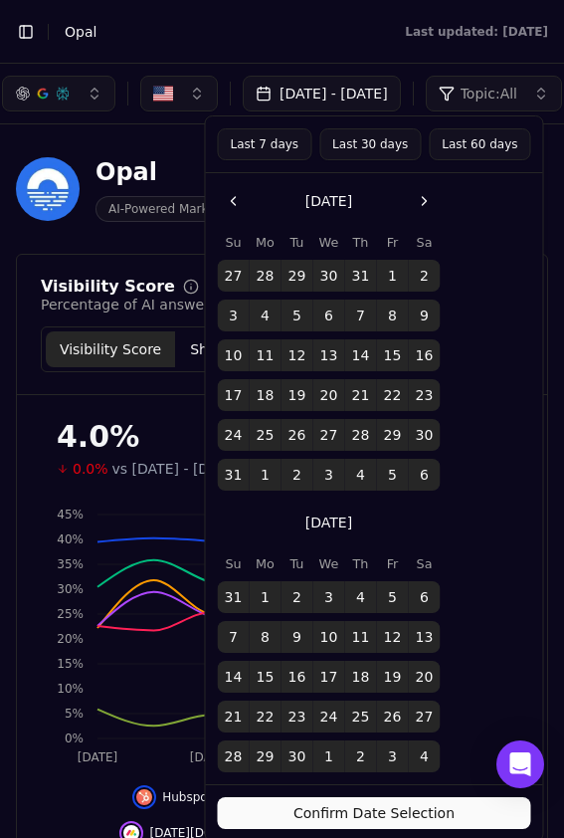
click at [427, 196] on button "Go to the Next Month" at bounding box center [425, 201] width 32 height 32
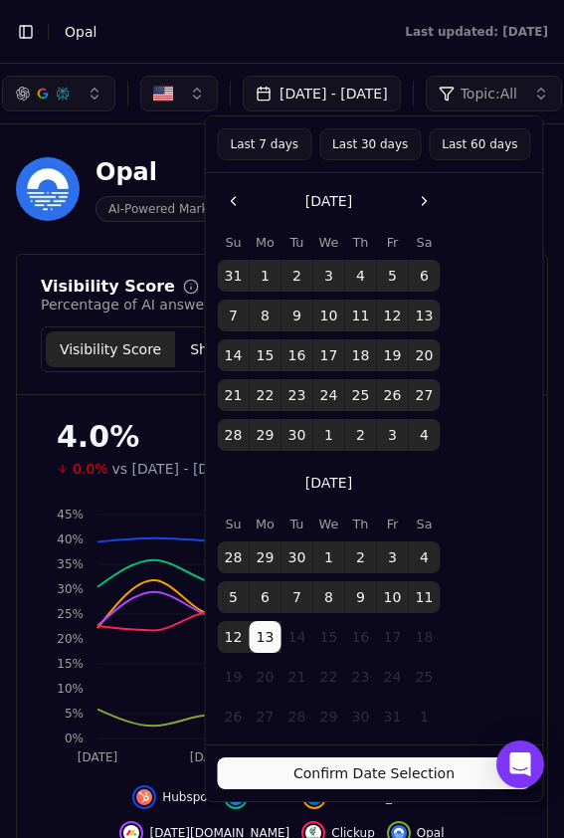
click at [294, 434] on button "30" at bounding box center [298, 435] width 32 height 32
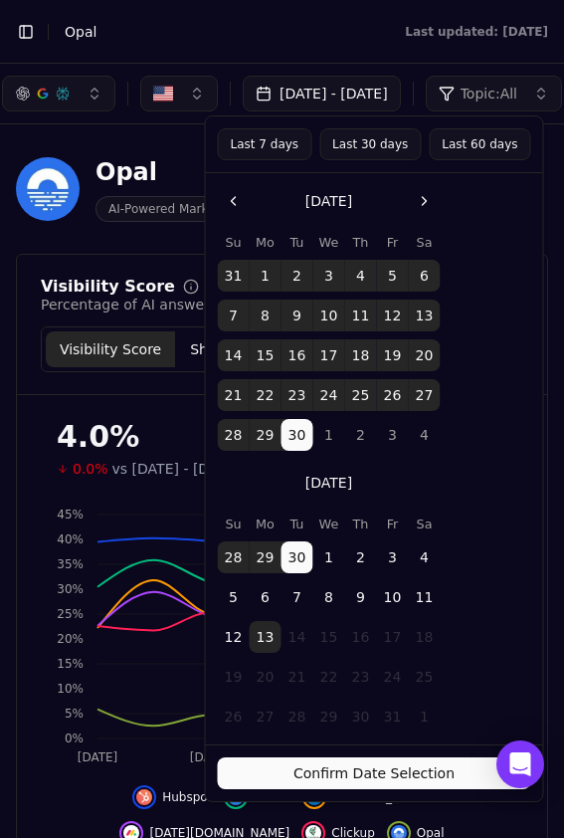
click at [320, 771] on button "Confirm Date Selection" at bounding box center [374, 773] width 313 height 32
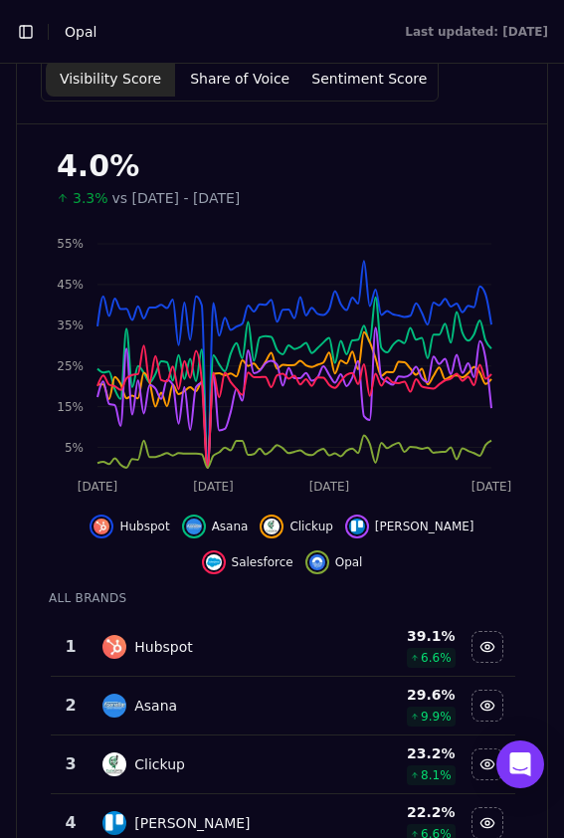
scroll to position [273, 0]
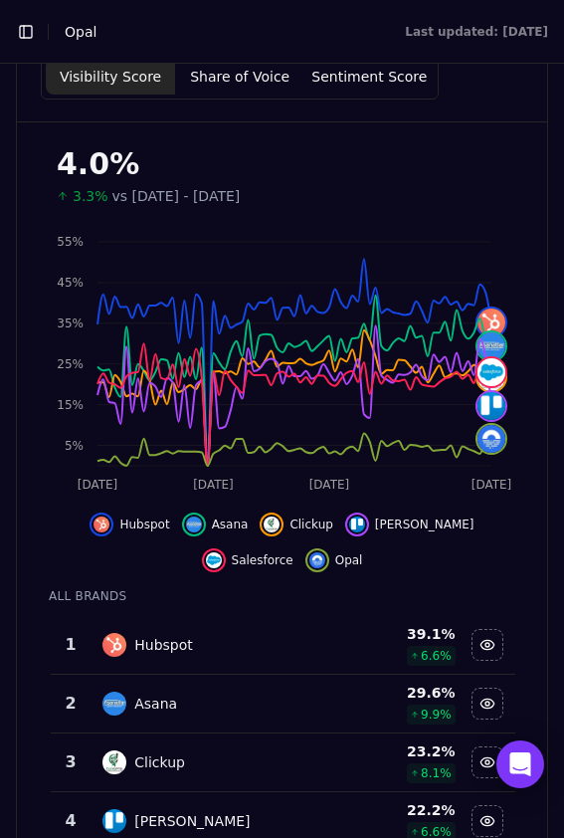
click at [297, 634] on div "Hubspot" at bounding box center [210, 645] width 217 height 24
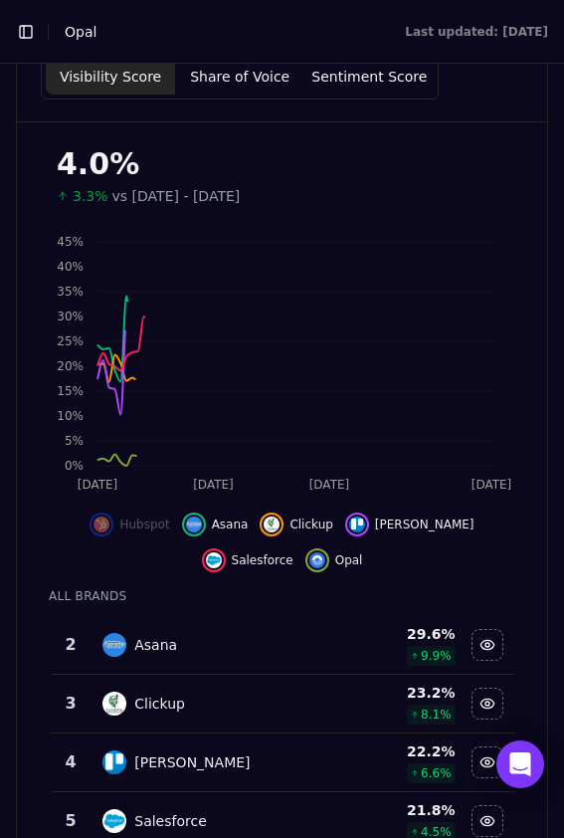
click at [297, 634] on div "Asana" at bounding box center [210, 645] width 217 height 24
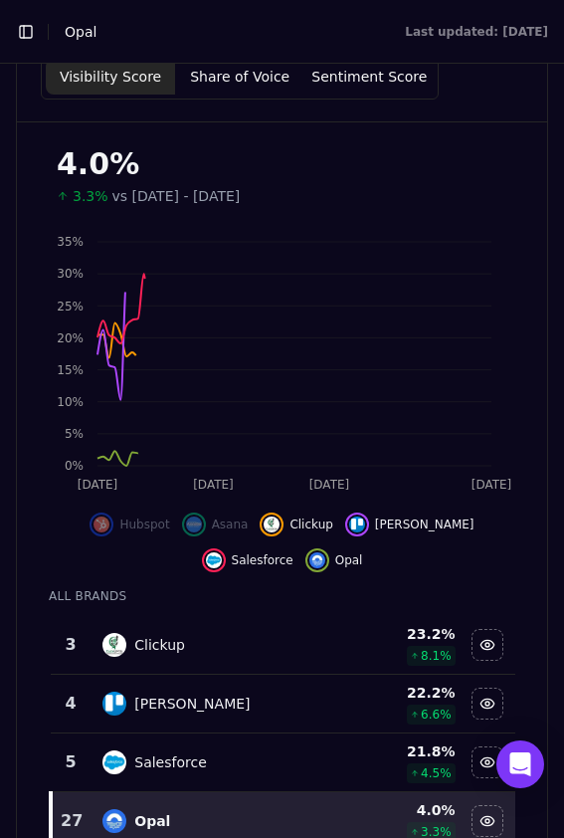
click at [297, 634] on div "Clickup" at bounding box center [210, 645] width 217 height 24
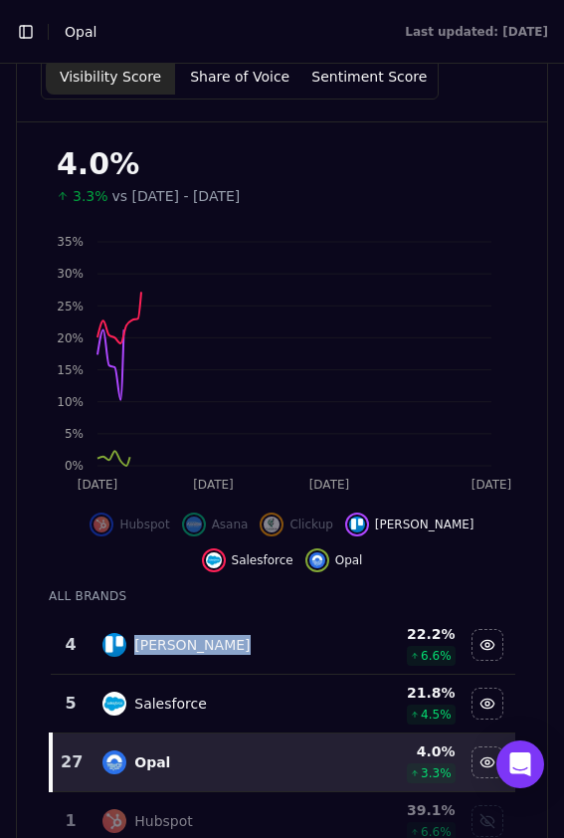
click at [297, 634] on div "Trello" at bounding box center [210, 645] width 217 height 24
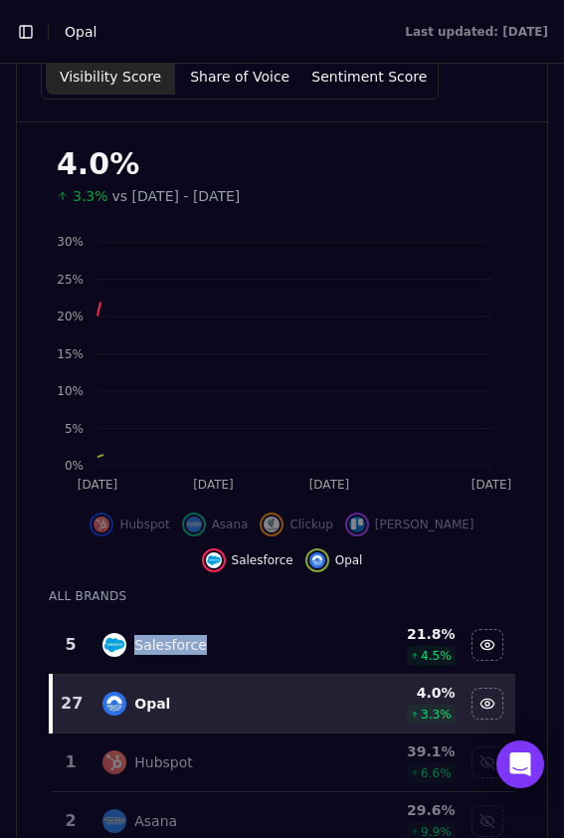
click at [297, 634] on div "Salesforce" at bounding box center [210, 645] width 217 height 24
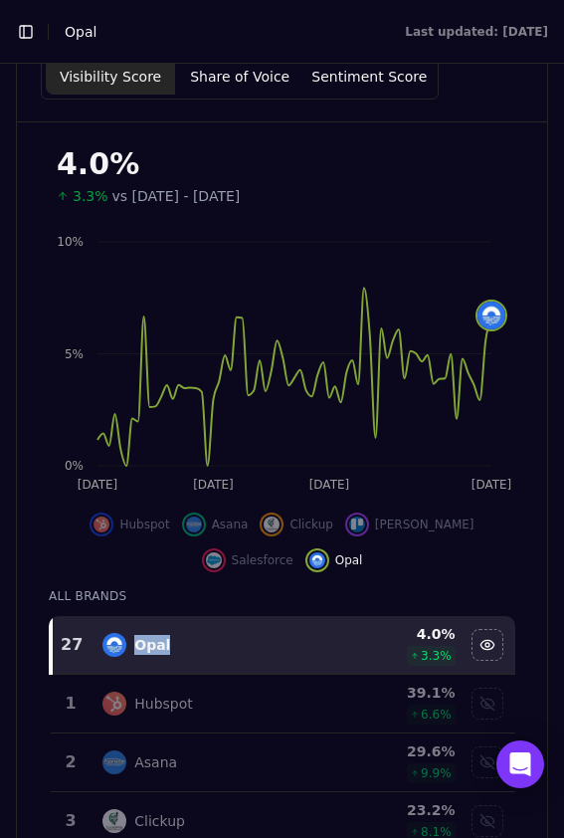
scroll to position [0, 0]
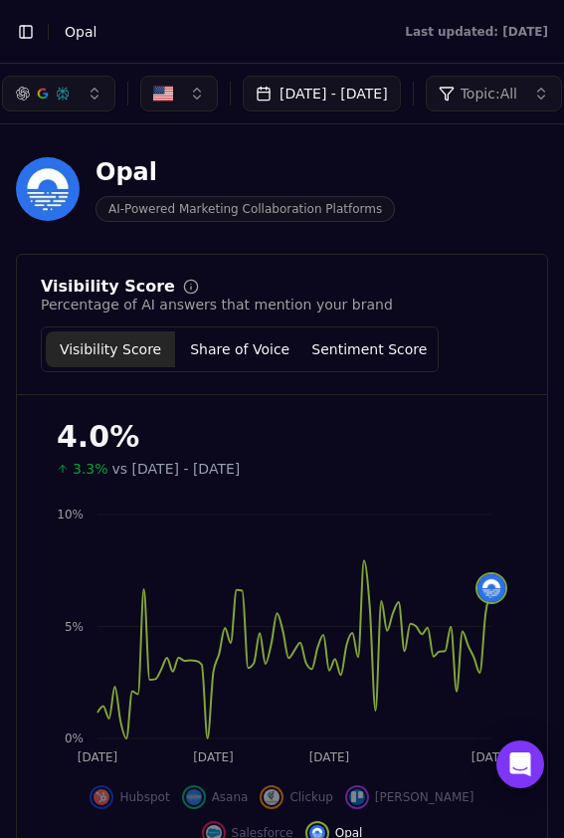
click at [315, 97] on button "Jul 14, 2025 - Sep 30, 2025" at bounding box center [322, 94] width 158 height 36
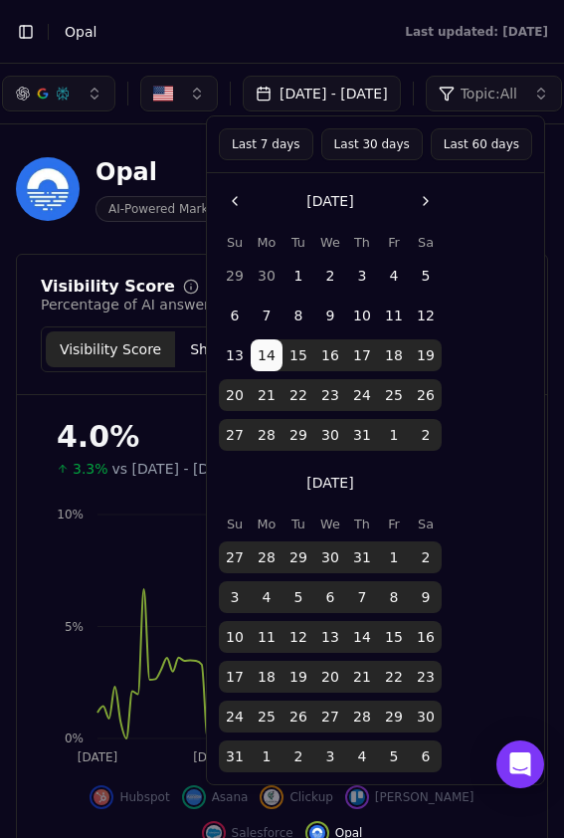
click at [251, 145] on button "Last 7 days" at bounding box center [266, 144] width 95 height 32
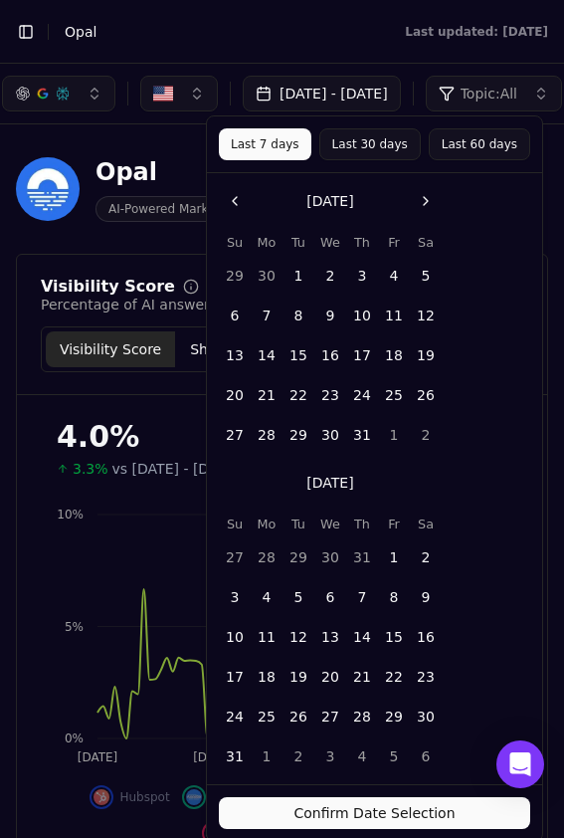
click at [167, 149] on div "Opal AI-Powered Marketing Collaboration Platforms" at bounding box center [282, 189] width 532 height 98
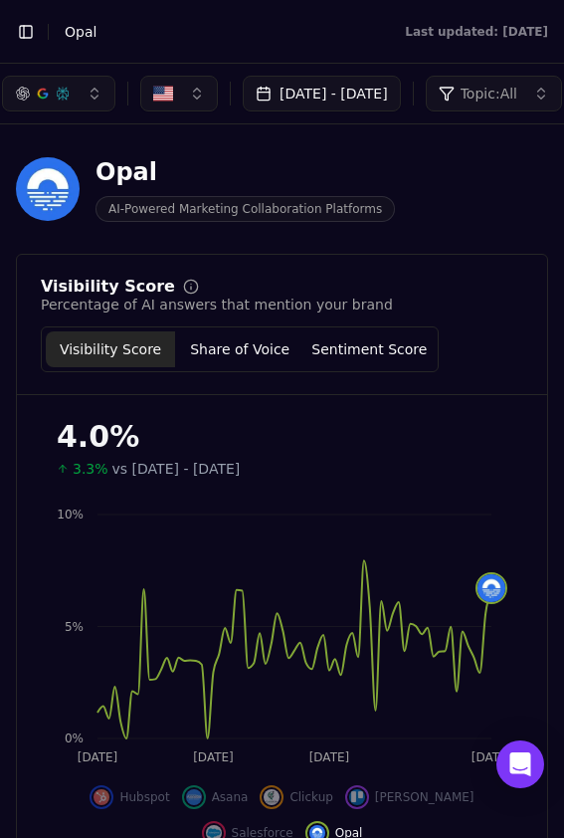
click at [314, 97] on button "Jul 14, 2025 - Sep 30, 2025" at bounding box center [322, 94] width 158 height 36
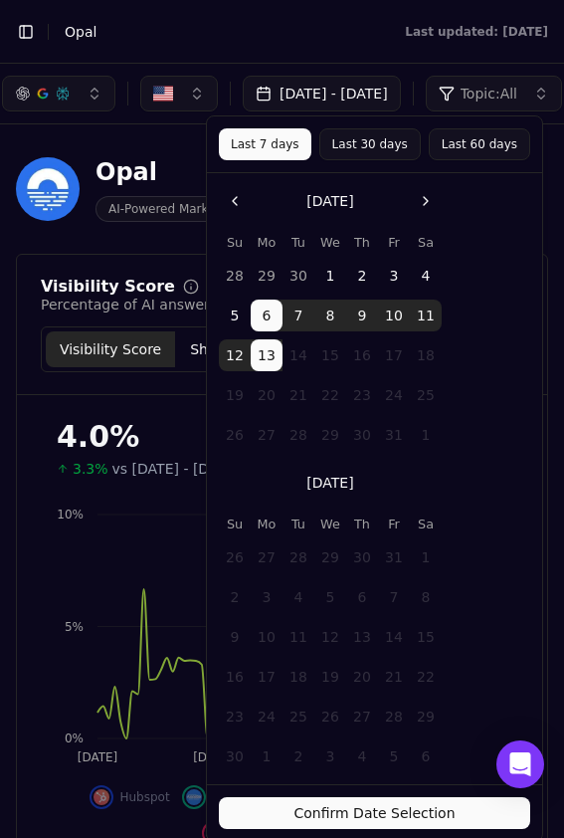
click at [338, 821] on button "Confirm Date Selection" at bounding box center [374, 813] width 311 height 32
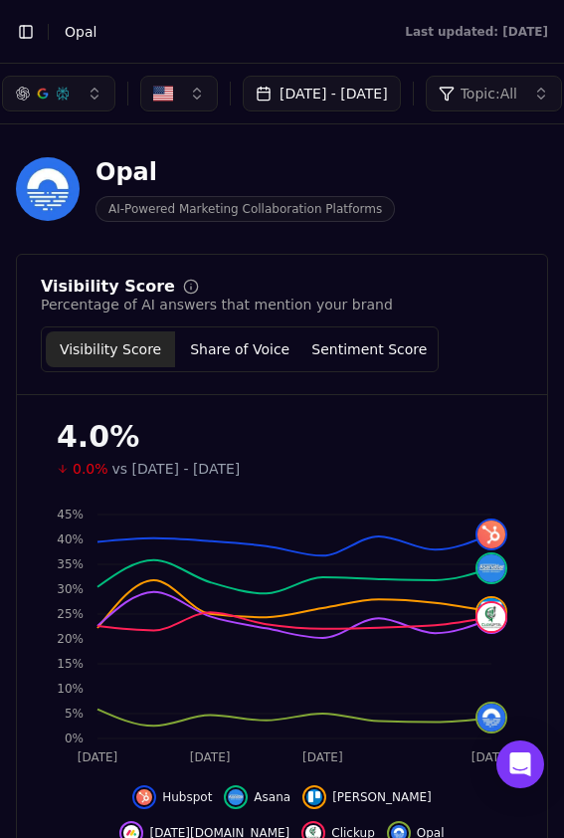
click at [30, 26] on button "Toggle Sidebar" at bounding box center [26, 32] width 28 height 28
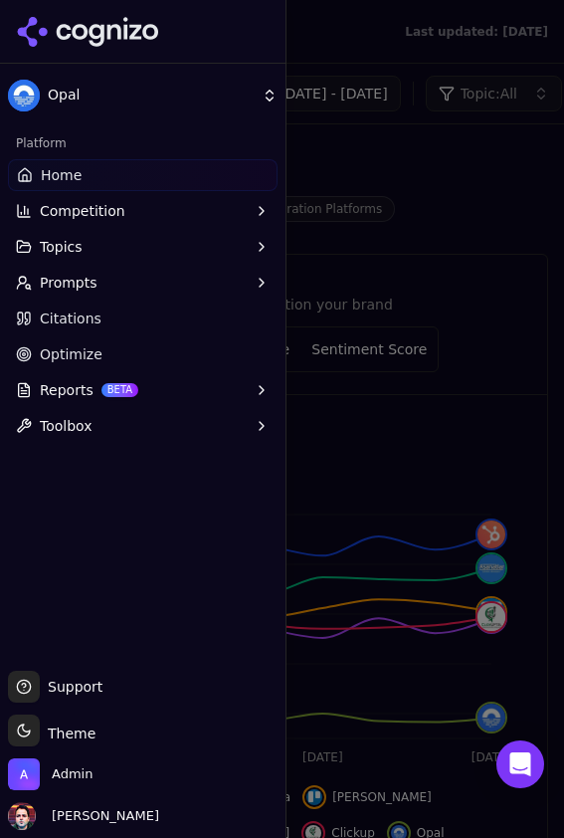
click at [106, 111] on body "Toggle Sidebar Brands Opal Last updated: October 13th, 2025 Oct 06, 2025 - Oct …" at bounding box center [282, 419] width 564 height 838
click at [156, 97] on div at bounding box center [282, 419] width 564 height 838
click at [156, 97] on body "Toggle Sidebar Brands Opal Last updated: October 13th, 2025 Oct 06, 2025 - Oct …" at bounding box center [282, 419] width 564 height 838
click at [134, 95] on div at bounding box center [282, 419] width 564 height 838
click at [106, 99] on body "Toggle Sidebar Brands Opal Last updated: October 13th, 2025 Oct 06, 2025 - Oct …" at bounding box center [282, 419] width 564 height 838
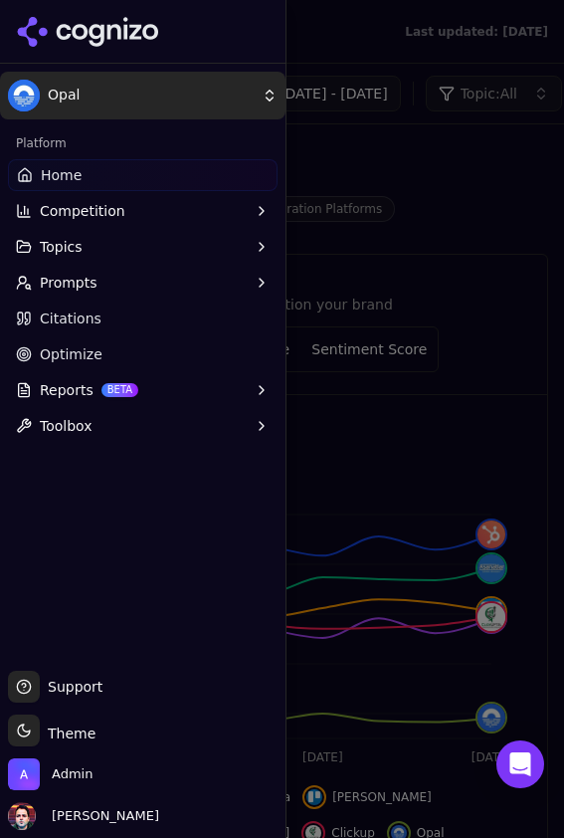
click at [195, 90] on div at bounding box center [282, 419] width 564 height 838
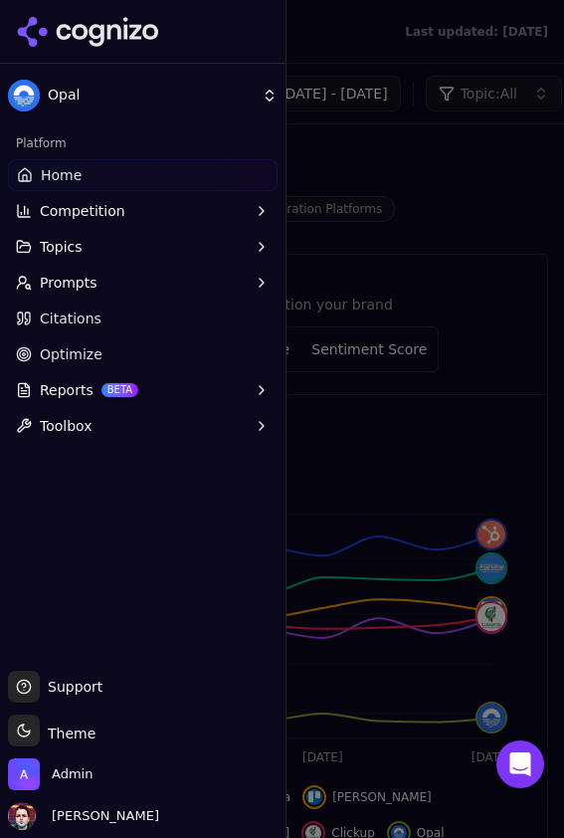
click at [198, 109] on body "Toggle Sidebar Brands Opal Last updated: October 13th, 2025 Oct 06, 2025 - Oct …" at bounding box center [282, 419] width 564 height 838
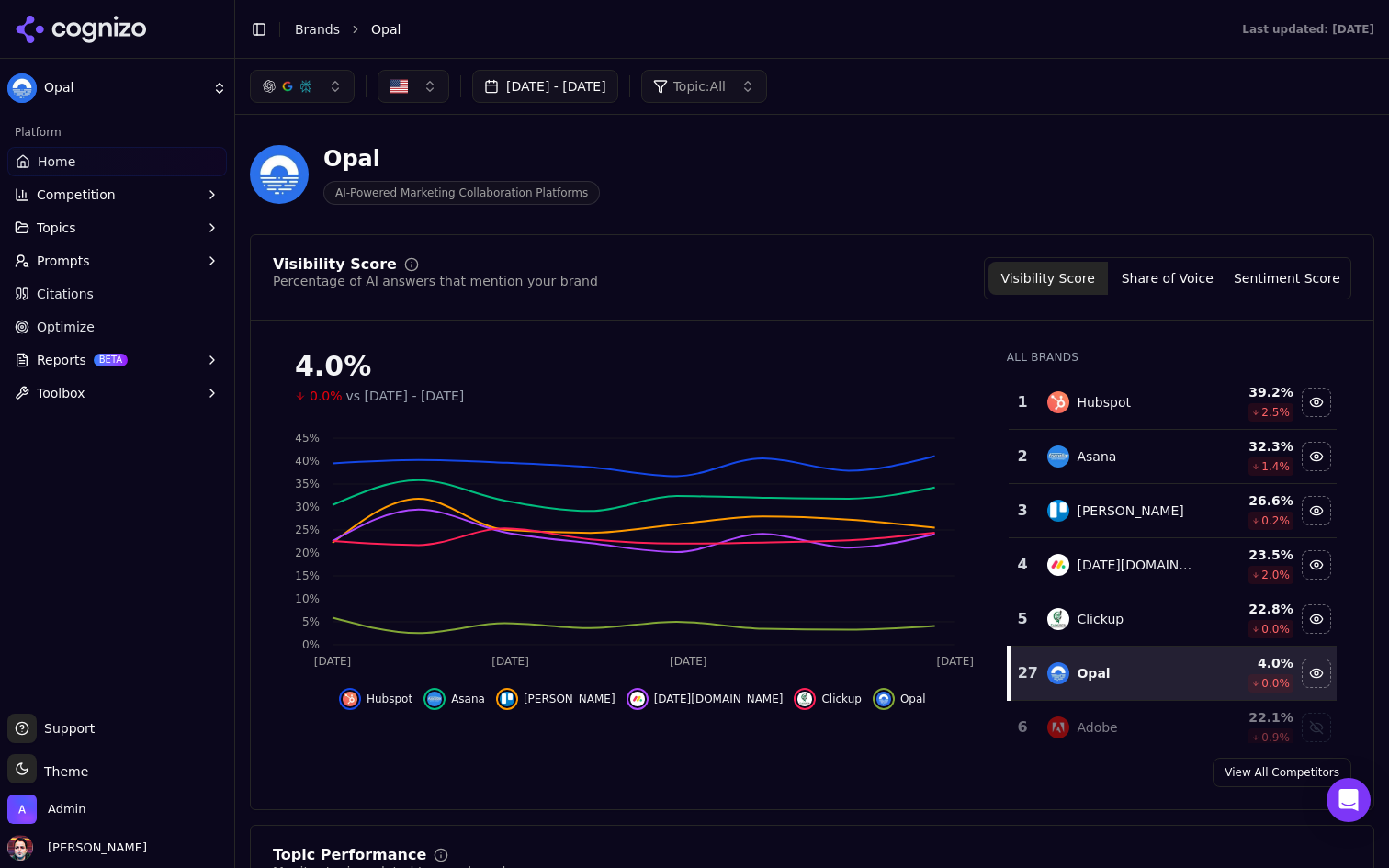
click at [170, 90] on html "Opal Platform Home Competition Topics Prompts Citations Optimize Reports BETA T…" at bounding box center [694, 434] width 1389 height 868
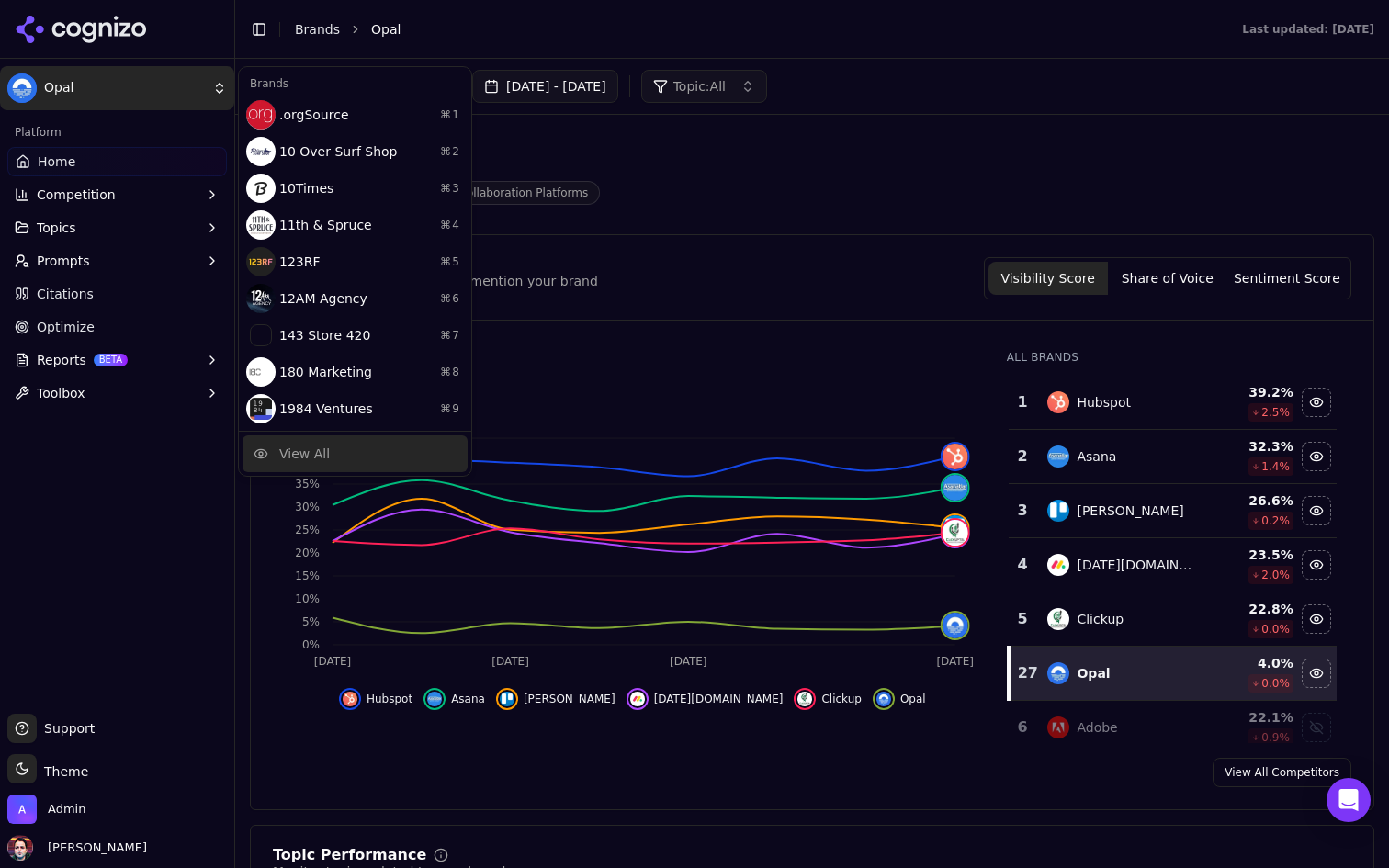
click at [312, 454] on div "View All" at bounding box center [304, 454] width 51 height 18
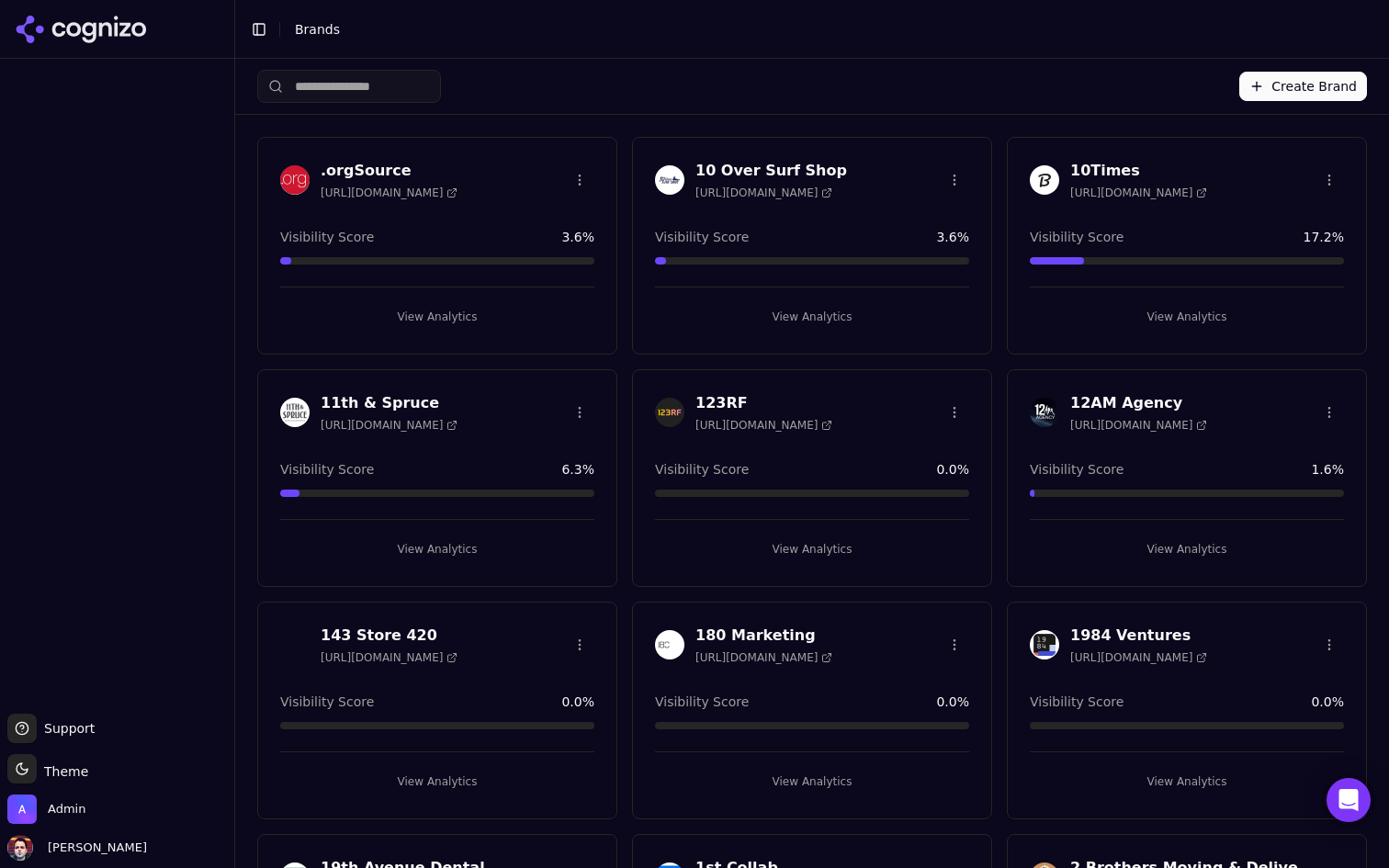
click at [427, 85] on input "search" at bounding box center [349, 87] width 184 height 33
click at [383, 89] on input "search" at bounding box center [349, 87] width 184 height 33
type input "**"
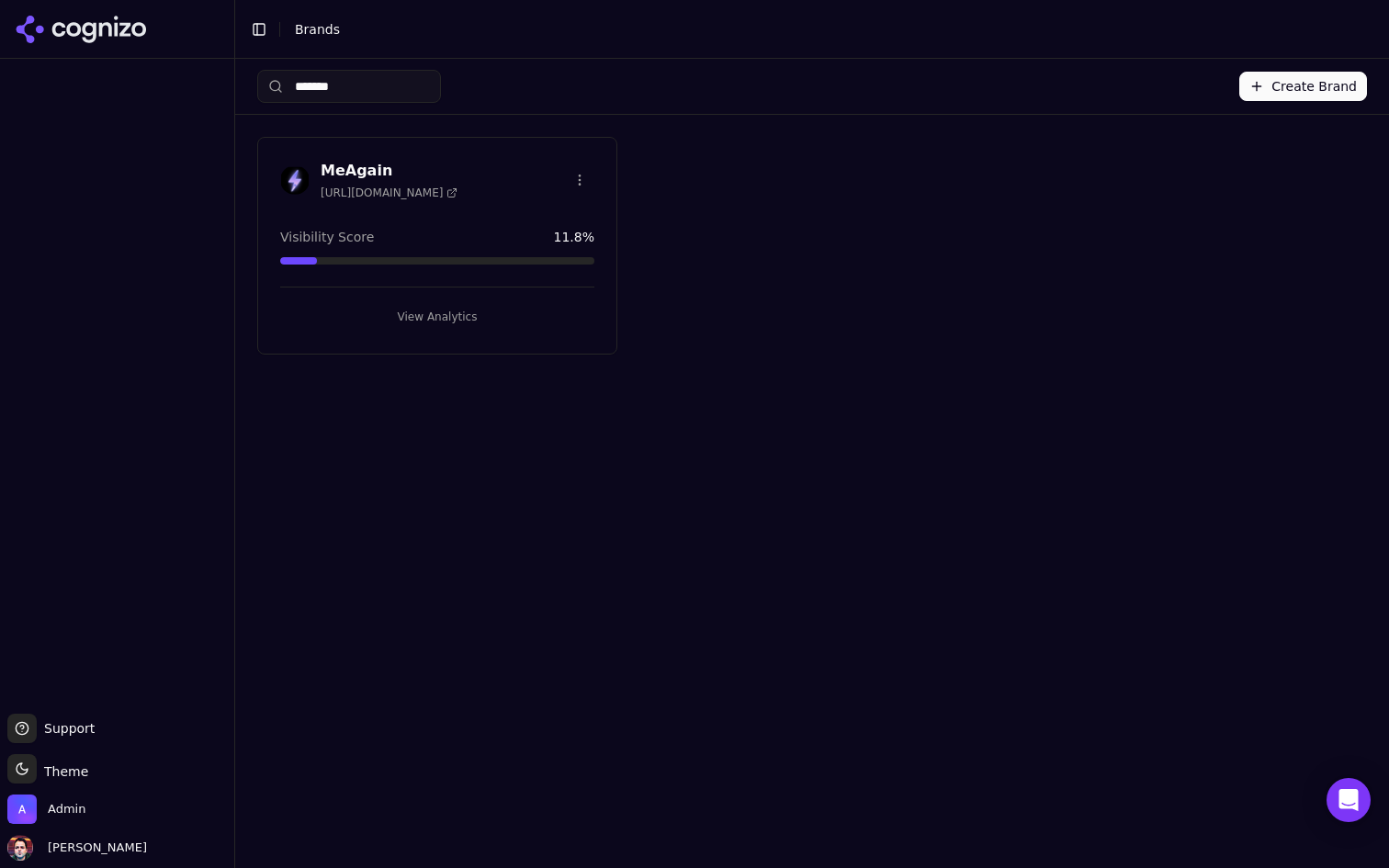
type input "*******"
click at [403, 324] on button "View Analytics" at bounding box center [437, 317] width 314 height 30
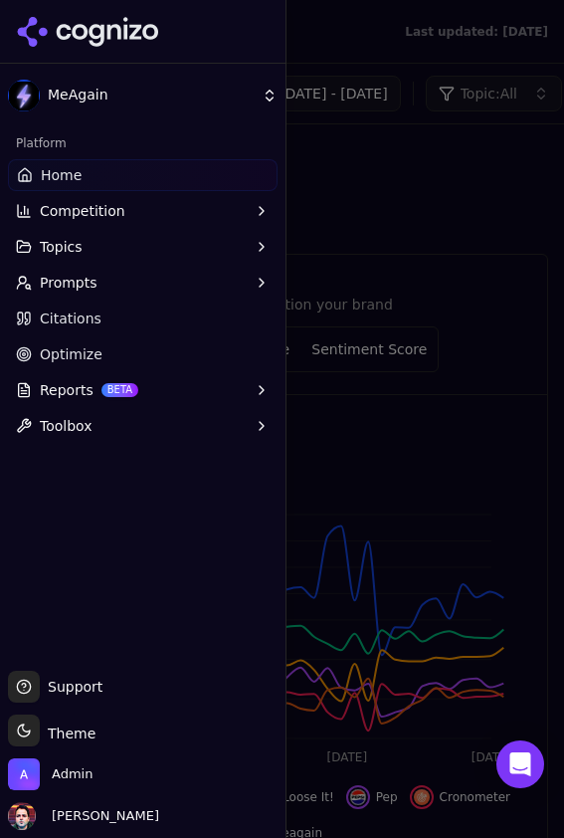
click at [463, 175] on div at bounding box center [282, 419] width 564 height 838
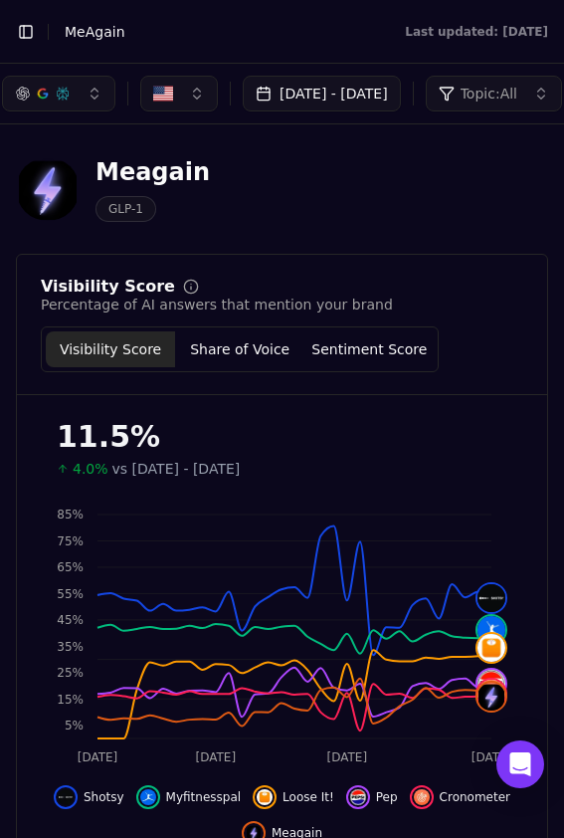
click at [333, 101] on button "[DATE] - [DATE]" at bounding box center [322, 94] width 158 height 36
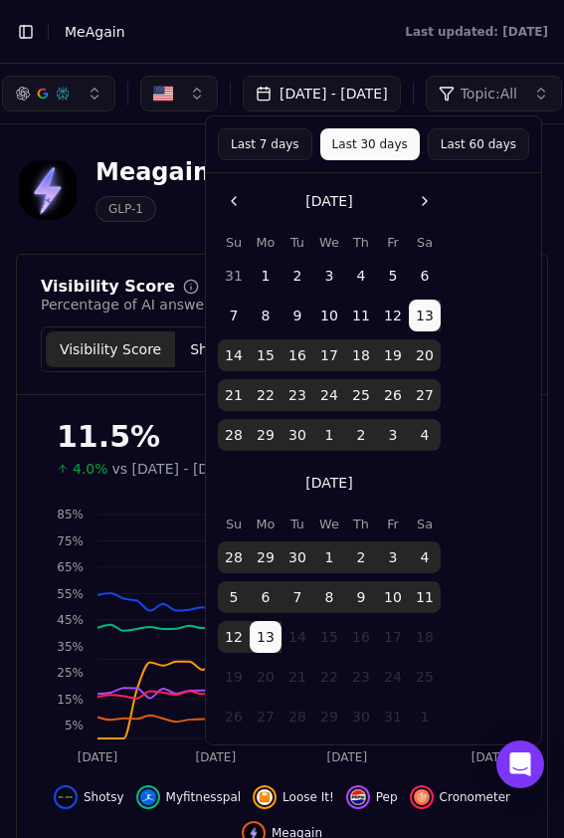
click at [241, 194] on button "Go to the Previous Month" at bounding box center [234, 201] width 32 height 32
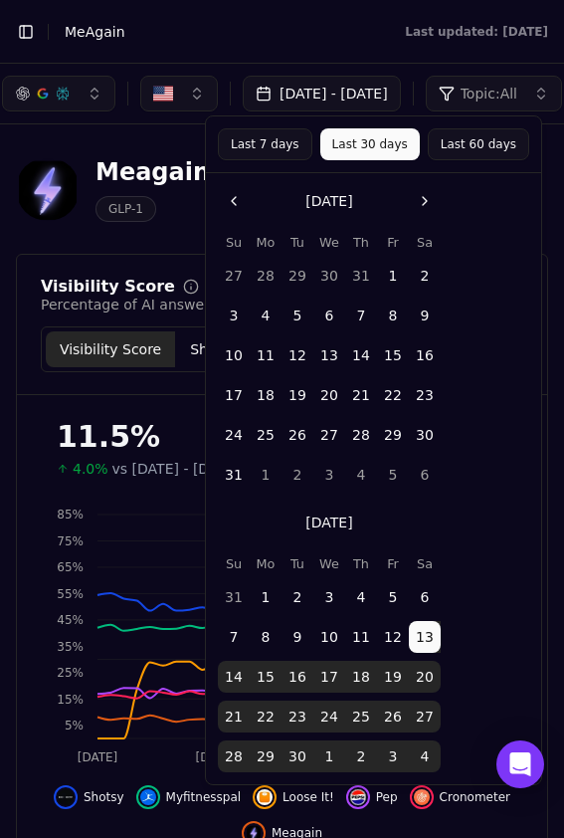
click at [395, 271] on button "1" at bounding box center [393, 276] width 32 height 32
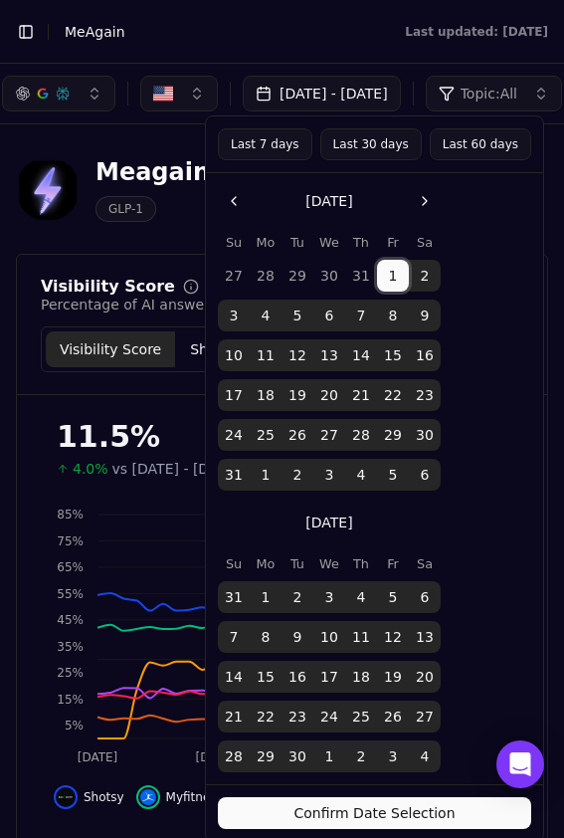
click at [342, 811] on button "Confirm Date Selection" at bounding box center [374, 813] width 313 height 32
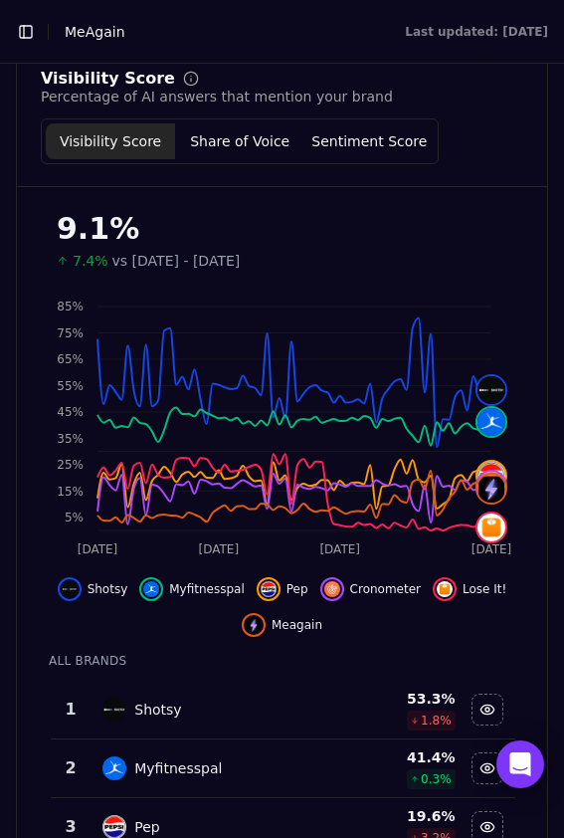
click at [262, 717] on div "Shotsy" at bounding box center [210, 709] width 217 height 24
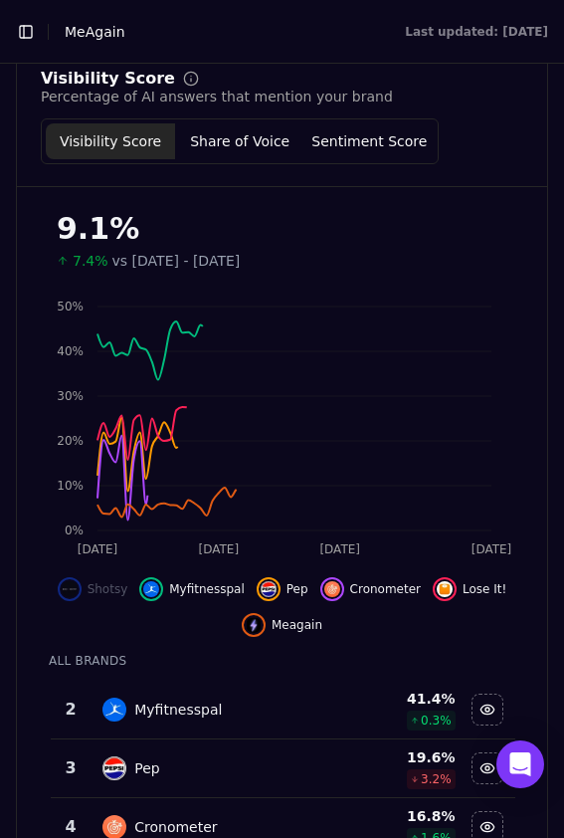
click at [262, 717] on div "Myfitnesspal" at bounding box center [210, 709] width 217 height 24
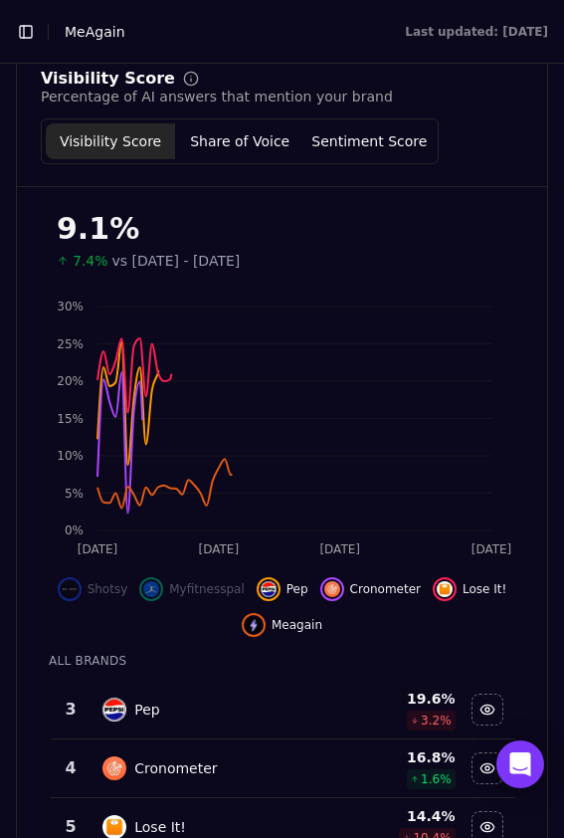
click at [262, 717] on div "Pep" at bounding box center [210, 709] width 217 height 24
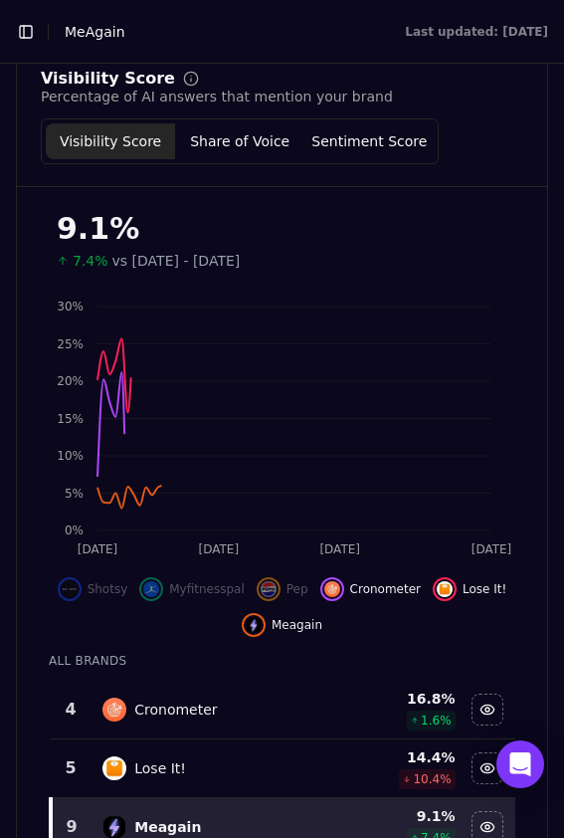
click at [262, 717] on div "Cronometer" at bounding box center [210, 709] width 217 height 24
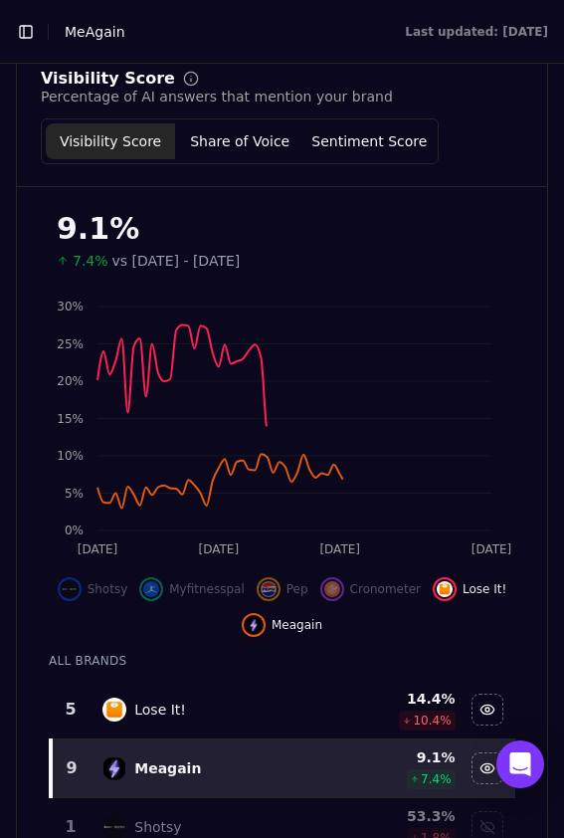
click at [262, 717] on div "Lose It!" at bounding box center [210, 709] width 217 height 24
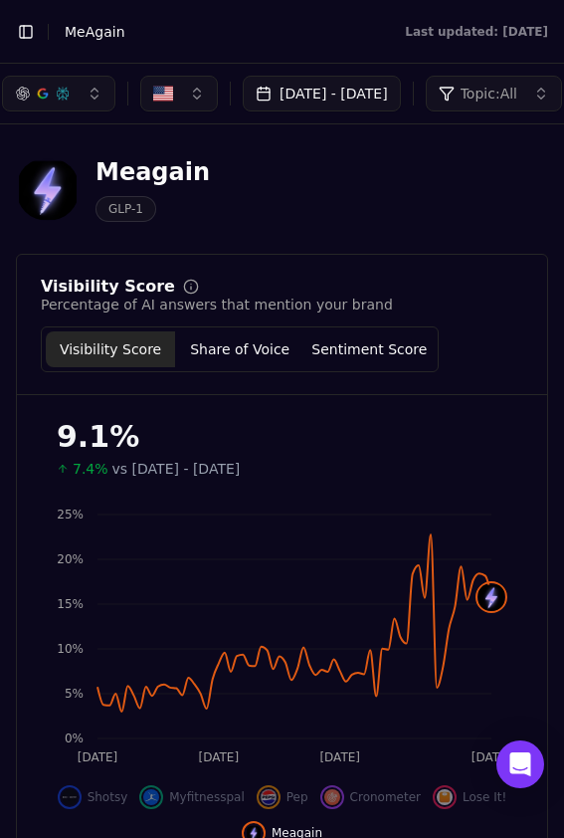
click at [301, 79] on button "[DATE] - [DATE]" at bounding box center [322, 94] width 158 height 36
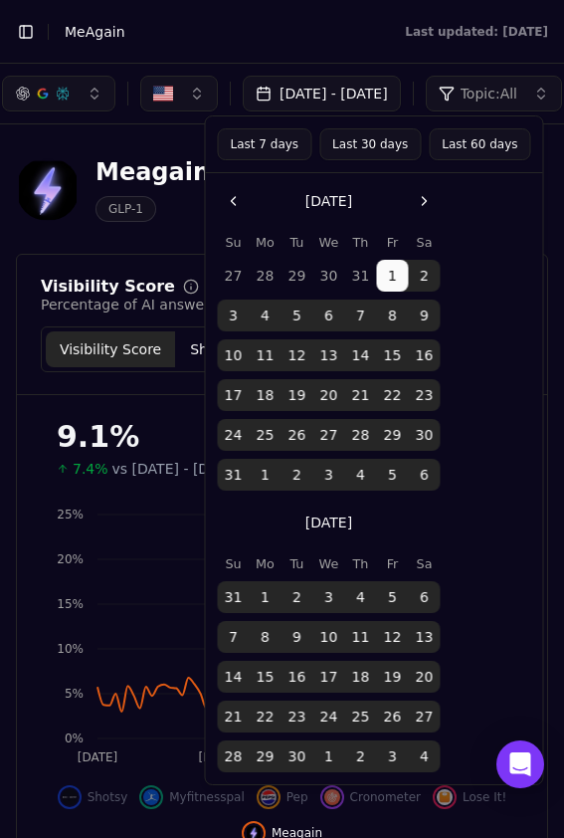
click at [241, 212] on button "Go to the Previous Month" at bounding box center [234, 201] width 32 height 32
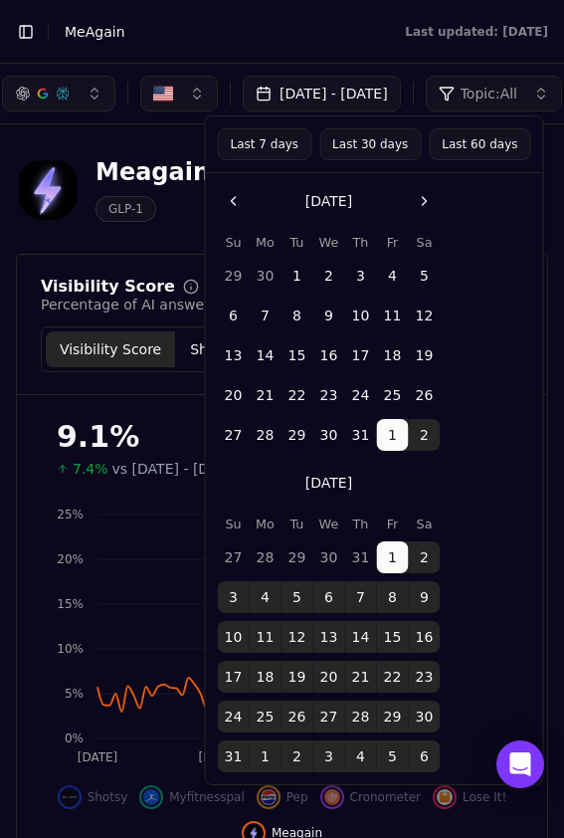
click at [297, 275] on button "1" at bounding box center [298, 276] width 32 height 32
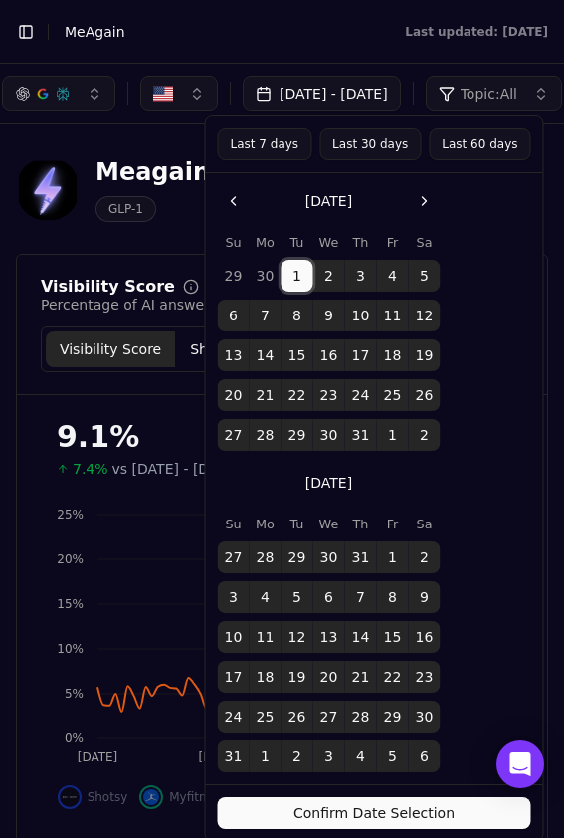
click at [383, 811] on button "Confirm Date Selection" at bounding box center [374, 813] width 313 height 32
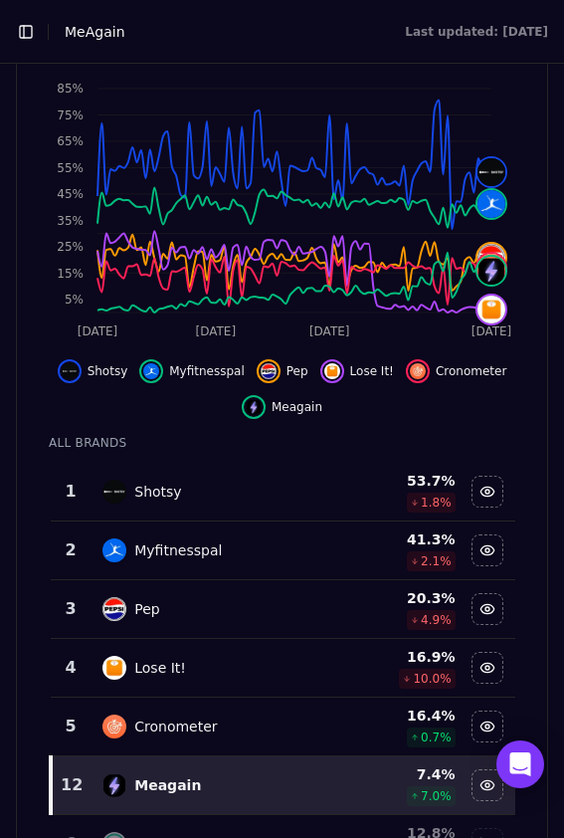
scroll to position [435, 0]
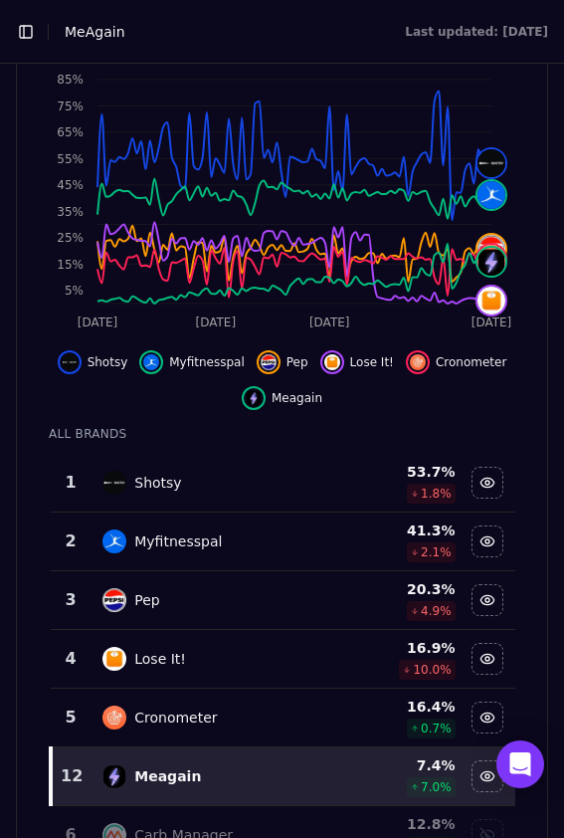
click at [259, 487] on div "Shotsy" at bounding box center [210, 483] width 217 height 24
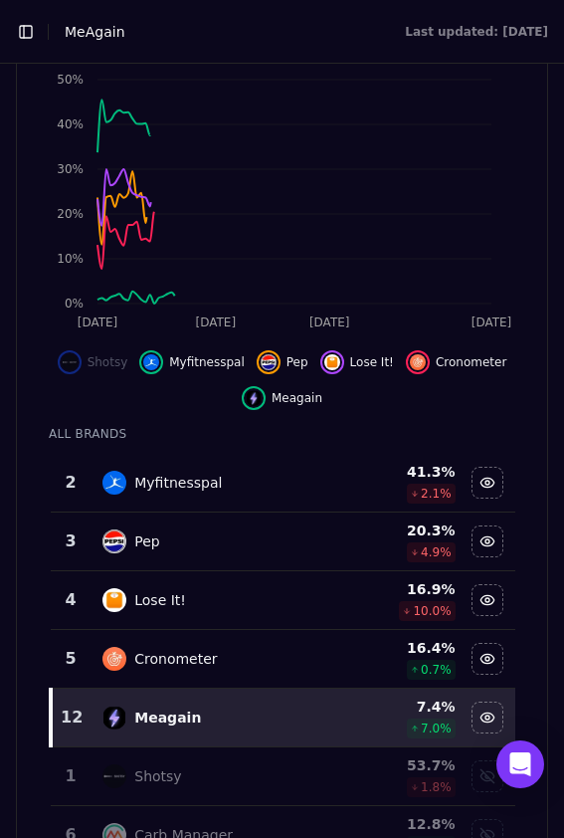
click at [259, 487] on div "Myfitnesspal" at bounding box center [210, 483] width 217 height 24
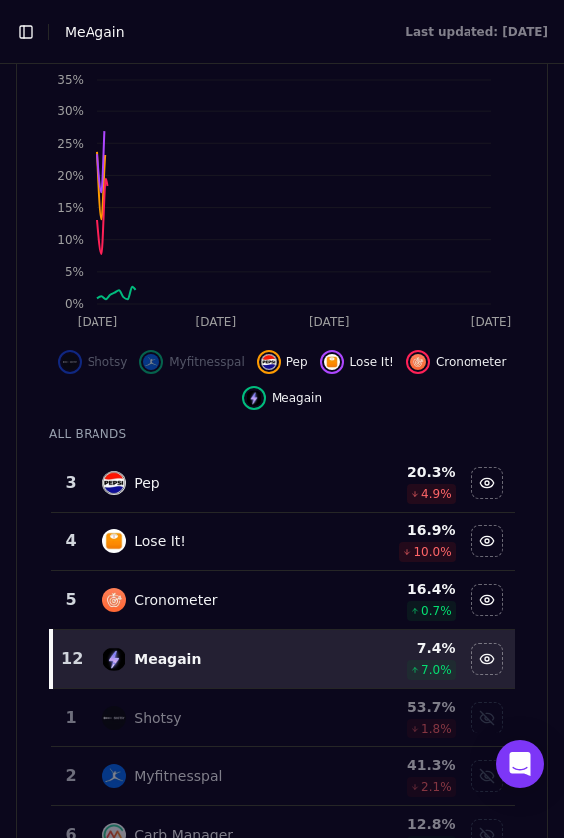
click at [259, 487] on div "Pep" at bounding box center [210, 483] width 217 height 24
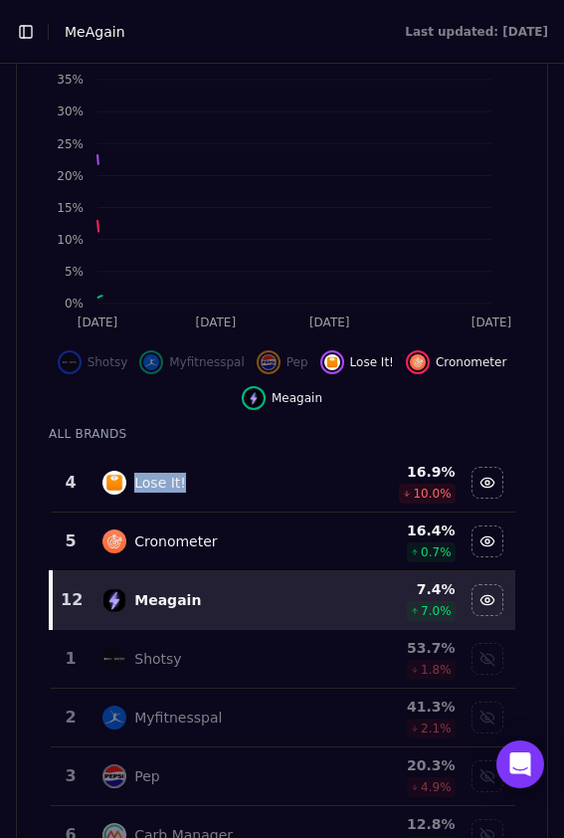
click at [259, 487] on div "Lose It!" at bounding box center [210, 483] width 217 height 24
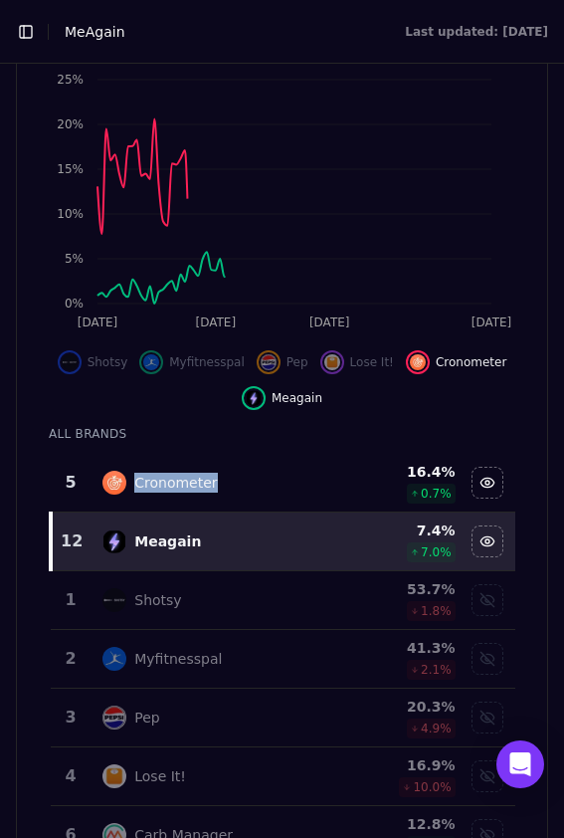
click at [259, 487] on div "Cronometer" at bounding box center [210, 483] width 217 height 24
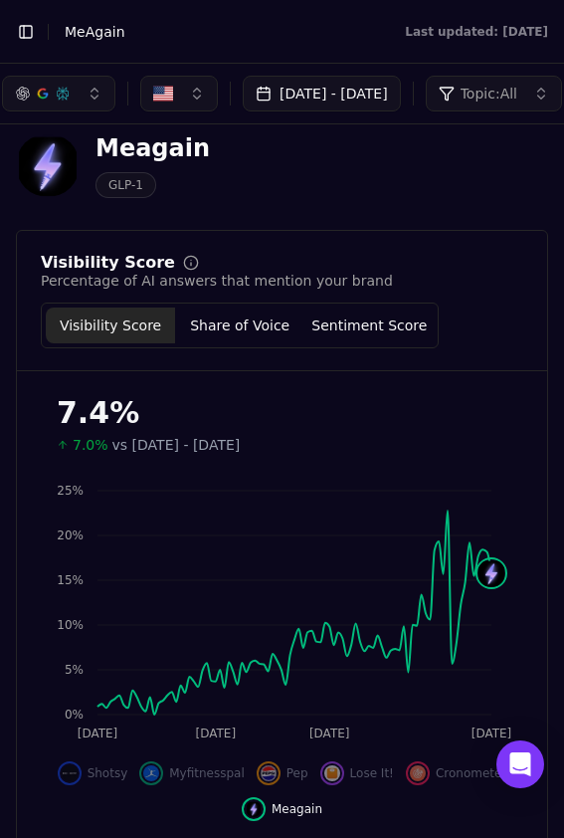
scroll to position [0, 0]
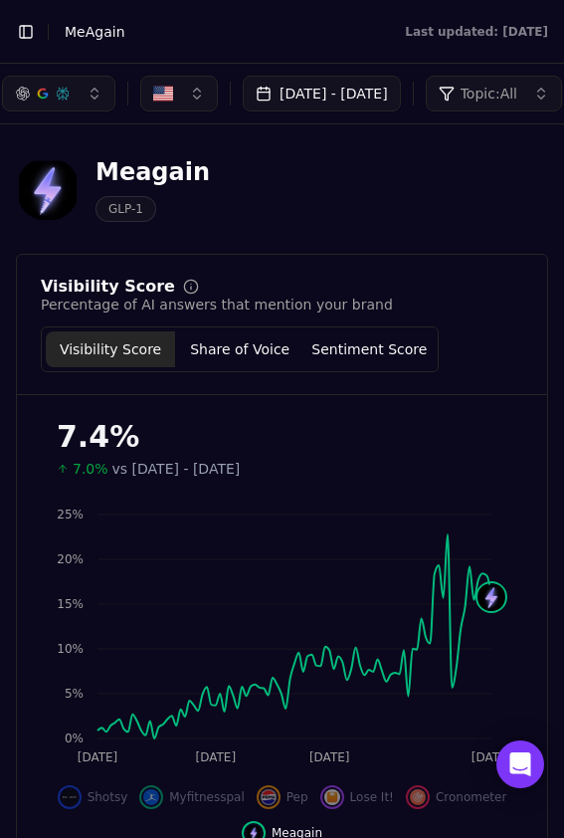
click at [329, 103] on button "[DATE] - [DATE]" at bounding box center [322, 94] width 158 height 36
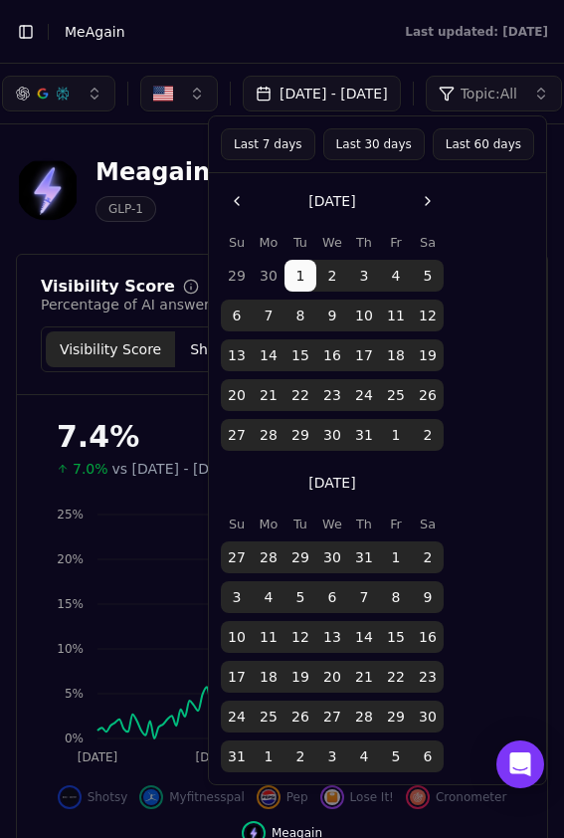
click at [184, 187] on div "Meagain" at bounding box center [153, 172] width 114 height 32
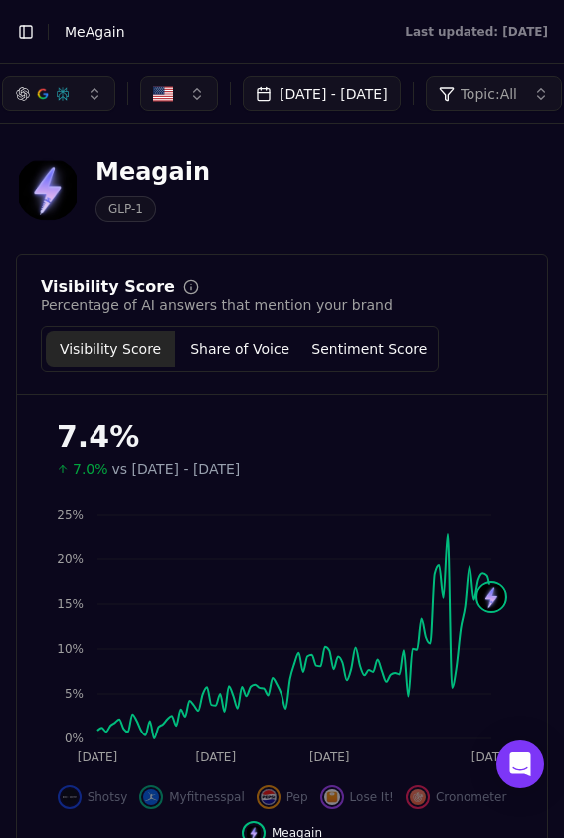
click at [336, 91] on button "[DATE] - [DATE]" at bounding box center [322, 94] width 158 height 36
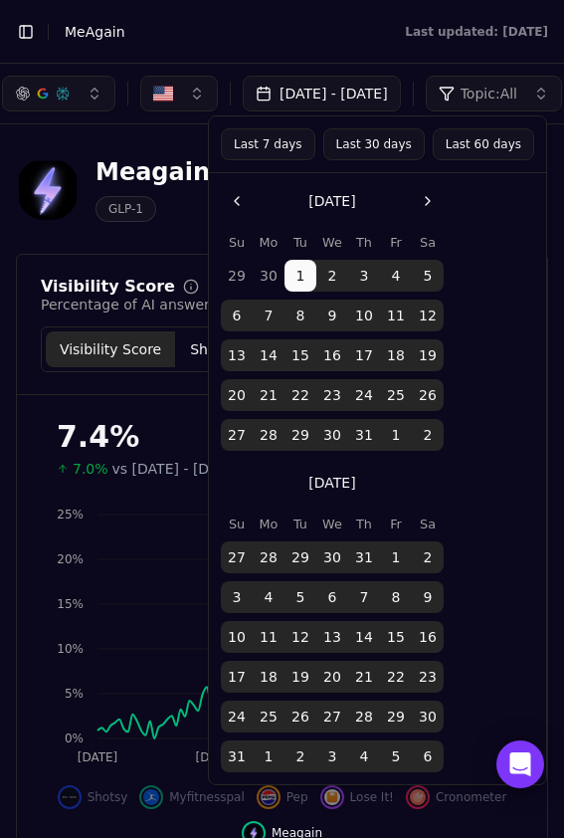
click at [180, 193] on div "Meagain GLP-1" at bounding box center [153, 189] width 114 height 66
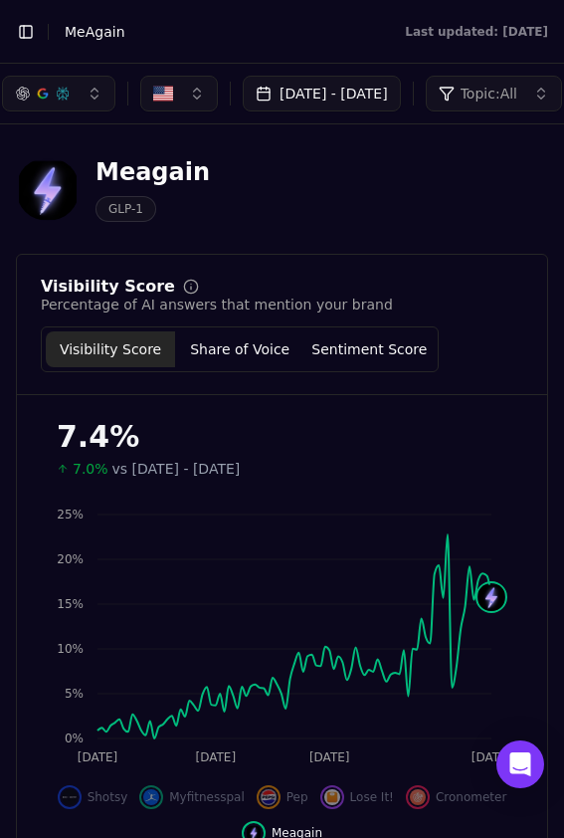
click at [338, 79] on button "[DATE] - [DATE]" at bounding box center [322, 94] width 158 height 36
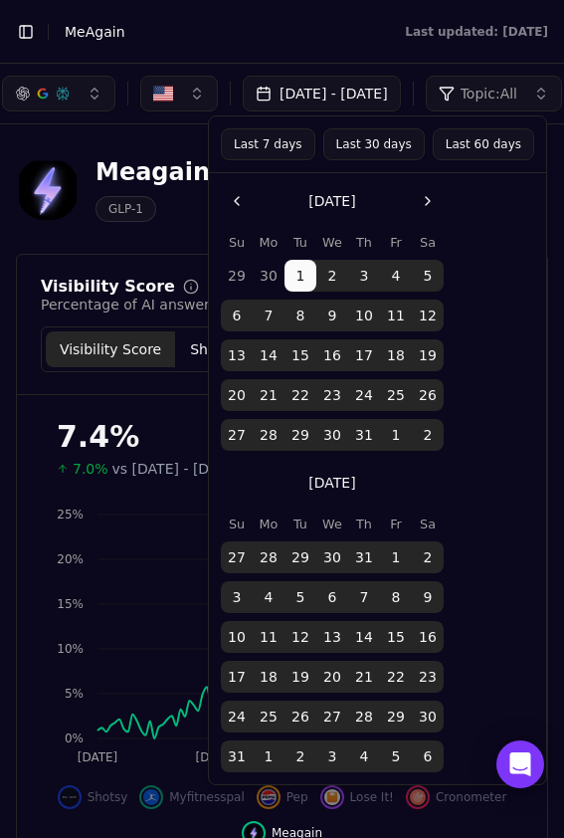
click at [361, 397] on button "24" at bounding box center [364, 395] width 32 height 32
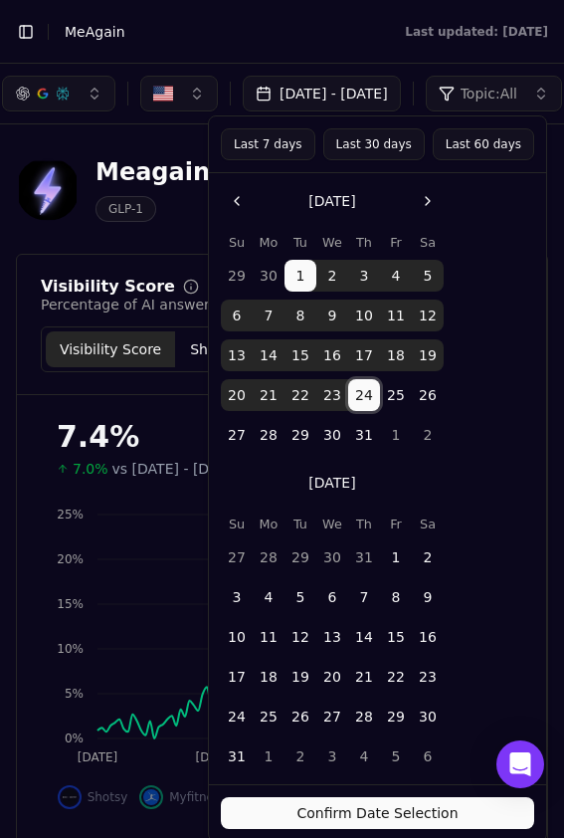
click at [361, 397] on button "24" at bounding box center [364, 395] width 32 height 32
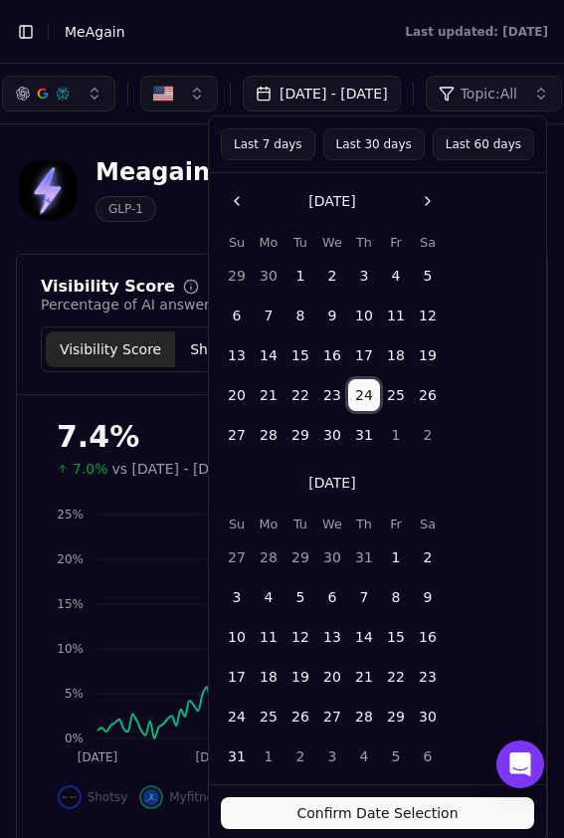
click at [365, 397] on button "24" at bounding box center [364, 395] width 32 height 32
click at [425, 201] on button "Go to the Next Month" at bounding box center [428, 201] width 32 height 32
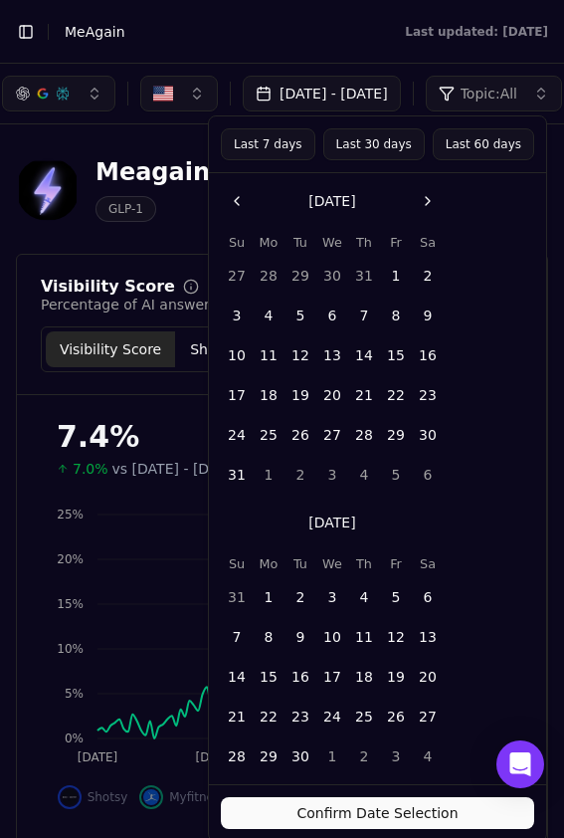
click at [428, 195] on button "Go to the Next Month" at bounding box center [428, 201] width 32 height 32
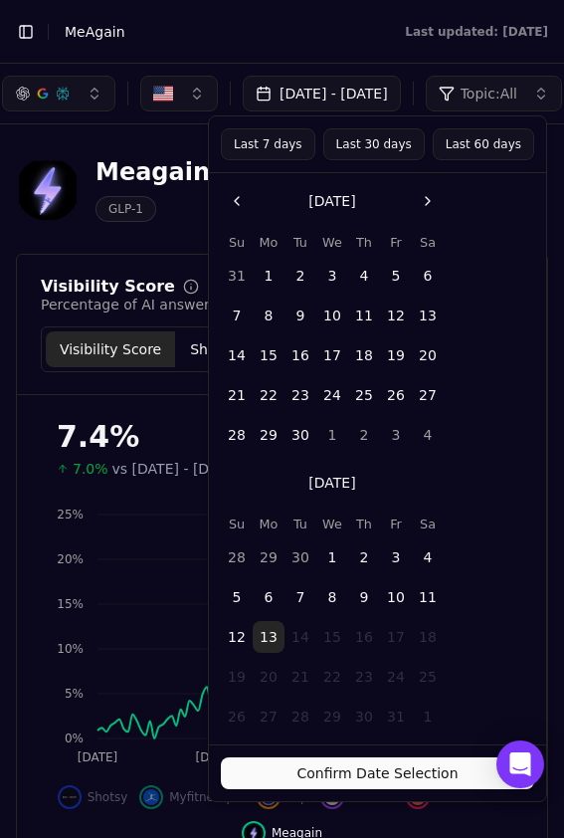
click at [296, 594] on button "7" at bounding box center [301, 597] width 32 height 32
click at [330, 777] on button "Confirm Date Selection" at bounding box center [377, 773] width 313 height 32
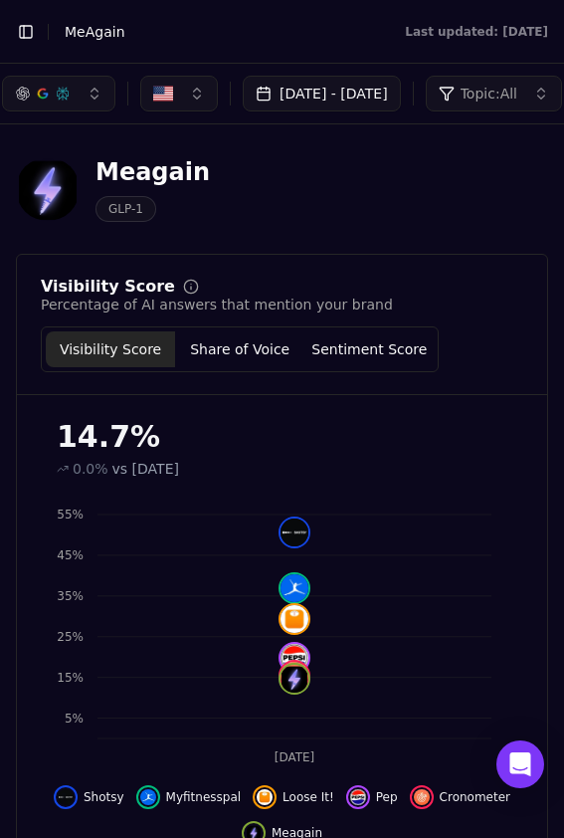
click at [323, 93] on button "Oct 07, 2025 - Oct 07, 2025" at bounding box center [322, 94] width 158 height 36
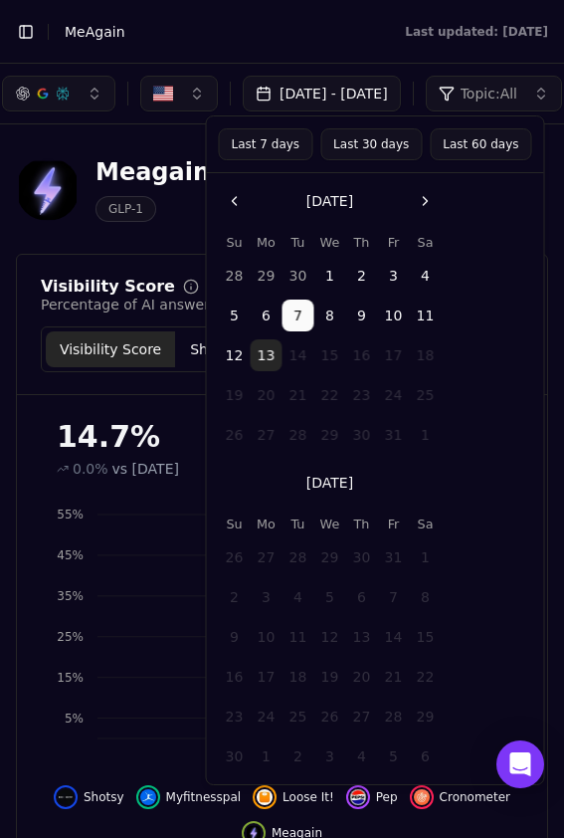
click at [238, 202] on button "Go to the Previous Month" at bounding box center [235, 201] width 32 height 32
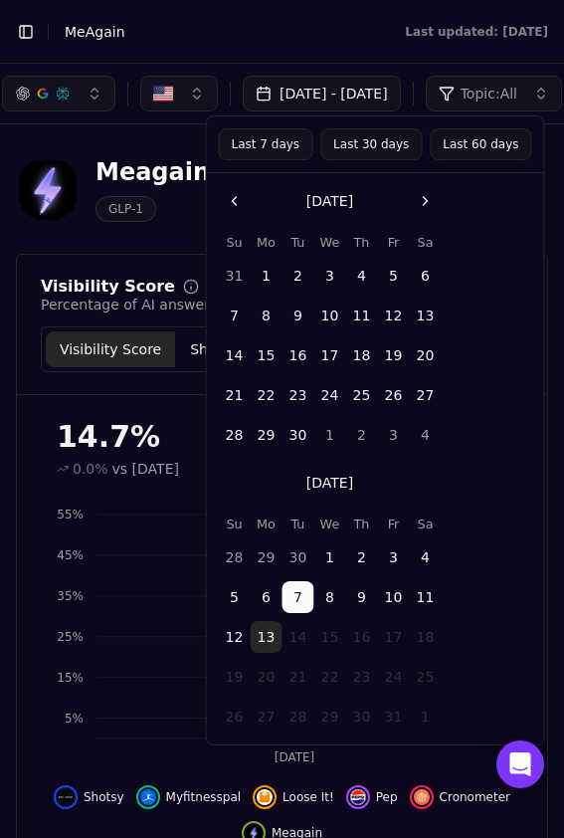
click at [238, 202] on button "Go to the Previous Month" at bounding box center [235, 201] width 32 height 32
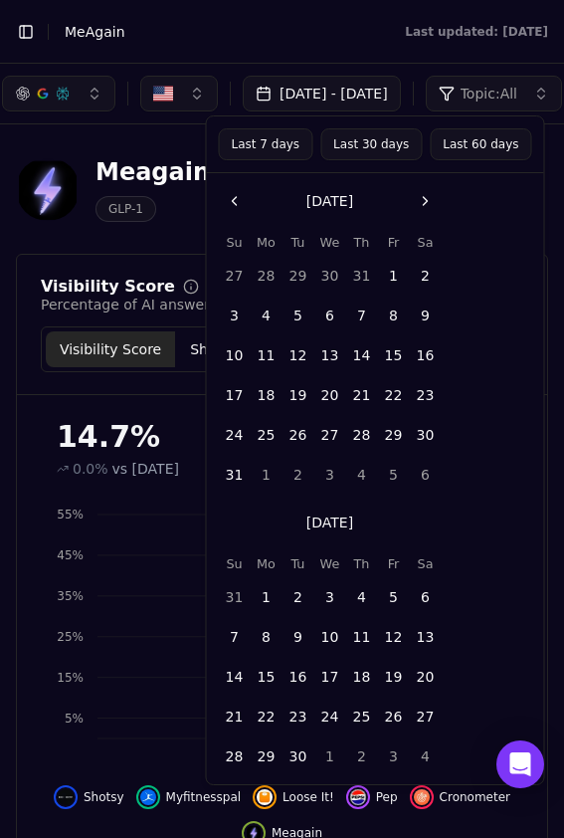
click at [238, 202] on button "Go to the Previous Month" at bounding box center [235, 201] width 32 height 32
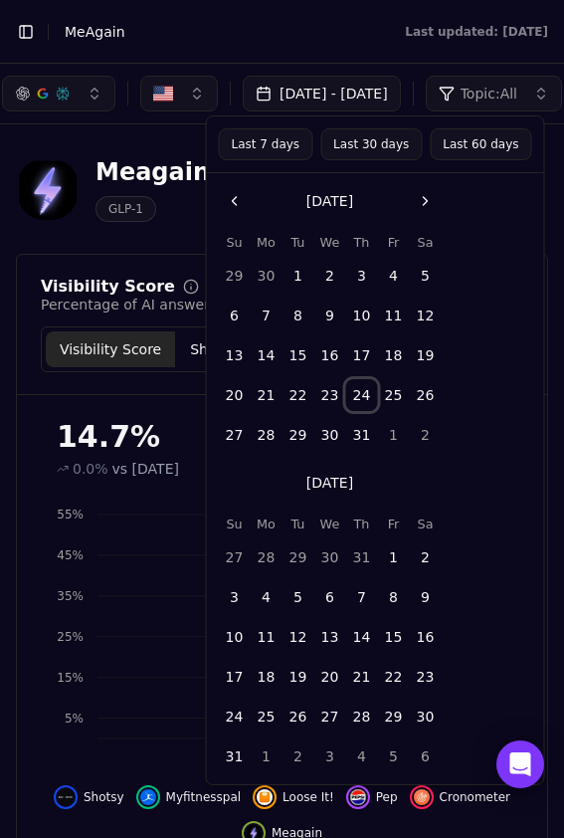
click at [363, 401] on button "24" at bounding box center [362, 395] width 32 height 32
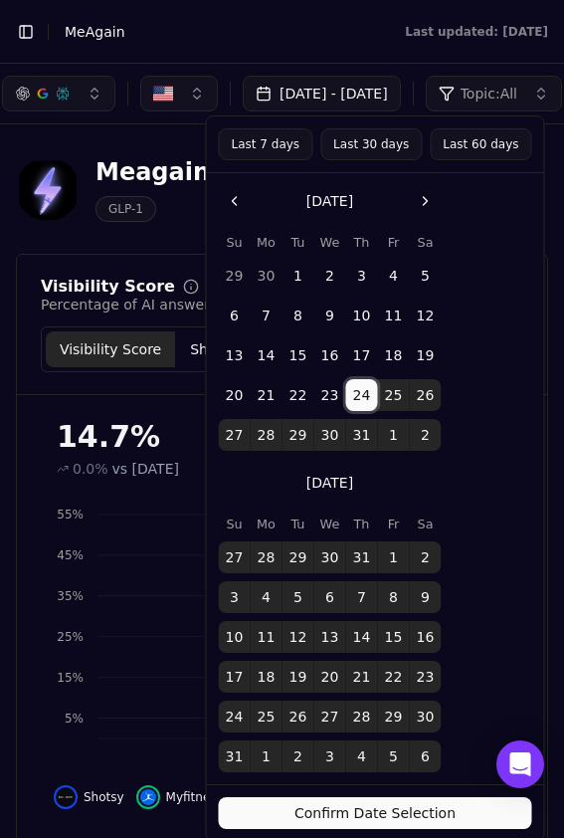
click at [421, 205] on button "Go to the Next Month" at bounding box center [426, 201] width 32 height 32
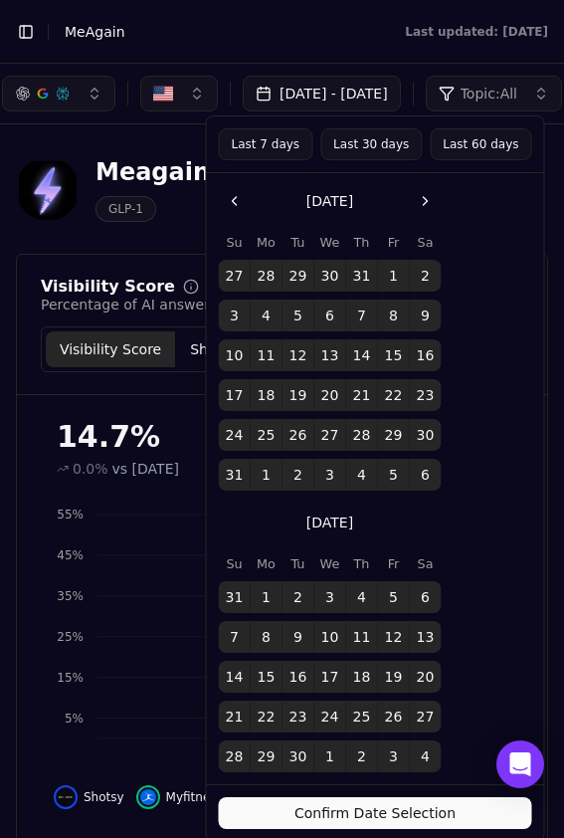
click at [421, 205] on button "Go to the Next Month" at bounding box center [426, 201] width 32 height 32
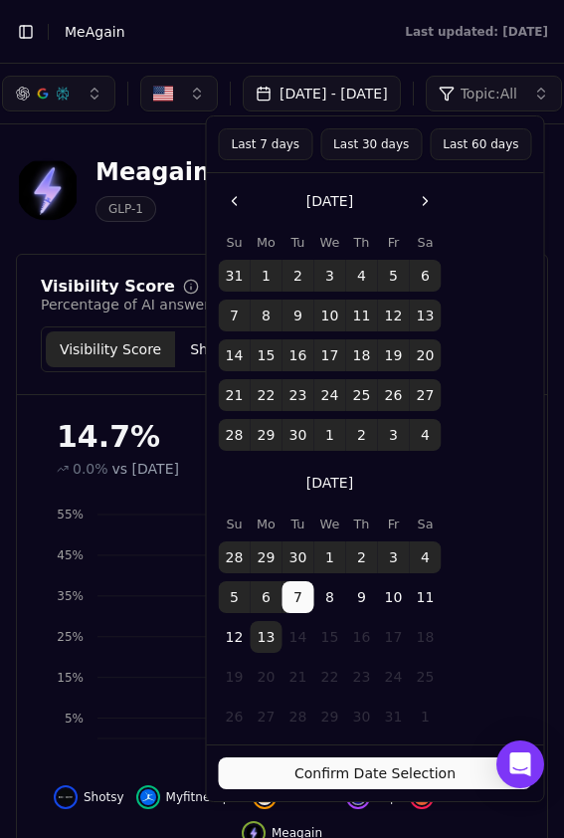
click at [366, 785] on button "Confirm Date Selection" at bounding box center [375, 773] width 313 height 32
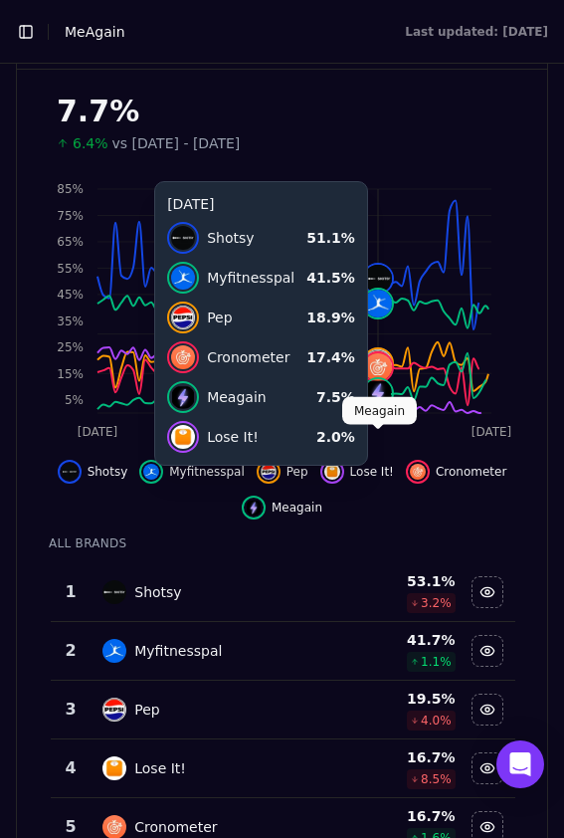
scroll to position [393, 0]
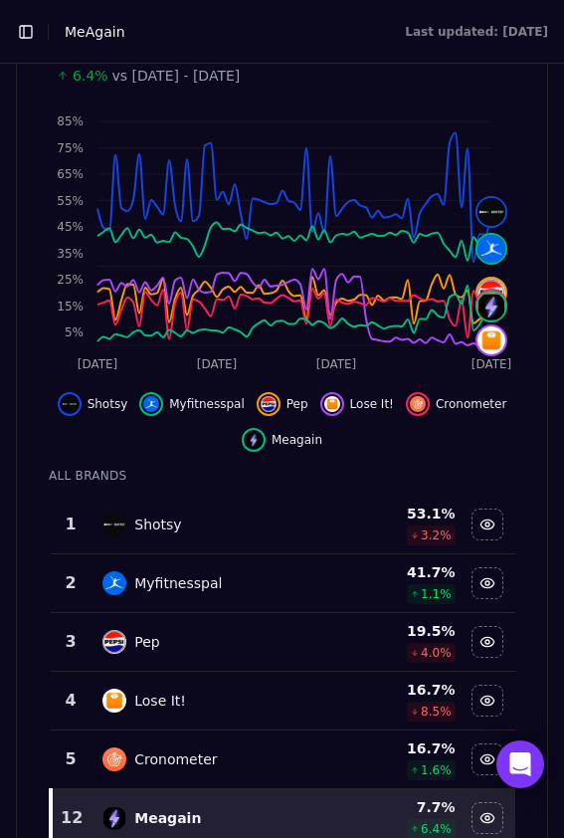
click at [281, 523] on div "Shotsy" at bounding box center [210, 524] width 217 height 24
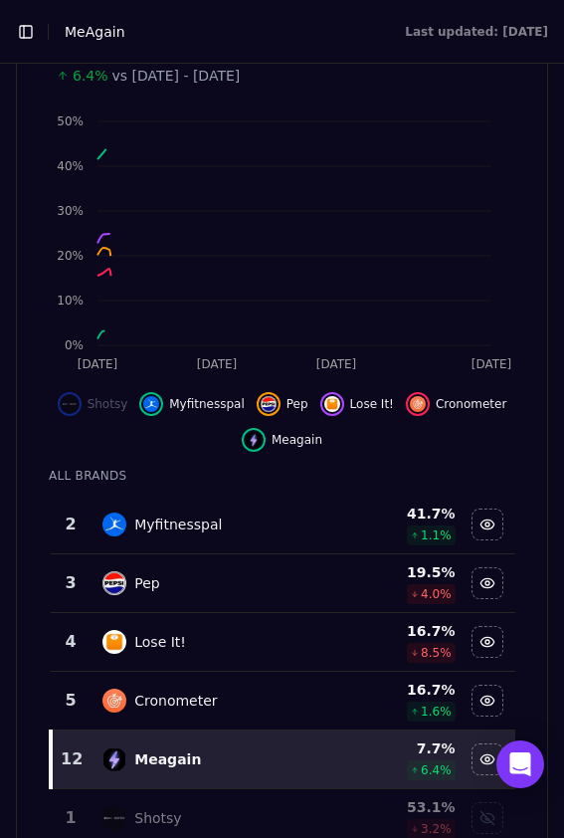
click at [281, 523] on div "Myfitnesspal" at bounding box center [210, 524] width 217 height 24
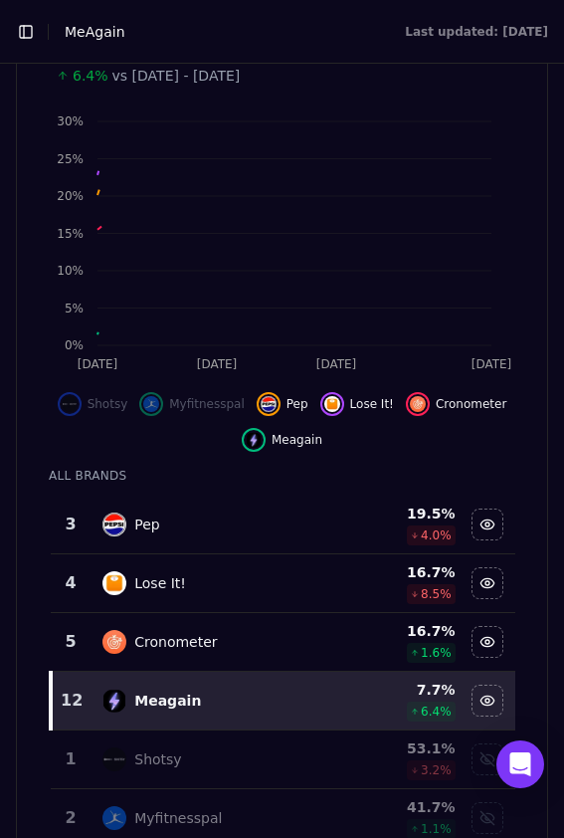
click at [281, 523] on div "Pep" at bounding box center [210, 524] width 217 height 24
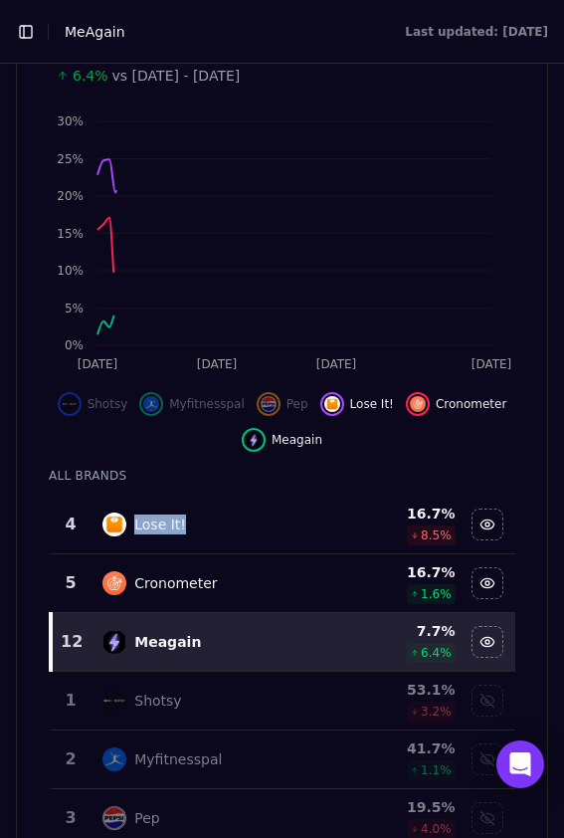
click at [281, 523] on div "Lose It!" at bounding box center [210, 524] width 217 height 24
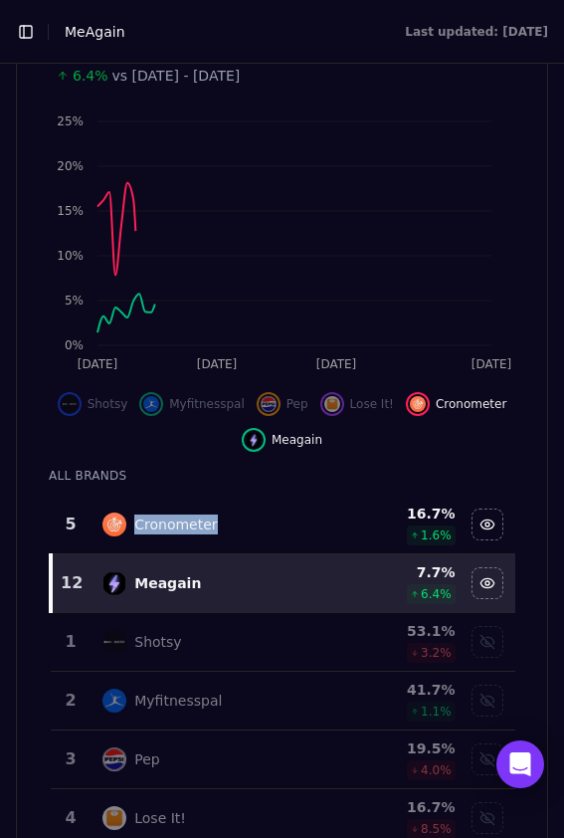
click at [281, 523] on div "Cronometer" at bounding box center [210, 524] width 217 height 24
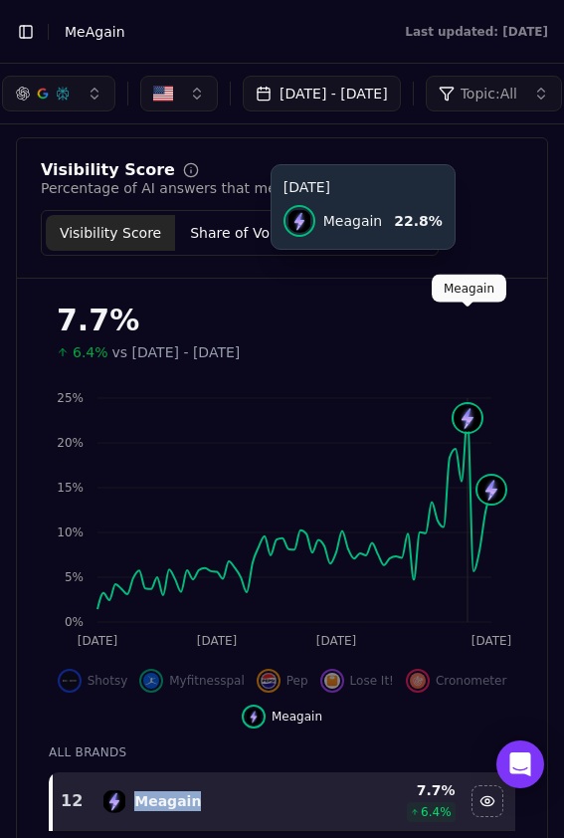
scroll to position [74, 0]
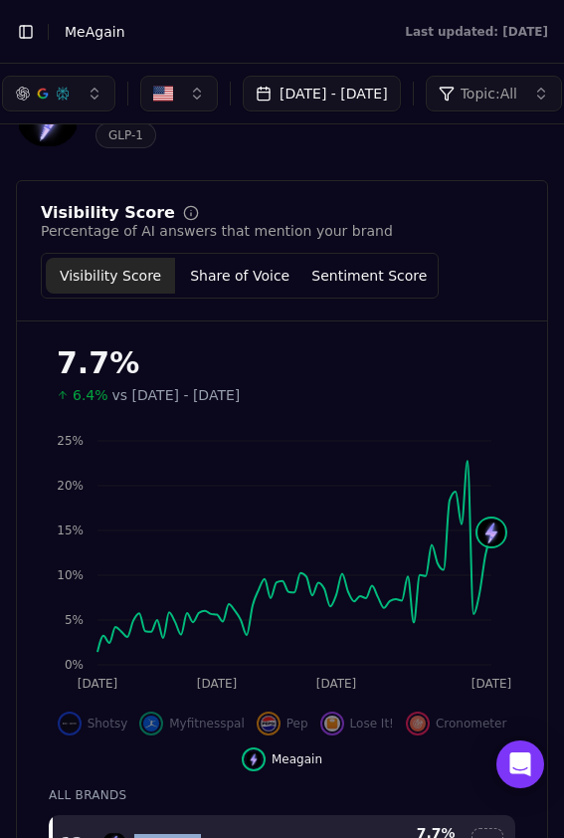
click at [376, 98] on button "Jul 24, 2025 - Oct 07, 2025" at bounding box center [322, 94] width 158 height 36
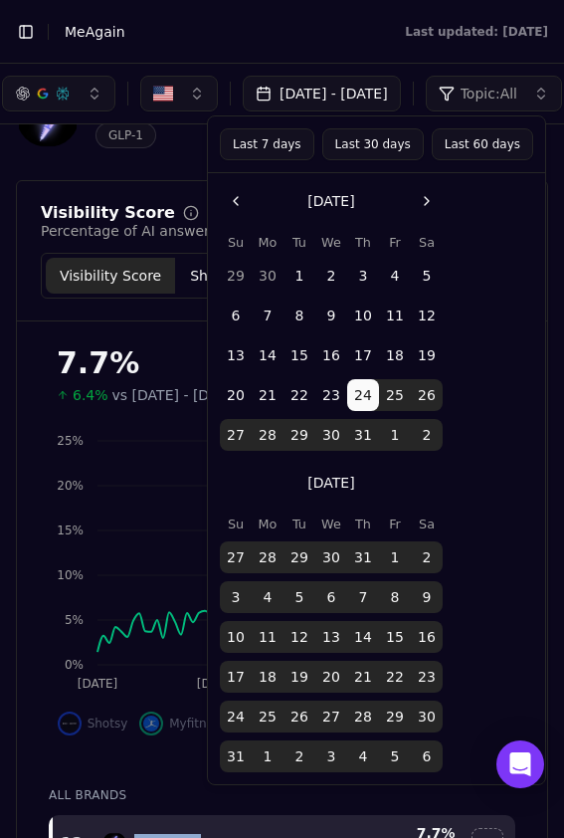
click at [416, 199] on button "Go to the Next Month" at bounding box center [427, 201] width 32 height 32
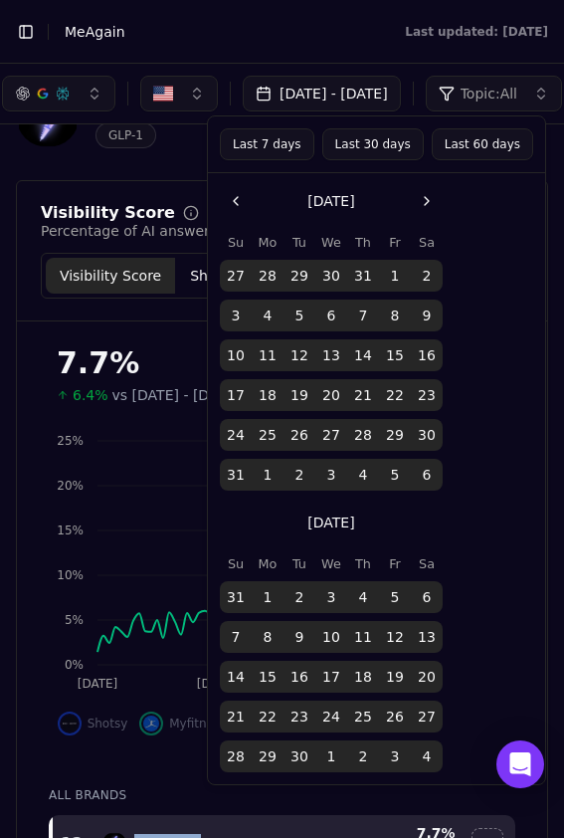
click at [416, 199] on button "Go to the Next Month" at bounding box center [427, 201] width 32 height 32
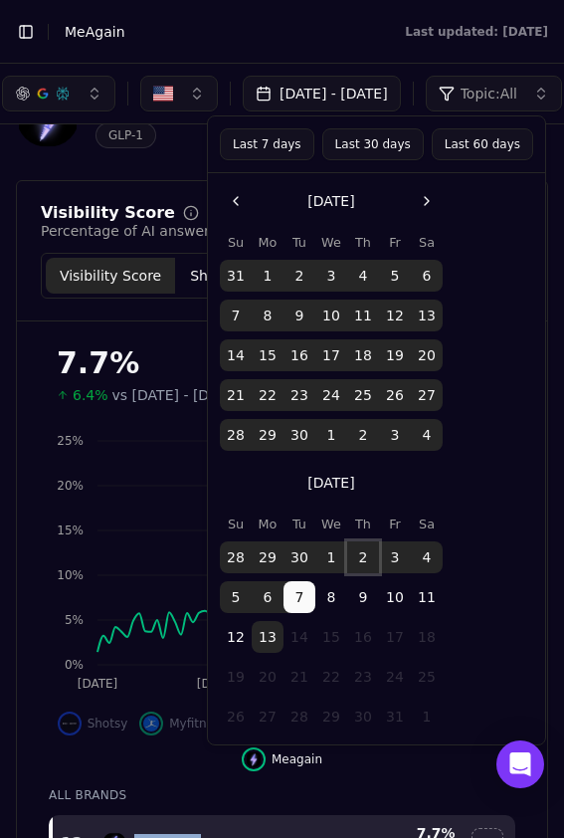
click at [367, 553] on button "2" at bounding box center [363, 557] width 32 height 32
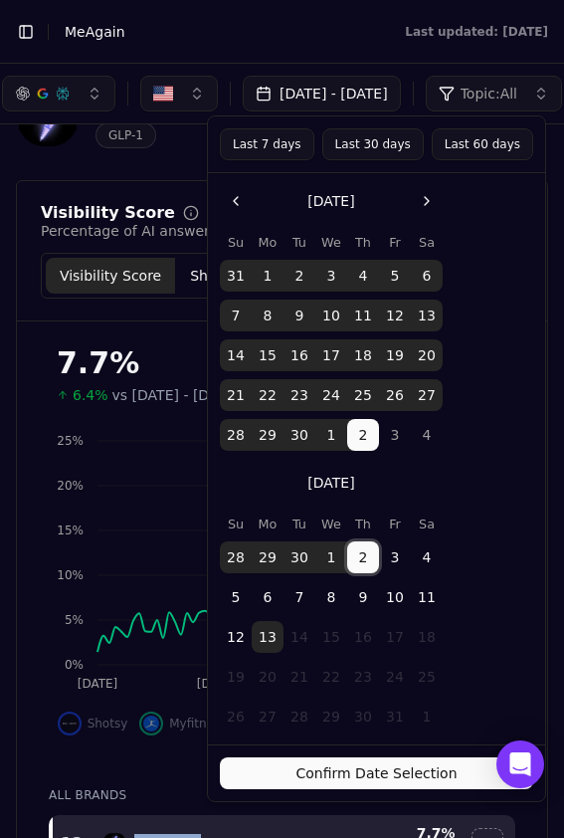
click at [319, 772] on button "Confirm Date Selection" at bounding box center [376, 773] width 313 height 32
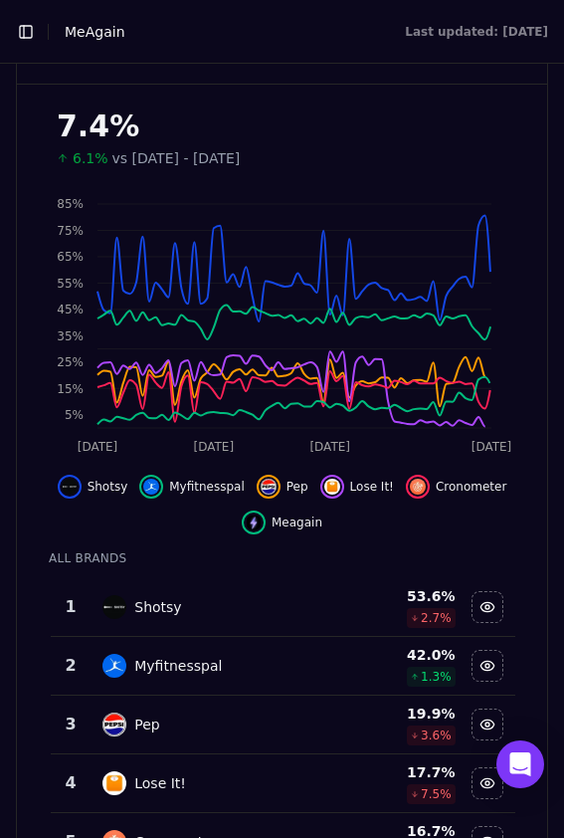
scroll to position [449, 0]
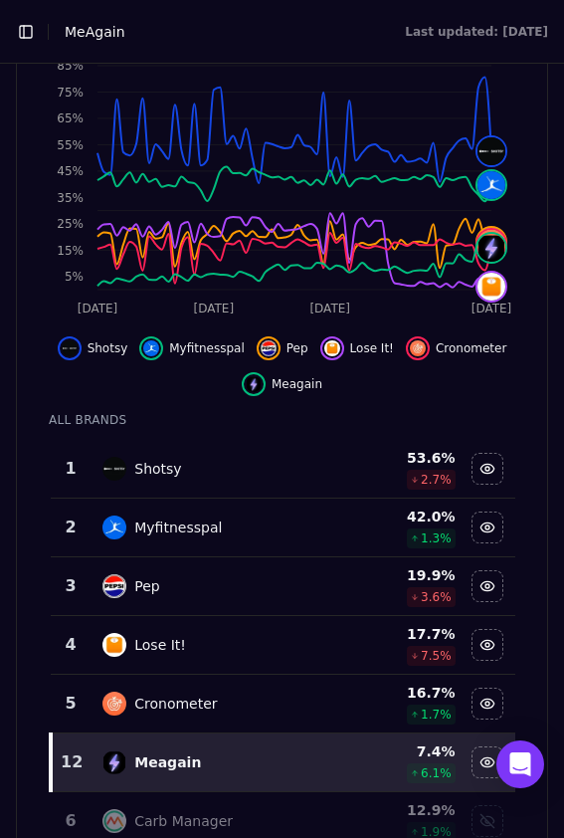
click at [266, 493] on td "Shotsy" at bounding box center [211, 469] width 241 height 59
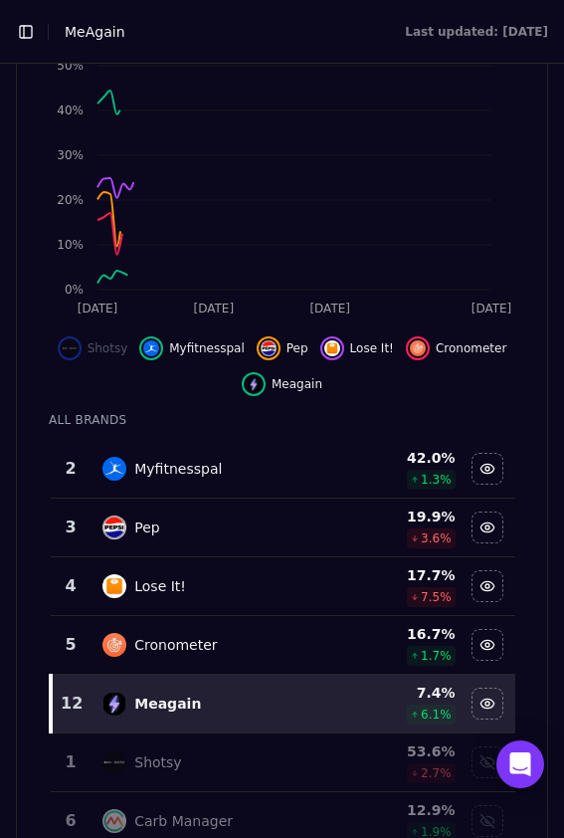
click at [266, 493] on td "Myfitnesspal" at bounding box center [211, 469] width 241 height 59
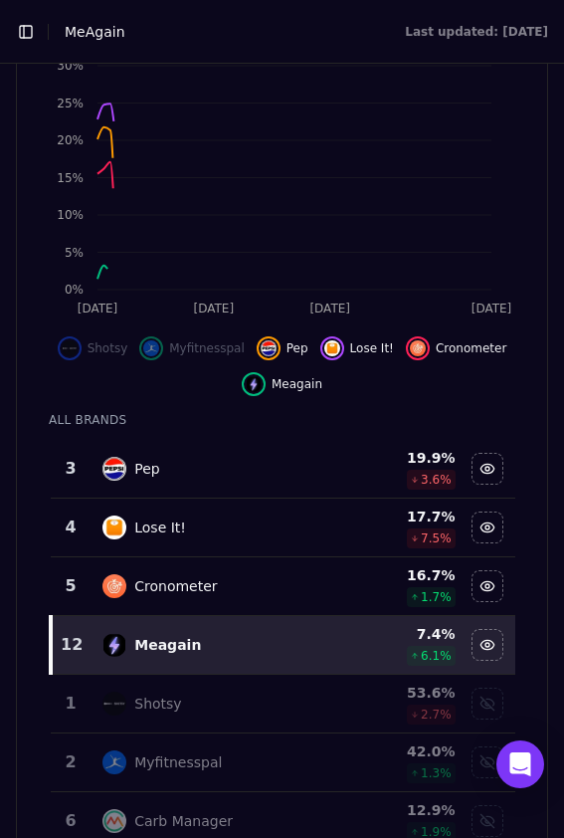
click at [266, 493] on td "Pep" at bounding box center [211, 469] width 241 height 59
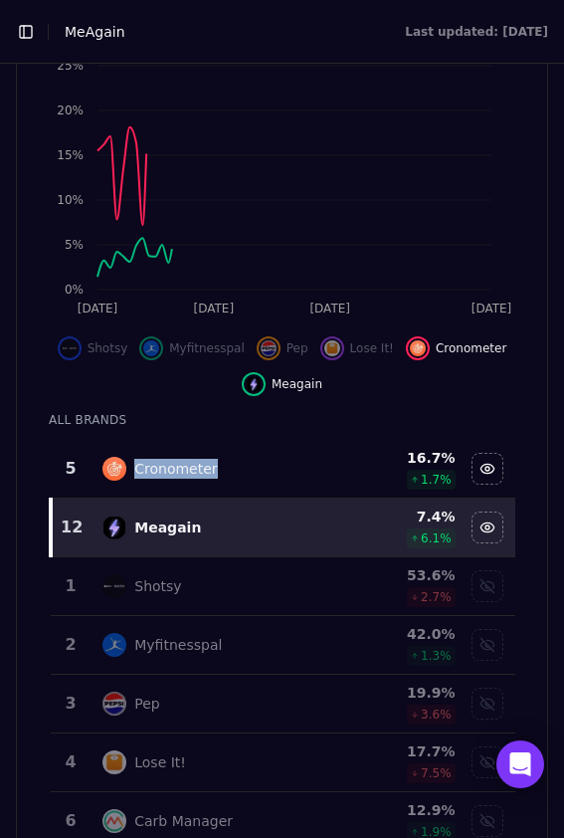
click at [266, 493] on td "Cronometer" at bounding box center [211, 469] width 241 height 59
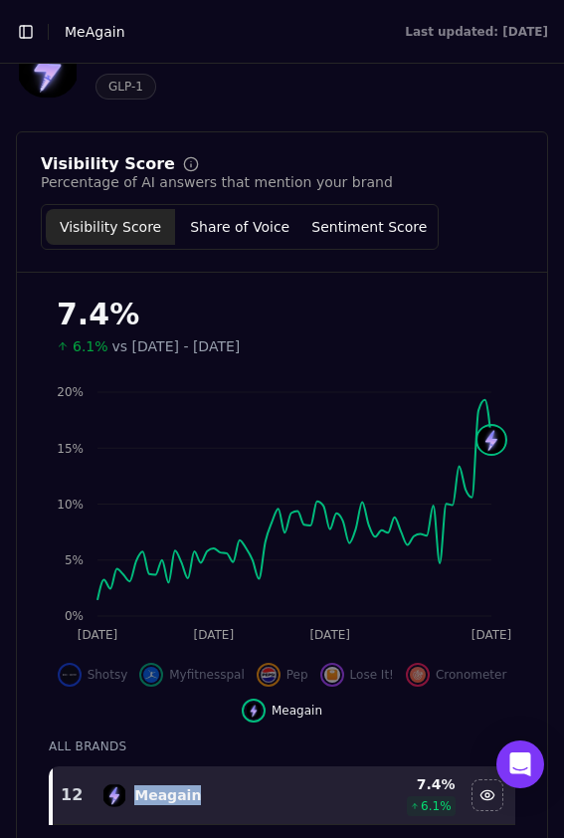
scroll to position [0, 0]
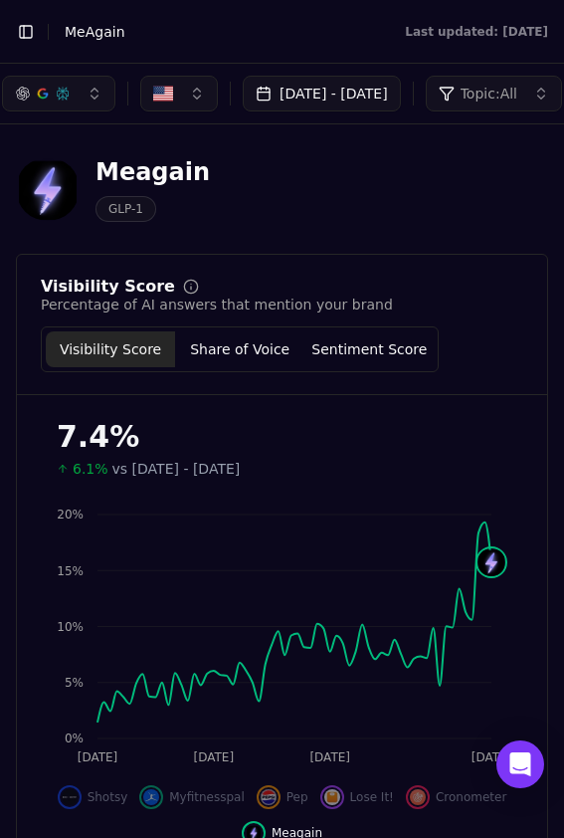
click at [348, 92] on button "Jul 24, 2025 - Oct 02, 2025" at bounding box center [322, 94] width 158 height 36
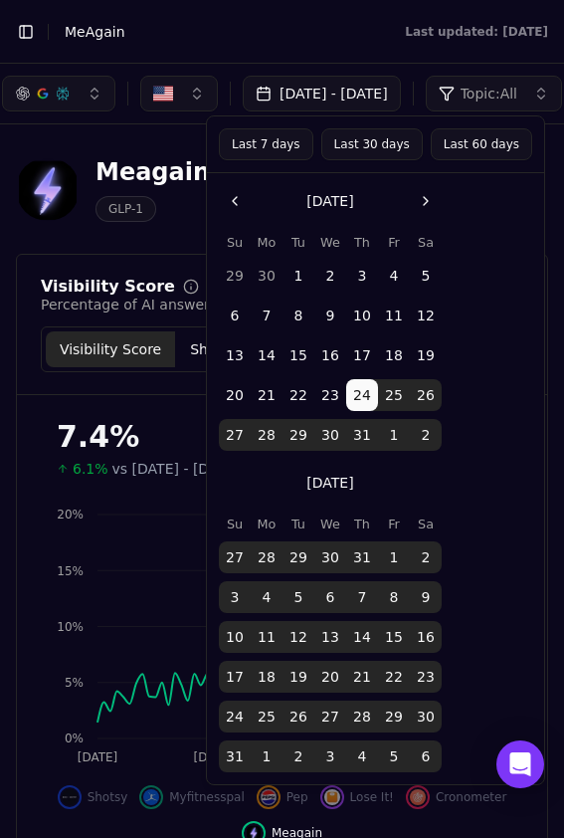
click at [431, 207] on button "Go to the Next Month" at bounding box center [426, 201] width 32 height 32
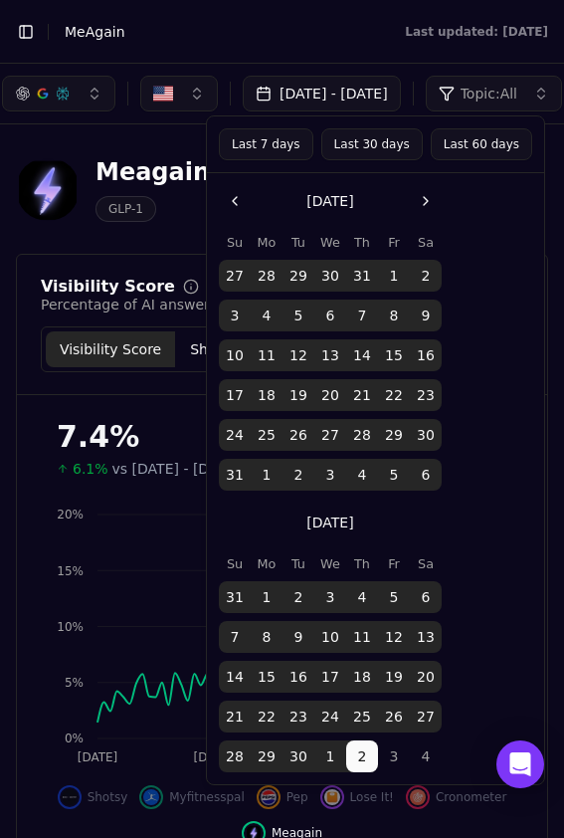
click at [431, 207] on button "Go to the Next Month" at bounding box center [426, 201] width 32 height 32
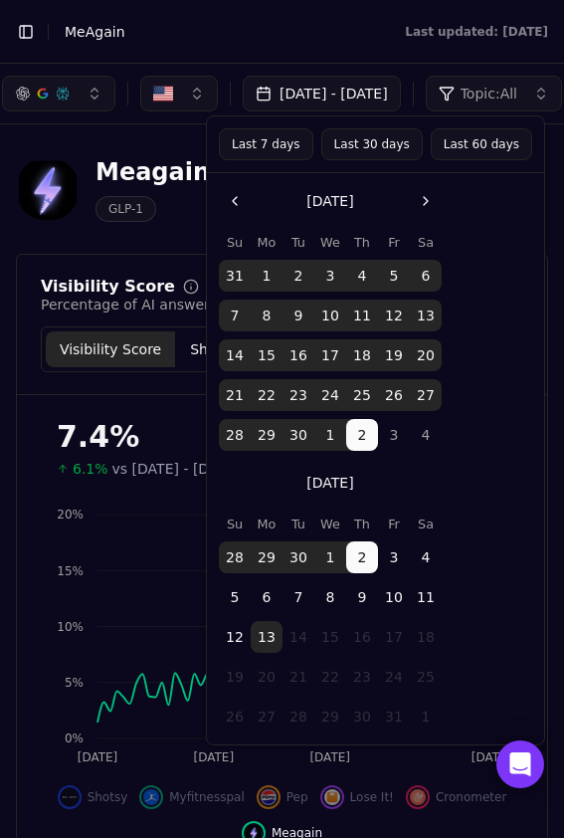
click at [290, 441] on button "30" at bounding box center [299, 435] width 32 height 32
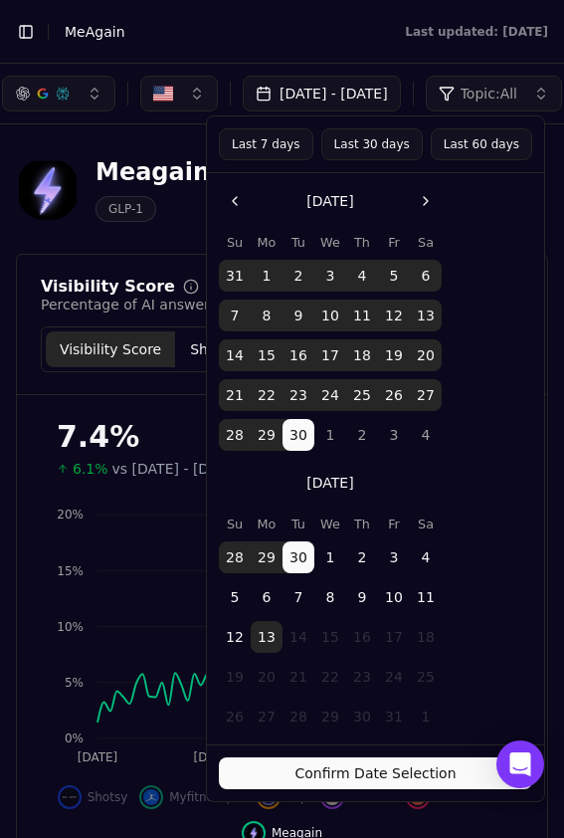
click at [310, 782] on button "Confirm Date Selection" at bounding box center [375, 773] width 313 height 32
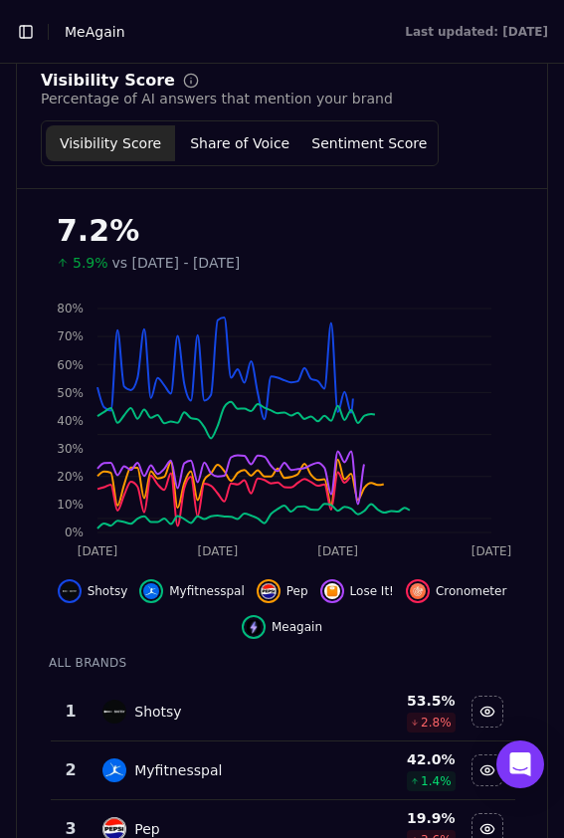
scroll to position [233, 0]
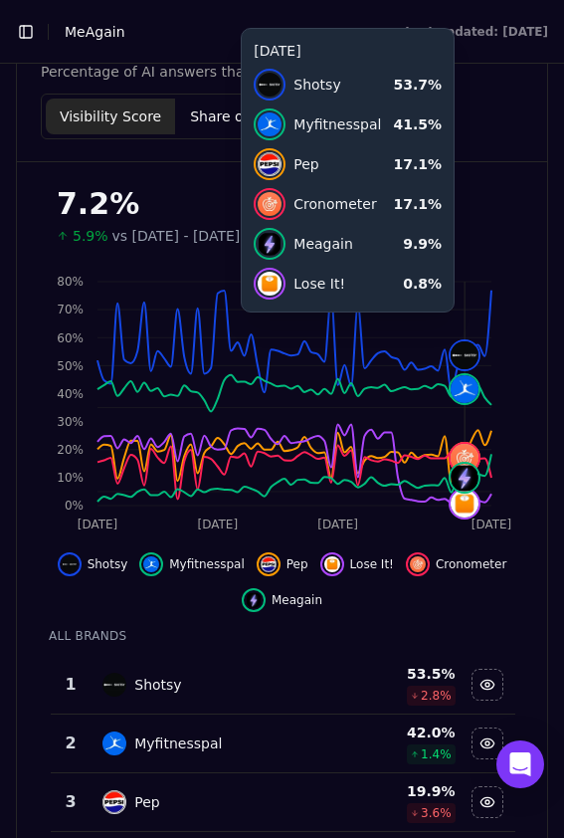
click at [310, 689] on div "Shotsy" at bounding box center [210, 685] width 217 height 24
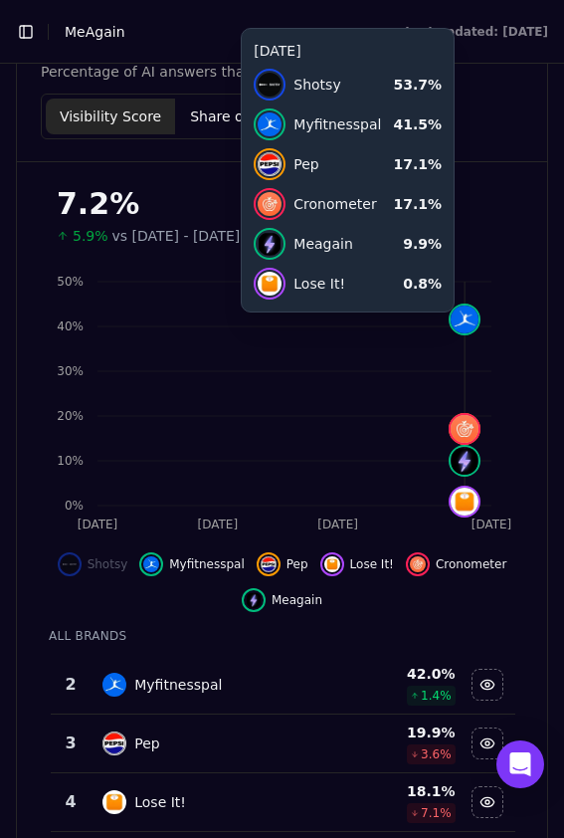
click at [310, 689] on div "Myfitnesspal" at bounding box center [210, 685] width 217 height 24
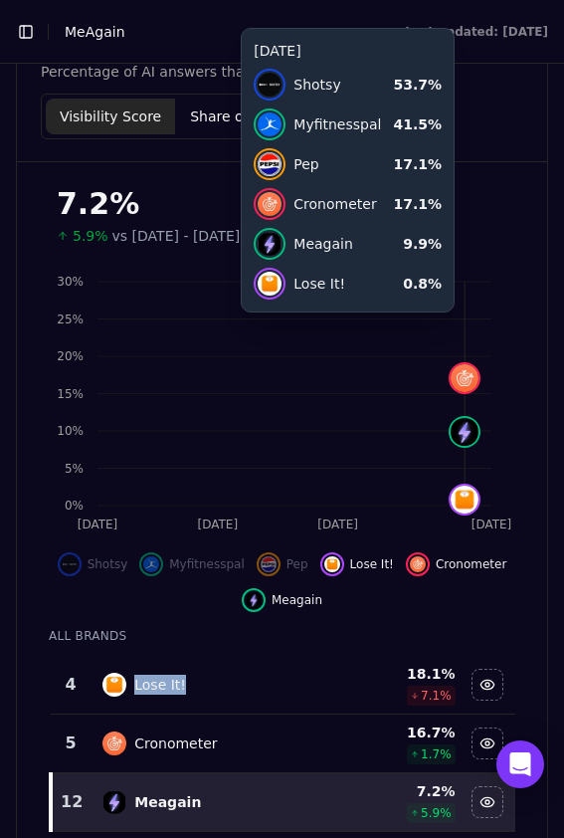
click at [310, 689] on div "Lose It!" at bounding box center [210, 685] width 217 height 24
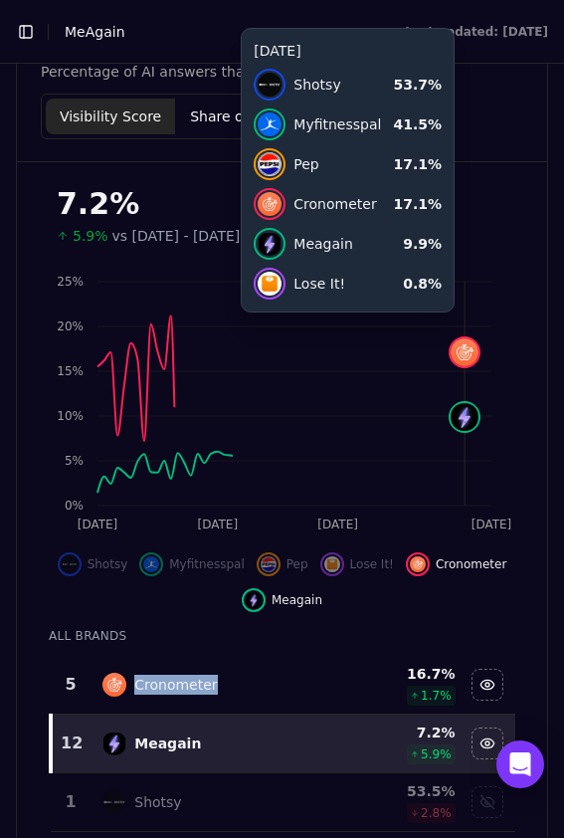
click at [310, 689] on div "Cronometer" at bounding box center [210, 685] width 217 height 24
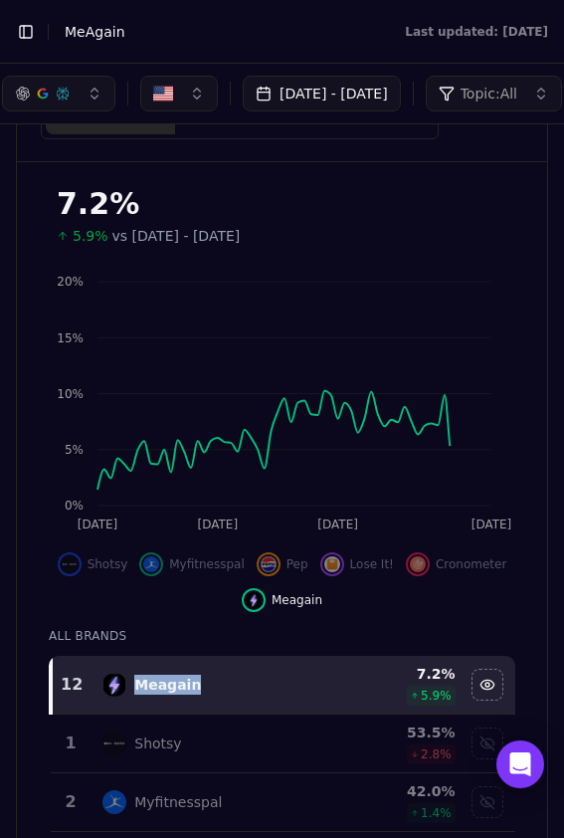
scroll to position [193, 0]
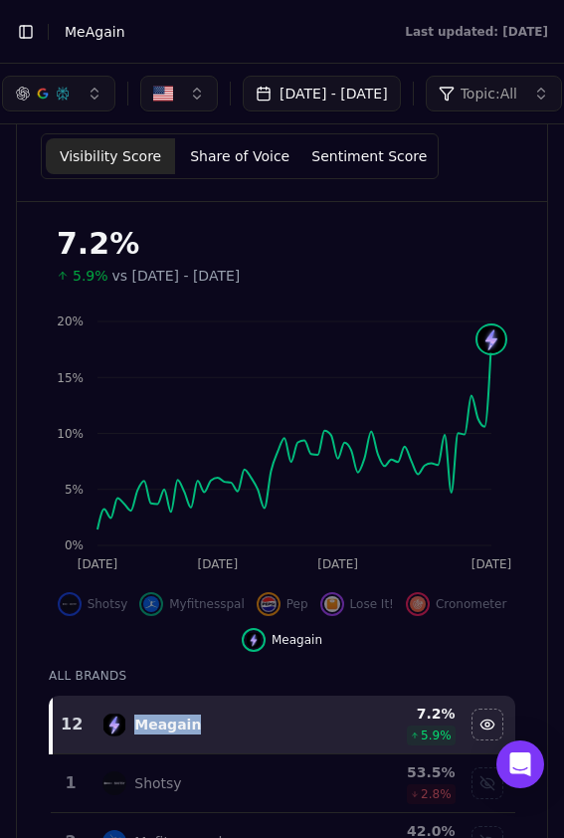
click at [18, 25] on button "Toggle Sidebar" at bounding box center [26, 32] width 28 height 28
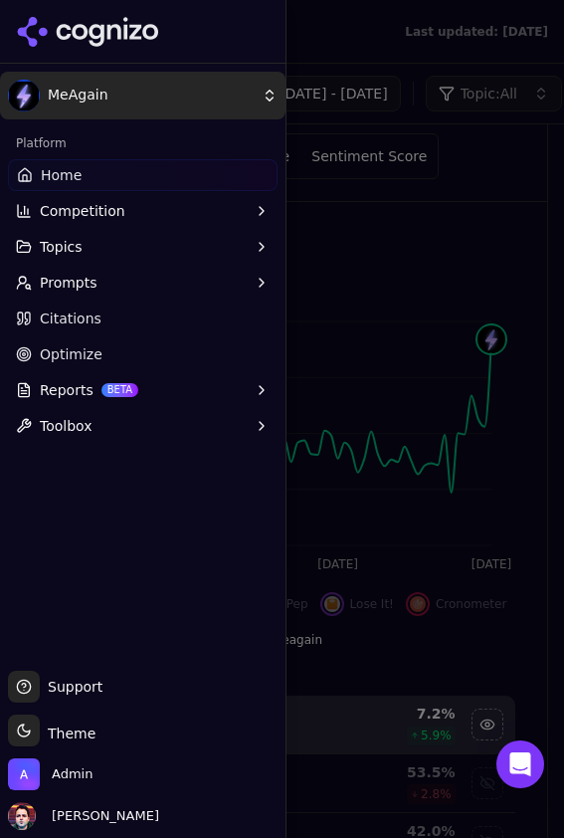
click at [125, 93] on body "Toggle Sidebar Brands MeAgain Last updated: October 13th, 2025 Jul 24, 2025 - S…" at bounding box center [282, 419] width 564 height 838
click at [191, 108] on div at bounding box center [282, 419] width 564 height 838
click at [176, 97] on body "Toggle Sidebar Brands MeAgain Last updated: October 13th, 2025 Jul 24, 2025 - S…" at bounding box center [282, 419] width 564 height 838
click at [153, 100] on div at bounding box center [282, 419] width 564 height 838
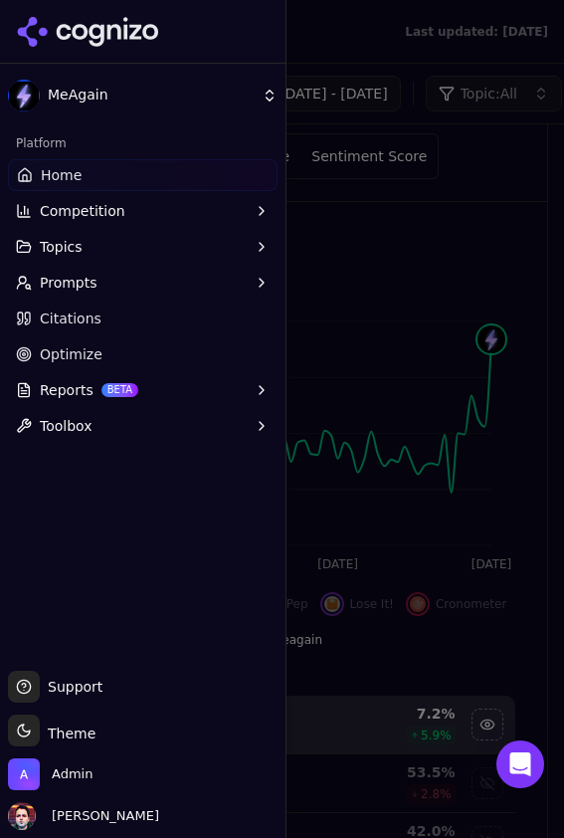
click at [60, 98] on body "Toggle Sidebar Brands MeAgain Last updated: October 13th, 2025 Jul 24, 2025 - S…" at bounding box center [282, 419] width 564 height 838
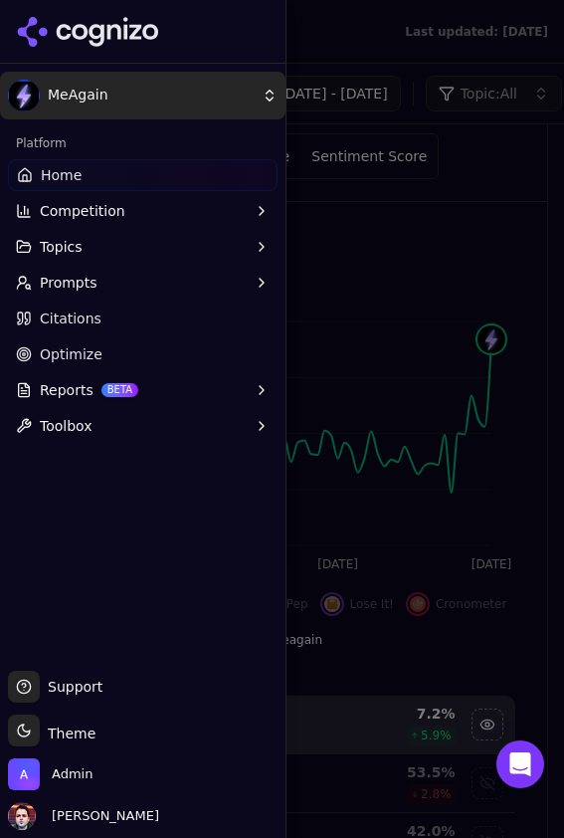
click at [87, 30] on div at bounding box center [282, 419] width 564 height 838
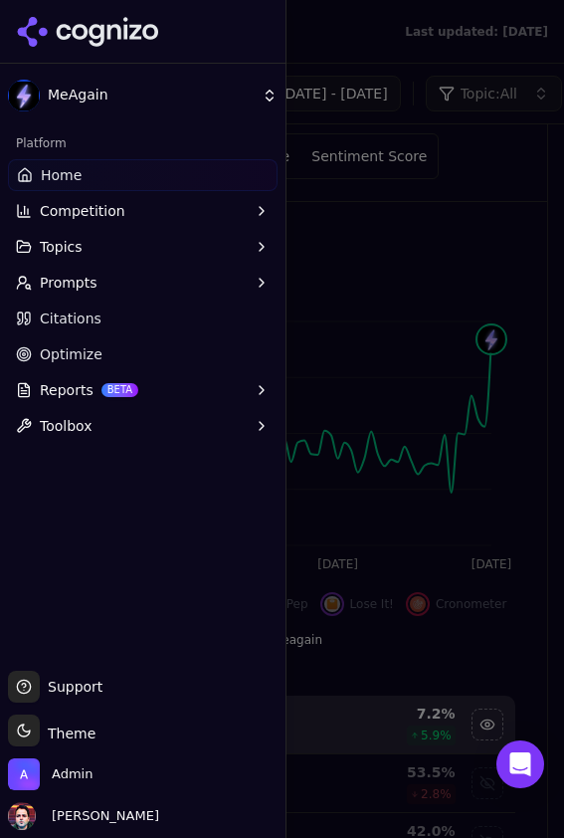
click at [65, 24] on icon at bounding box center [64, 32] width 15 height 16
click at [65, 24] on html "Toggle Sidebar Brands MeAgain Last updated: October 13th, 2025 Jul 24, 2025 - S…" at bounding box center [282, 419] width 564 height 838
click at [440, 54] on html "Toggle Sidebar Brands MeAgain Last updated: October 13th, 2025 Jul 24, 2025 - S…" at bounding box center [282, 419] width 564 height 838
click at [442, 25] on html "Toggle Sidebar Brands MeAgain Last updated: October 13th, 2025 Jul 24, 2025 - S…" at bounding box center [282, 419] width 564 height 838
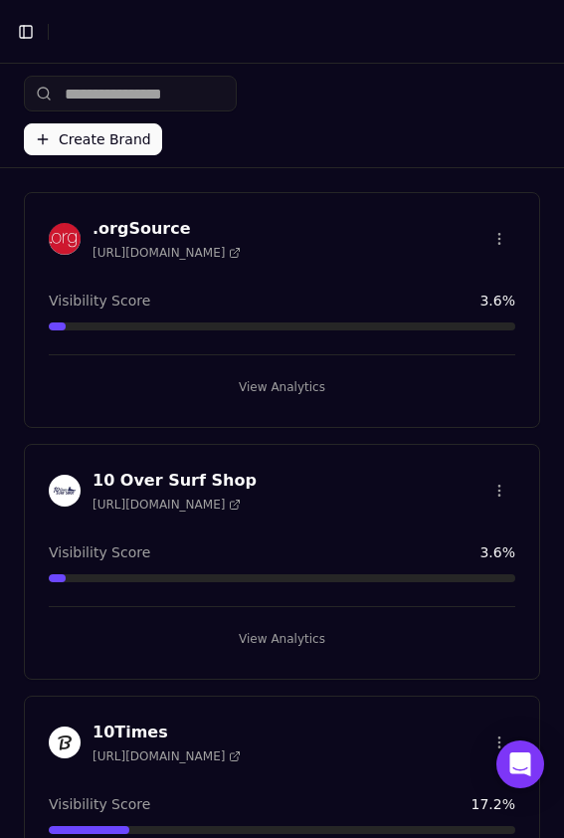
click at [127, 81] on html "Toggle Sidebar Brands Create Brand .orgSource https://orgsource.com Visibility …" at bounding box center [282, 419] width 564 height 838
click at [96, 105] on html "Toggle Sidebar Brands Create Brand .orgSource https://orgsource.com Visibility …" at bounding box center [282, 419] width 564 height 838
click at [137, 94] on input "search" at bounding box center [130, 94] width 213 height 36
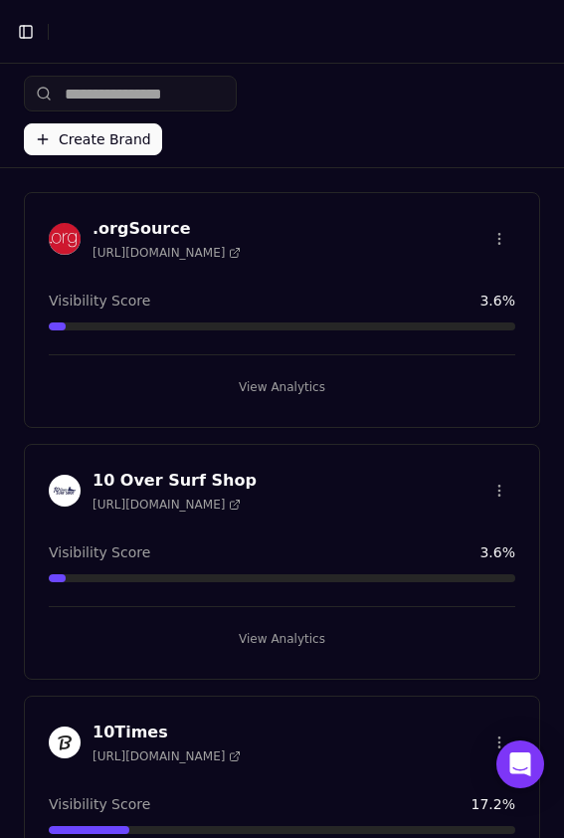
click at [130, 87] on input "search" at bounding box center [130, 94] width 213 height 36
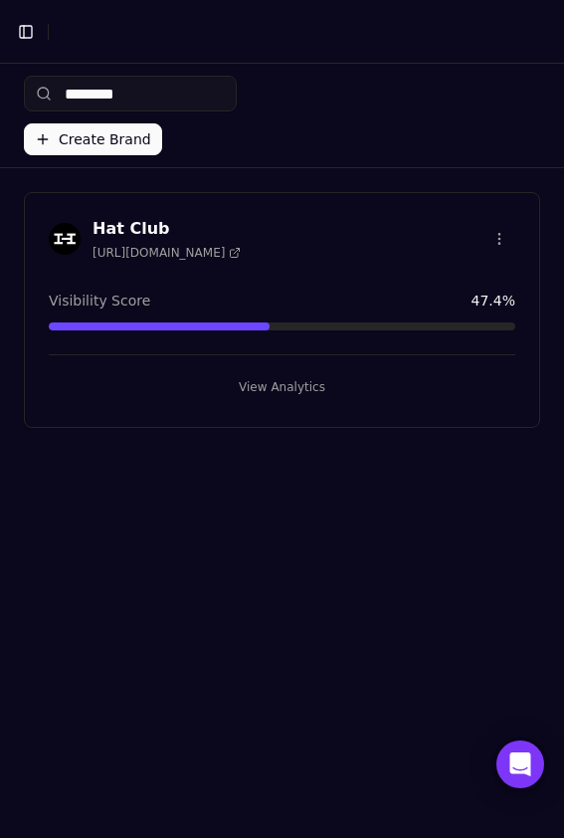
type input "********"
click at [210, 393] on button "View Analytics" at bounding box center [282, 387] width 467 height 32
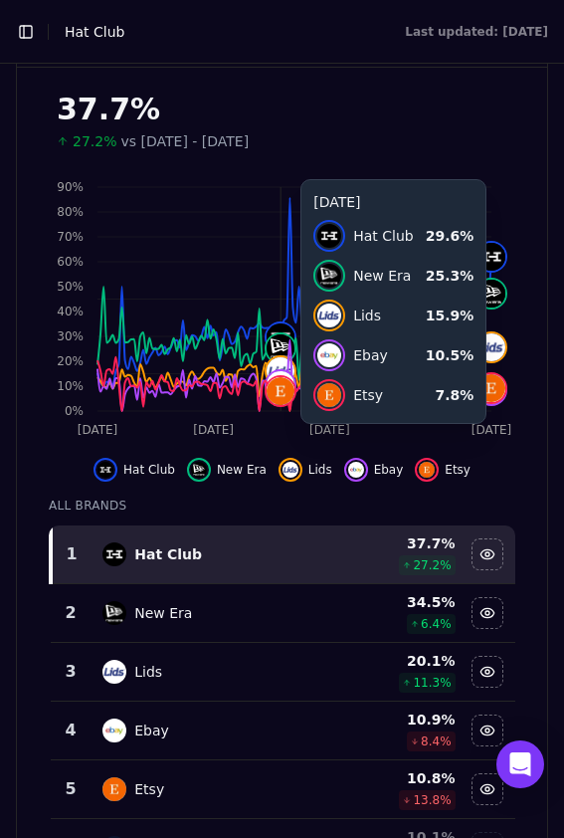
scroll to position [338, 0]
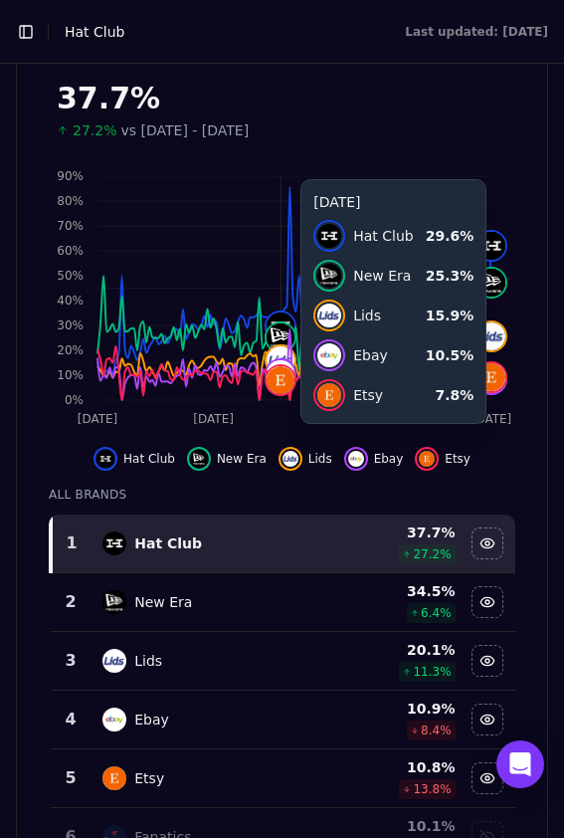
click at [245, 581] on td "New Era" at bounding box center [211, 602] width 241 height 59
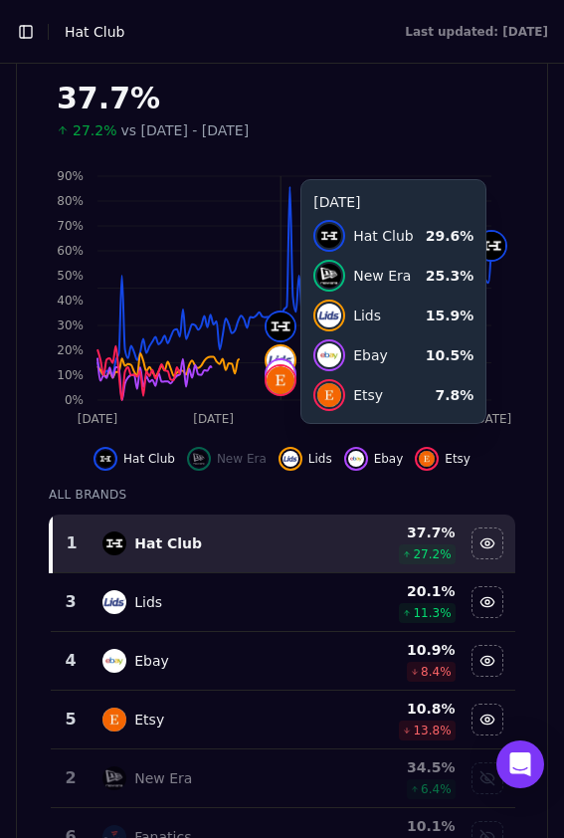
click at [230, 618] on td "Lids" at bounding box center [211, 602] width 241 height 59
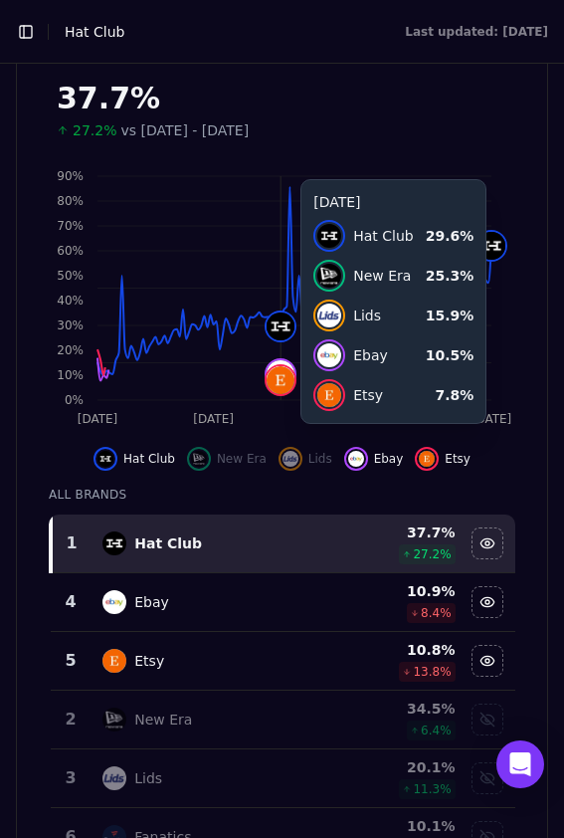
click at [230, 618] on td "Ebay" at bounding box center [211, 602] width 241 height 59
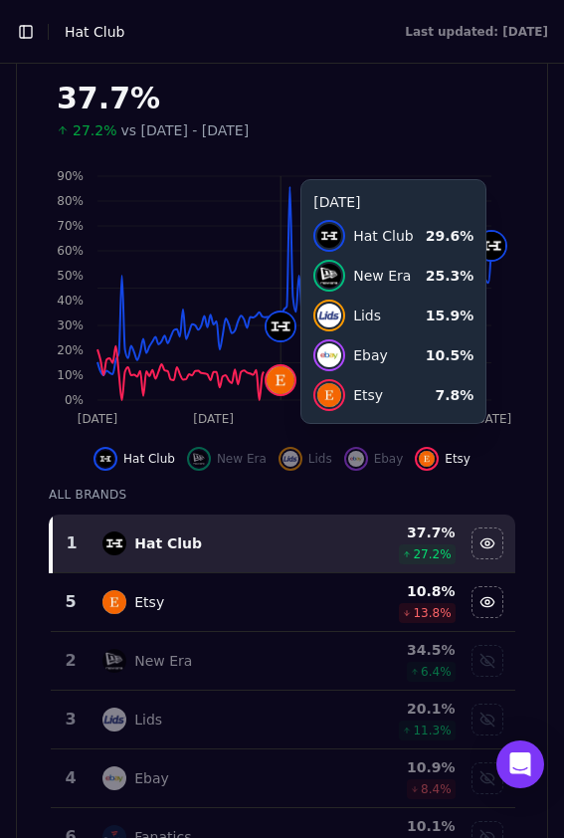
click at [230, 618] on td "Etsy" at bounding box center [211, 602] width 241 height 59
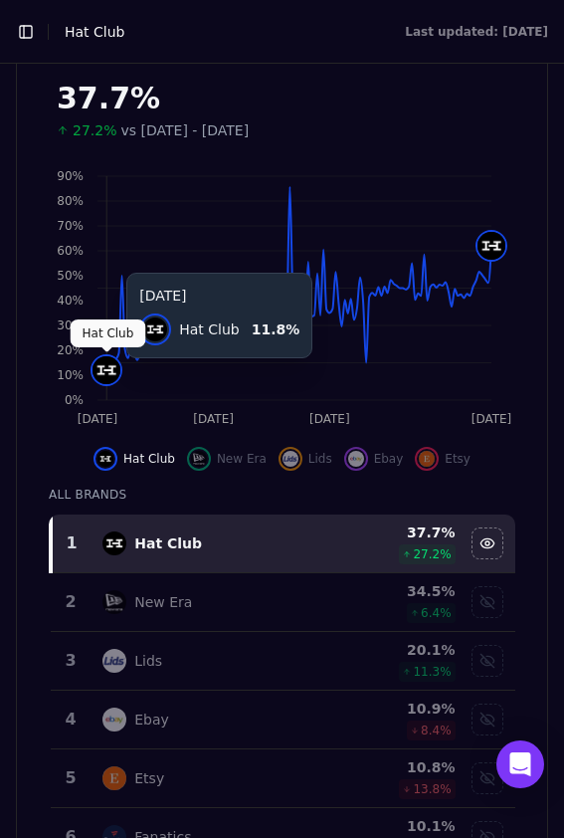
click img
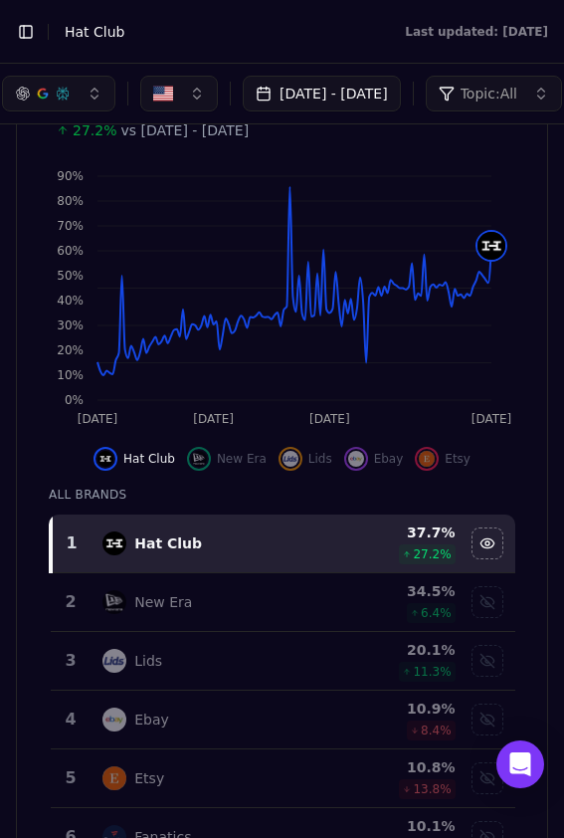
scroll to position [0, 0]
